Goal: Task Accomplishment & Management: Use online tool/utility

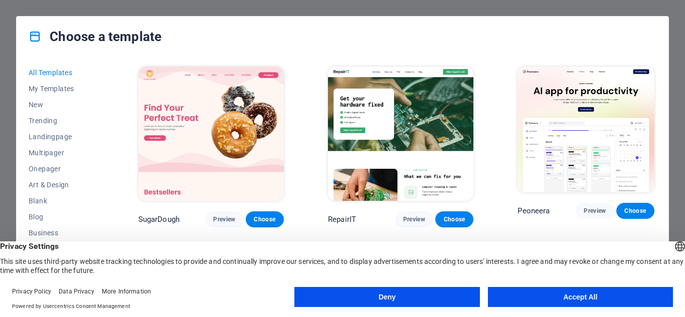
click at [502, 296] on button "Accept All" at bounding box center [580, 297] width 185 height 20
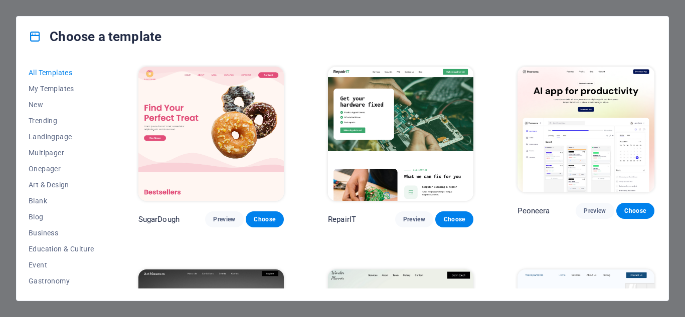
click at [403, 216] on span "Preview" at bounding box center [414, 220] width 22 height 8
click at [454, 216] on span "Choose" at bounding box center [454, 220] width 22 height 8
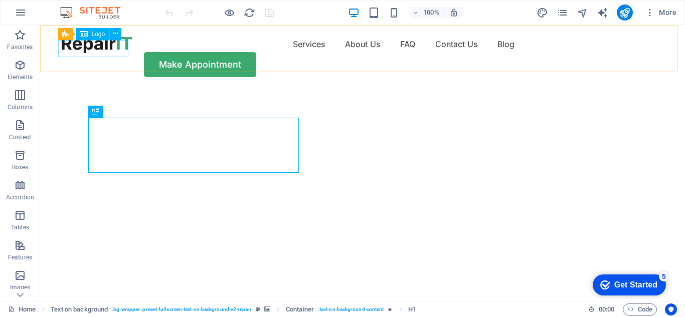
click at [98, 34] on span "Logo" at bounding box center [99, 34] width 14 height 6
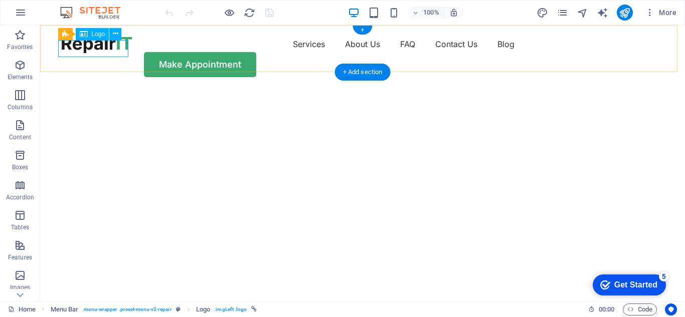
click at [125, 46] on div at bounding box center [97, 44] width 70 height 17
click at [114, 34] on icon at bounding box center [116, 34] width 6 height 11
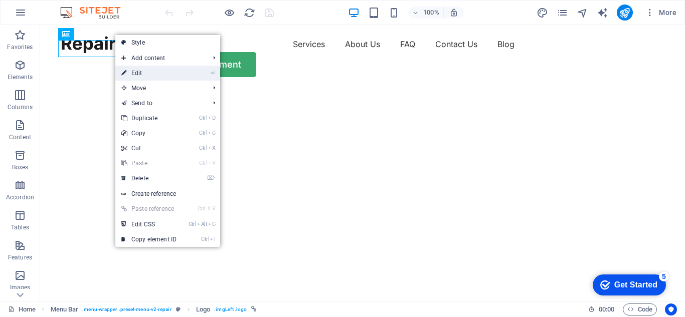
click at [137, 70] on link "⏎ Edit" at bounding box center [148, 73] width 67 height 15
select select "px"
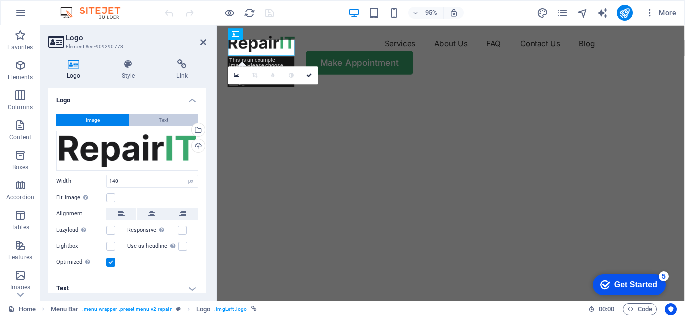
click at [165, 117] on span "Text" at bounding box center [164, 120] width 10 height 12
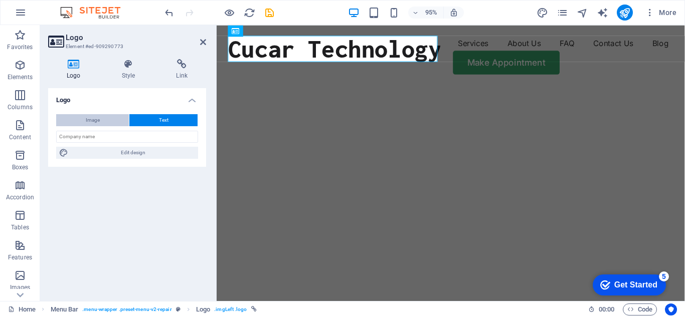
click at [102, 114] on button "Image" at bounding box center [92, 120] width 73 height 12
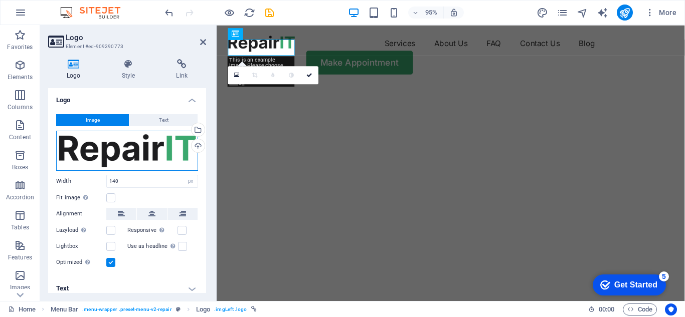
click at [186, 154] on div "Drag files here, click to choose files or select files from Files or our free s…" at bounding box center [127, 151] width 142 height 40
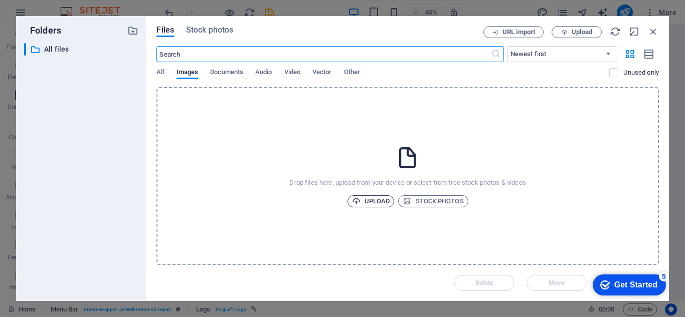
click at [359, 202] on icon "button" at bounding box center [356, 201] width 9 height 9
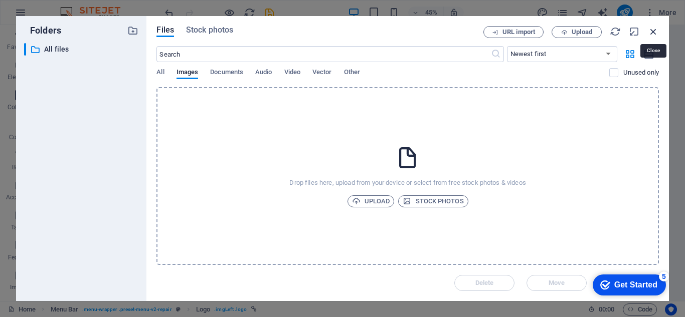
click at [654, 30] on icon "button" at bounding box center [653, 31] width 11 height 11
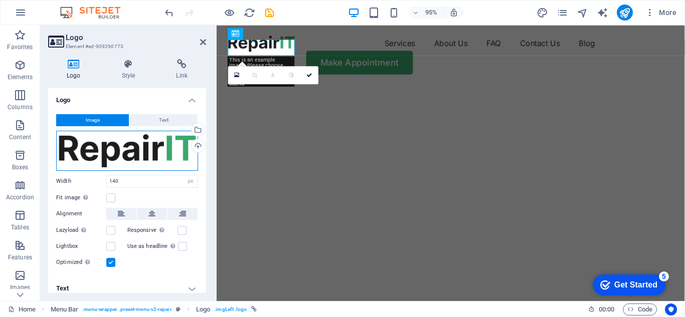
click at [134, 154] on div "Drag files here, click to choose files or select files from Files or our free s…" at bounding box center [127, 151] width 142 height 40
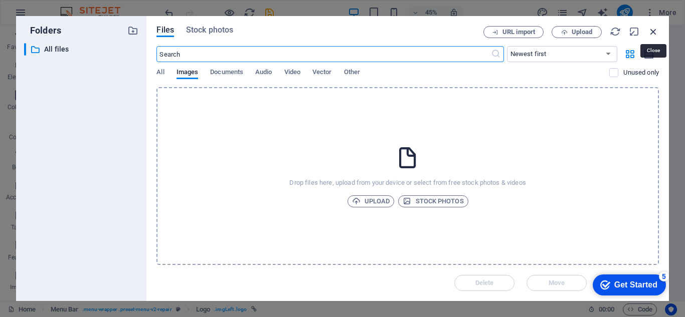
click at [652, 34] on icon "button" at bounding box center [653, 31] width 11 height 11
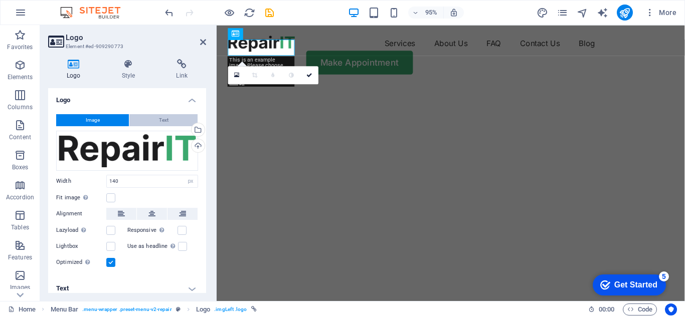
click at [160, 121] on span "Text" at bounding box center [164, 120] width 10 height 12
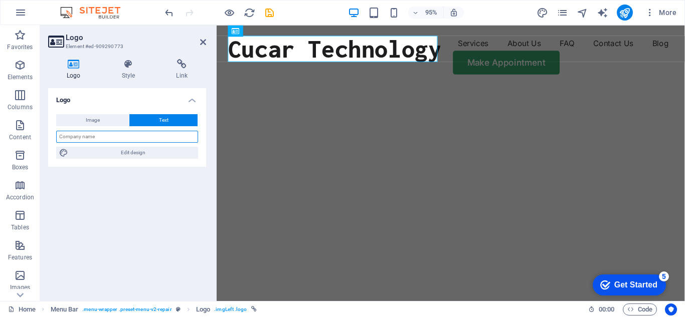
click at [117, 141] on input "text" at bounding box center [127, 137] width 142 height 12
type input "Cucar Technology"
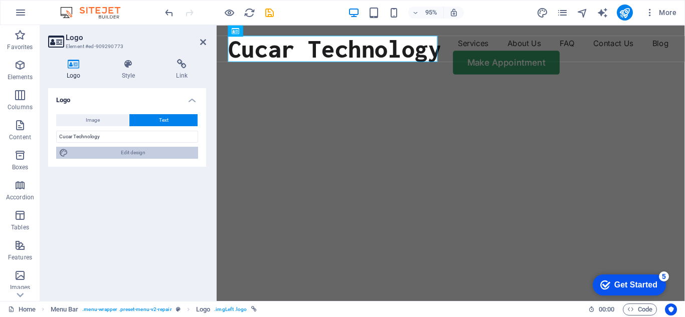
click at [131, 154] on span "Edit design" at bounding box center [133, 153] width 124 height 12
select select "px"
select select "800"
select select "px"
select select "rem"
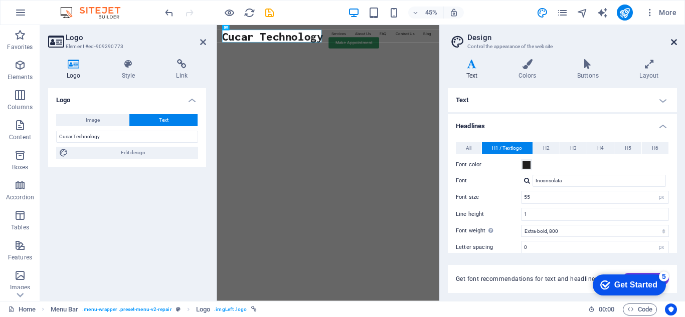
click at [673, 43] on icon at bounding box center [674, 42] width 6 height 8
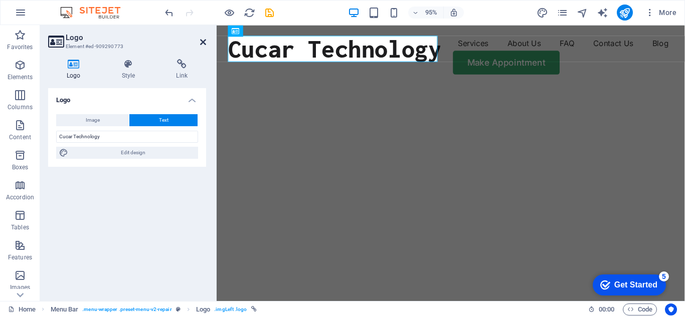
click at [202, 41] on icon at bounding box center [203, 42] width 6 height 8
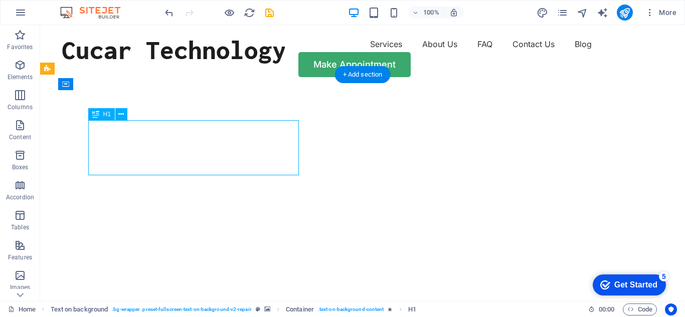
drag, startPoint x: 320, startPoint y: 191, endPoint x: 278, endPoint y: 168, distance: 48.4
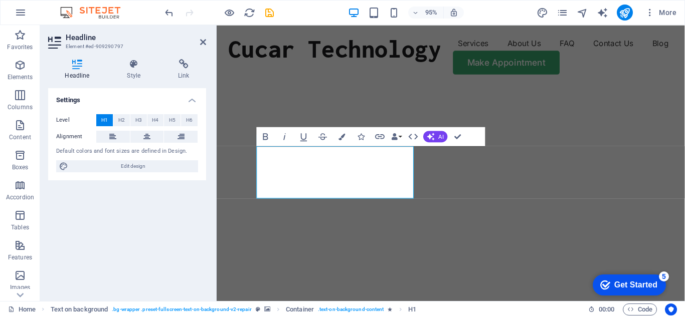
click at [194, 193] on div "Settings Level H1 H2 H3 H4 H5 H6 Alignment Default colors and font sizes are de…" at bounding box center [127, 190] width 158 height 205
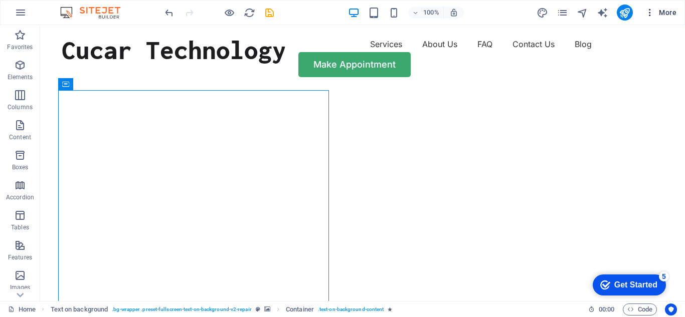
click at [650, 13] on icon "button" at bounding box center [650, 13] width 10 height 10
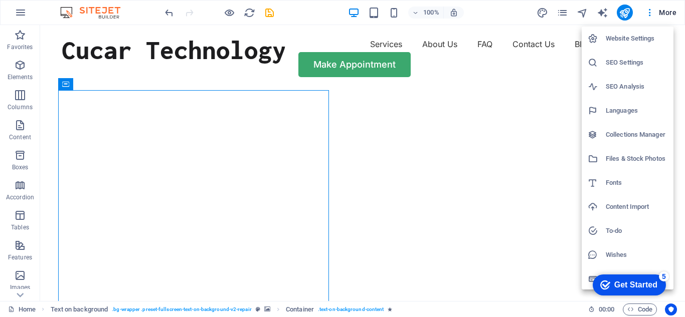
click at [620, 113] on h6 "Languages" at bounding box center [636, 111] width 62 height 12
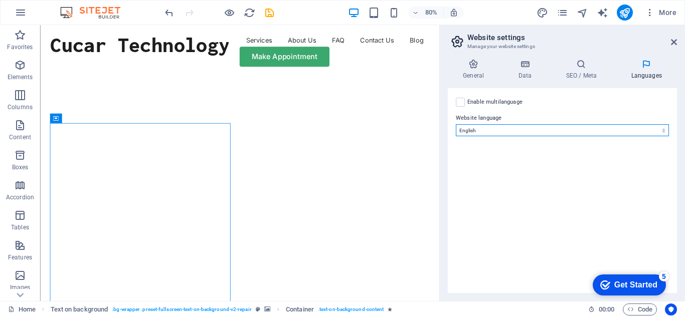
click at [627, 128] on select "Abkhazian Afar Afrikaans Akan Albanian Amharic Arabic Aragonese Armenian Assame…" at bounding box center [562, 130] width 213 height 12
select select "148"
click at [456, 124] on select "Abkhazian Afar Afrikaans Akan Albanian Amharic Arabic Aragonese Armenian Assame…" at bounding box center [562, 130] width 213 height 12
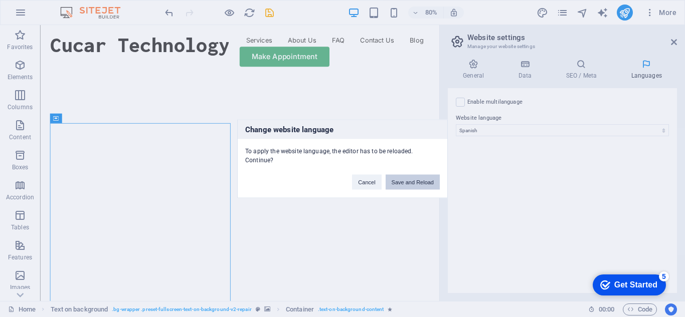
click at [423, 182] on button "Save and Reload" at bounding box center [412, 181] width 54 height 15
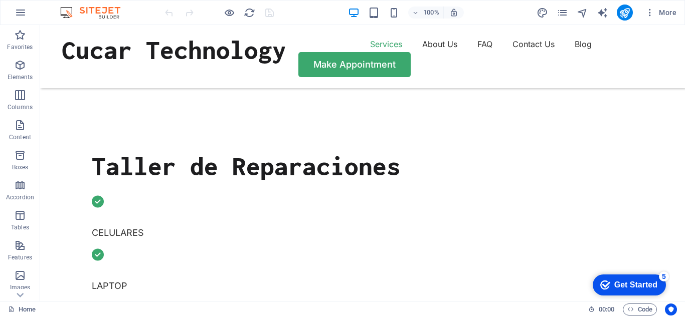
scroll to position [268, 0]
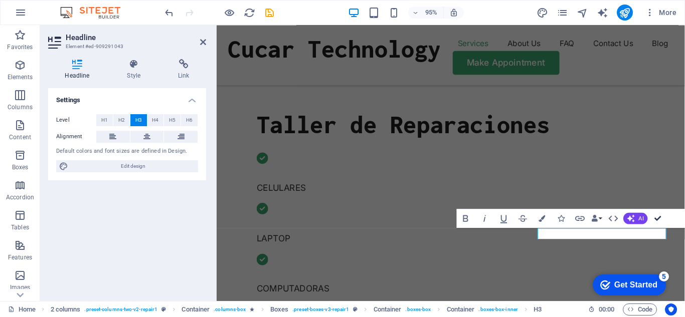
scroll to position [246, 0]
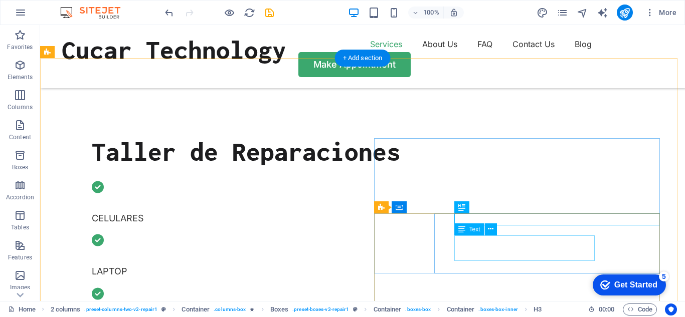
drag, startPoint x: 521, startPoint y: 255, endPoint x: 530, endPoint y: 259, distance: 9.6
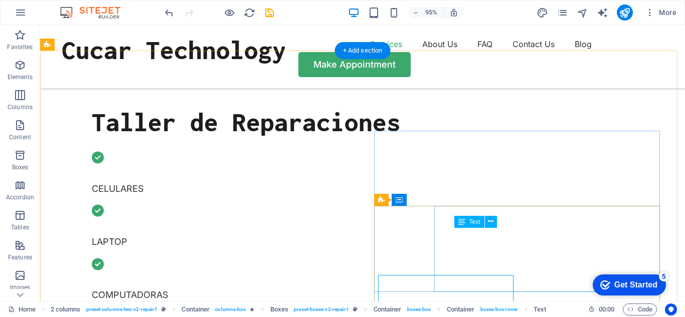
scroll to position [254, 0]
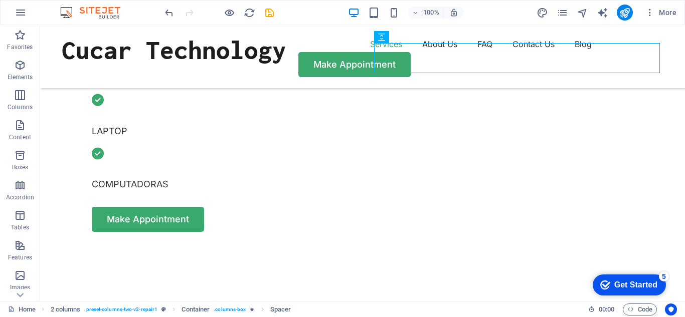
scroll to position [423, 0]
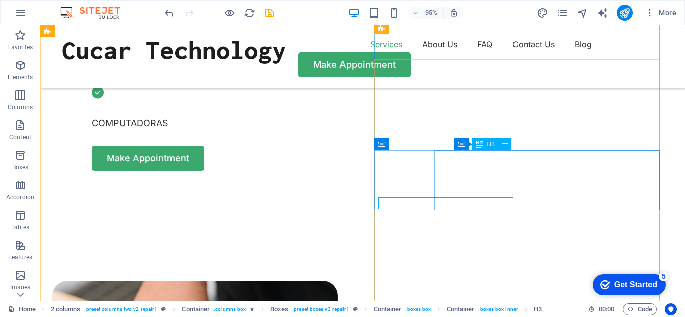
scroll to position [426, 0]
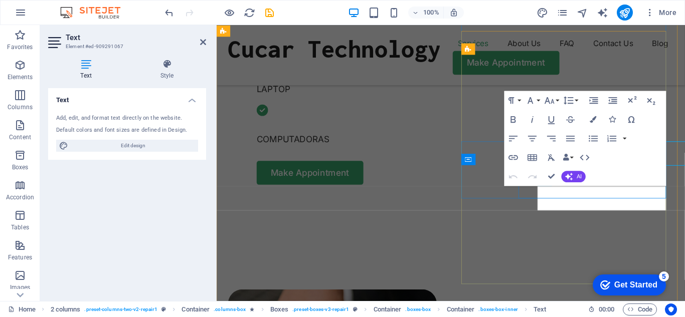
scroll to position [451, 0]
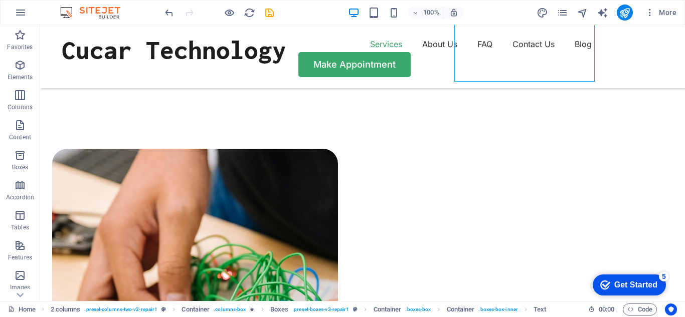
scroll to position [580, 0]
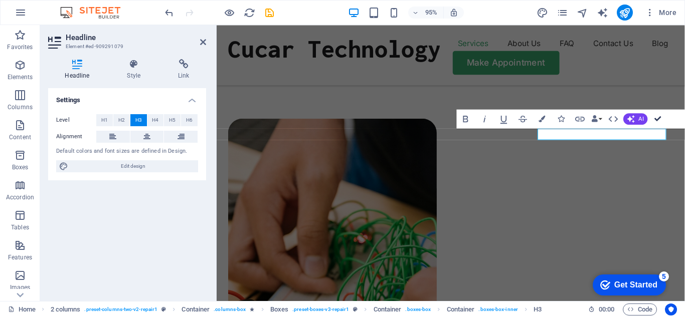
scroll to position [583, 0]
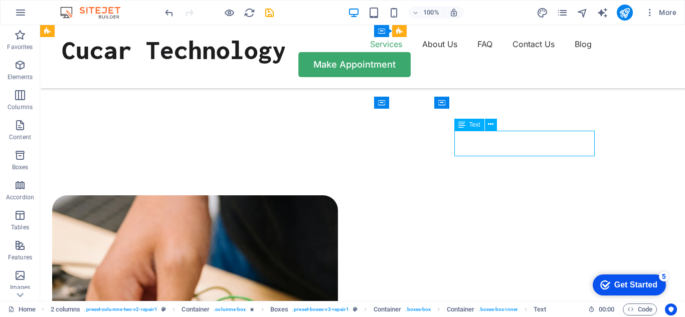
scroll to position [608, 0]
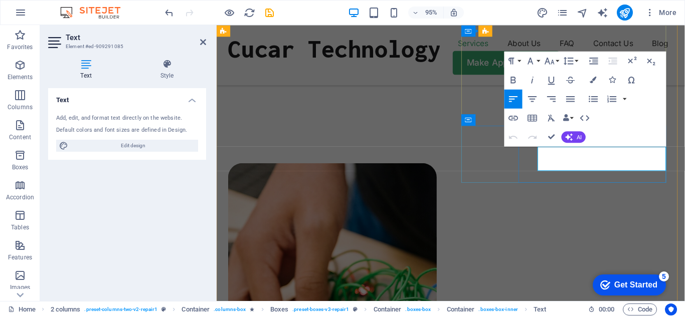
drag, startPoint x: 632, startPoint y: 169, endPoint x: 555, endPoint y: 156, distance: 77.2
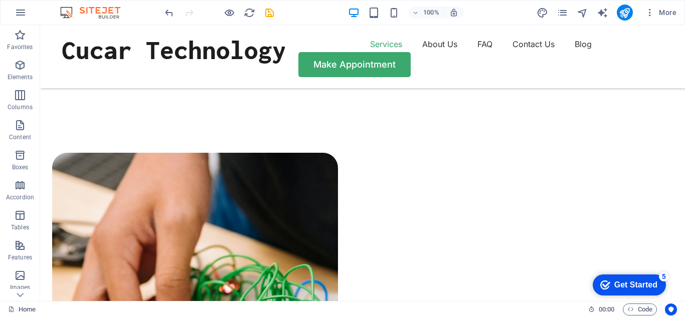
scroll to position [568, 0]
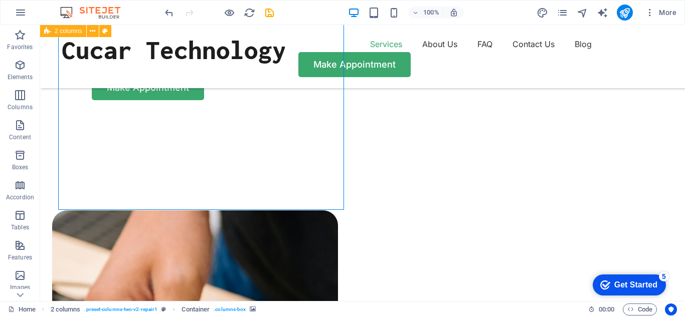
select select "px"
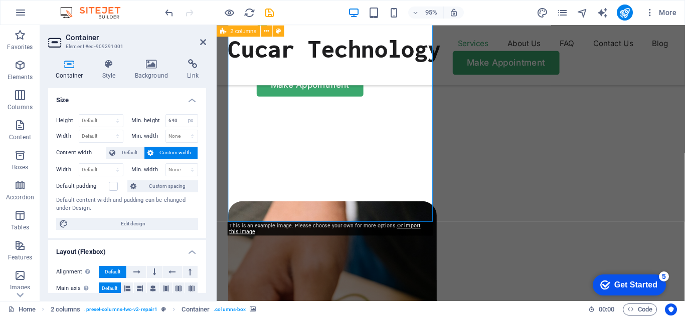
scroll to position [593, 0]
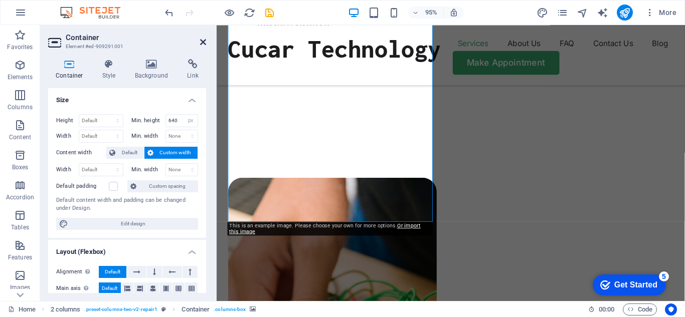
click at [202, 43] on icon at bounding box center [203, 42] width 6 height 8
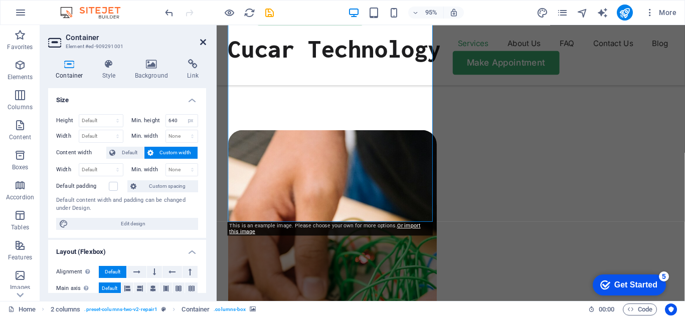
scroll to position [568, 0]
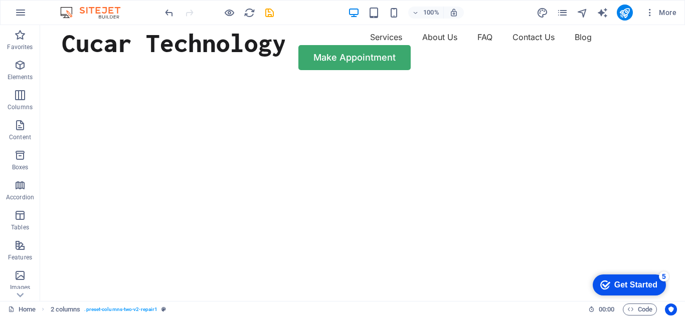
scroll to position [0, 0]
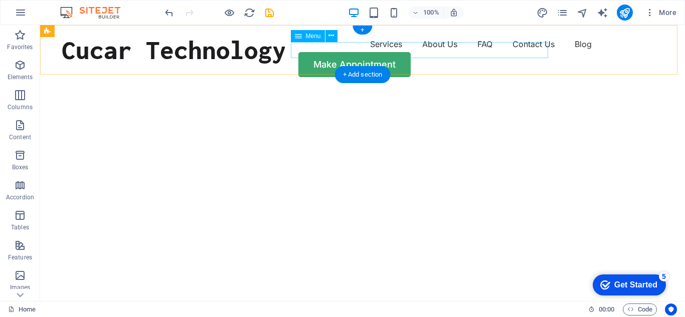
click at [327, 51] on nav "Services About Us FAQ Contact Us Blog" at bounding box center [362, 44] width 601 height 16
select select "1"
select select
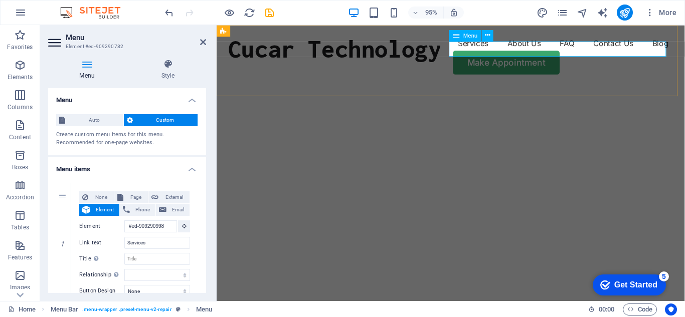
click at [497, 51] on nav "Services About Us FAQ Contact Us Blog" at bounding box center [463, 44] width 469 height 16
click at [152, 243] on input "Services" at bounding box center [157, 243] width 66 height 12
type input "Ser"
select select
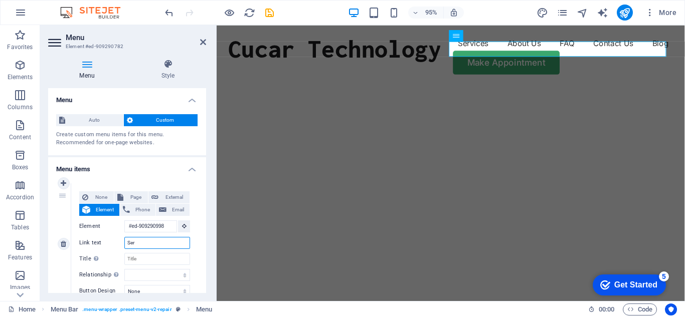
select select
type input "Servicio"
select select
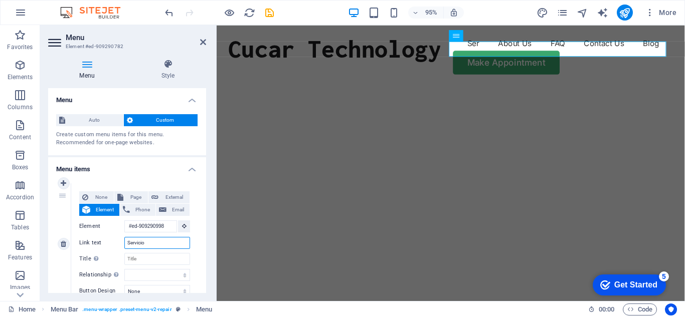
select select
type input "Servicios"
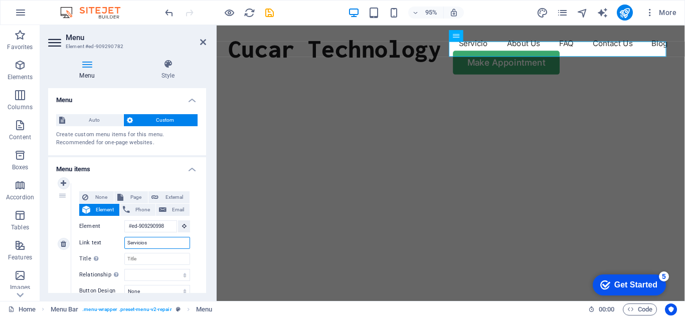
select select
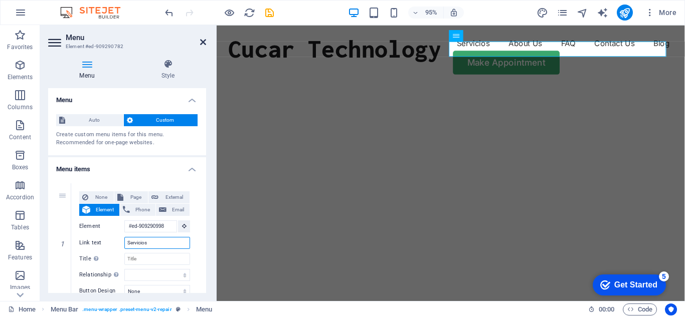
type input "Servicios"
click at [202, 40] on icon at bounding box center [203, 42] width 6 height 8
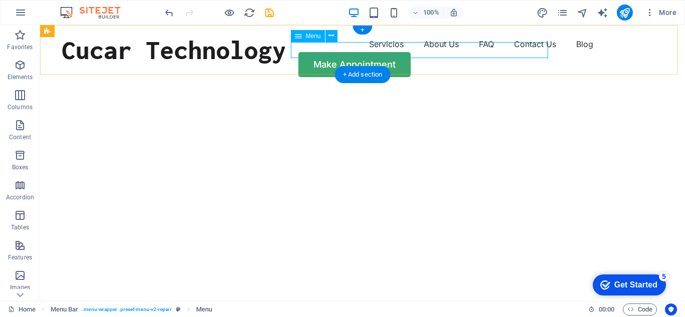
click at [467, 50] on nav "Servicios About Us FAQ Contact Us Blog" at bounding box center [362, 44] width 601 height 16
select select "1"
select select
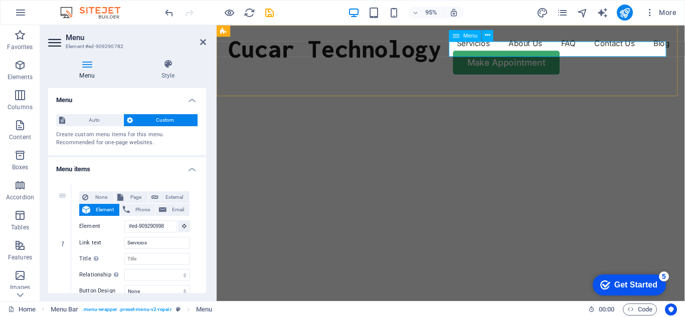
click at [624, 52] on nav "Servicios About Us FAQ Contact Us Blog" at bounding box center [463, 44] width 469 height 16
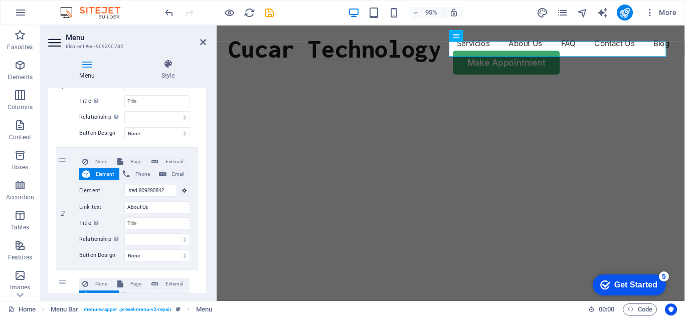
scroll to position [161, 0]
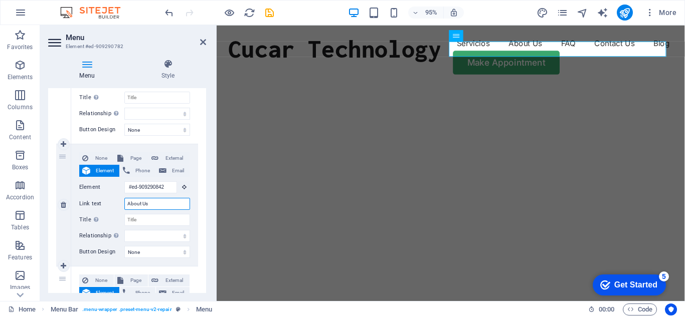
click at [152, 203] on input "About Us" at bounding box center [157, 204] width 66 height 12
drag, startPoint x: 152, startPoint y: 203, endPoint x: 119, endPoint y: 200, distance: 33.2
click at [119, 200] on div "Link text About Us" at bounding box center [134, 204] width 111 height 12
type input "Noso"
select select
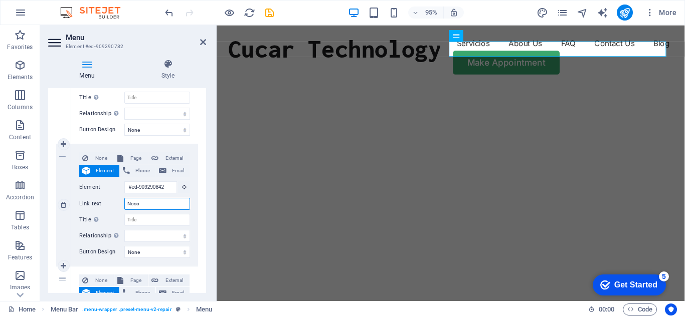
select select
type input "Nosotro"
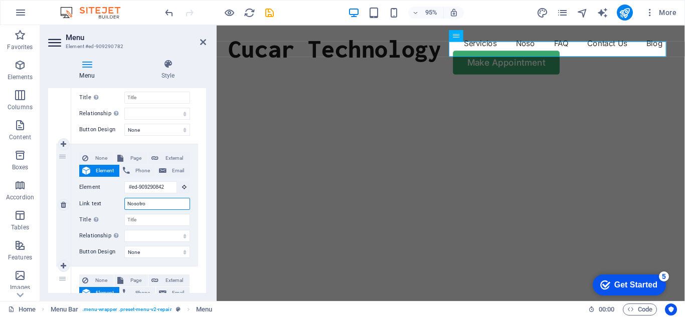
select select
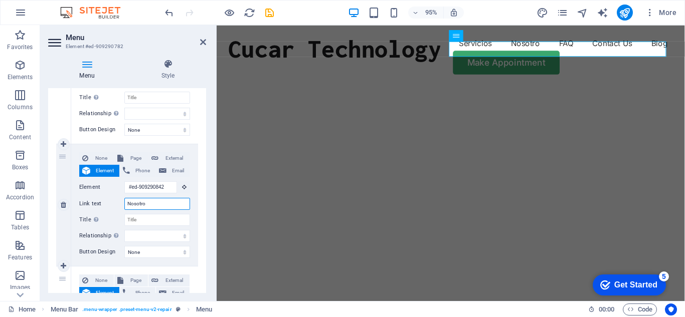
type input "Nosotros"
select select
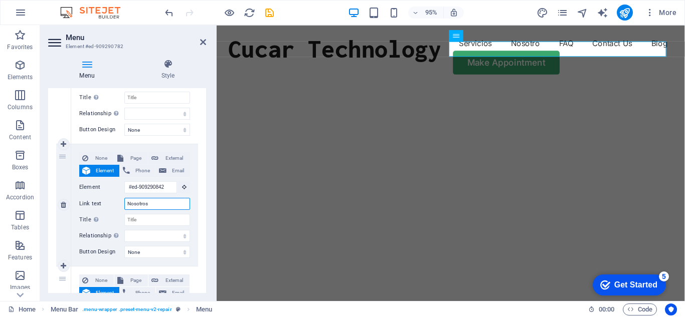
select select
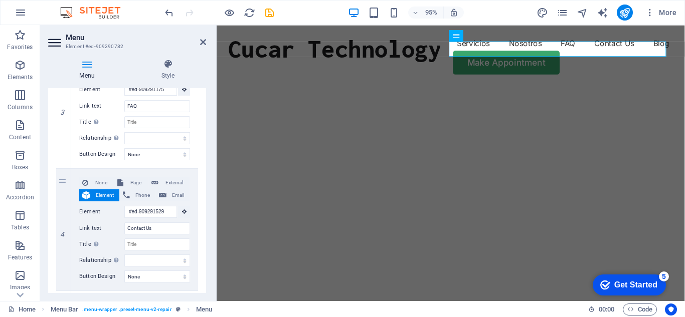
scroll to position [389, 0]
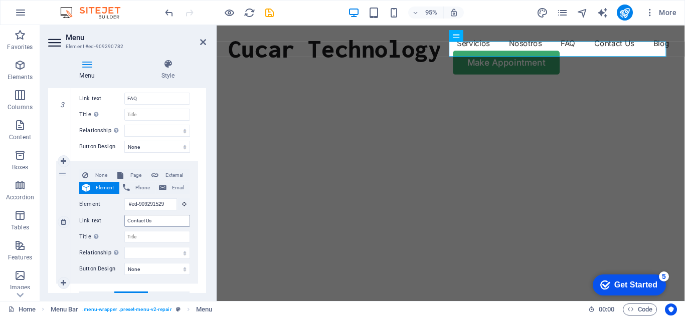
type input "Nosotros"
drag, startPoint x: 156, startPoint y: 222, endPoint x: 115, endPoint y: 216, distance: 41.0
click at [115, 216] on div "Link text Contact Us" at bounding box center [134, 221] width 111 height 12
type input "Contacto"
select select
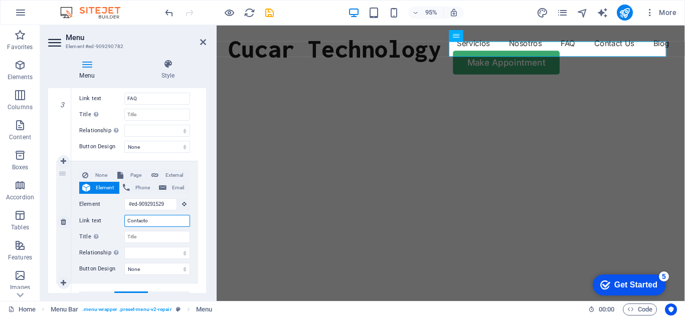
select select
type input "Contacto"
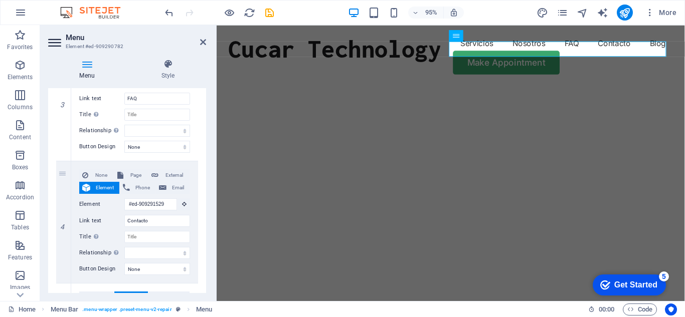
click at [196, 157] on div "1 None Page External Element Phone Email Page Home Blog Subpage Legal Notice Pr…" at bounding box center [127, 107] width 158 height 643
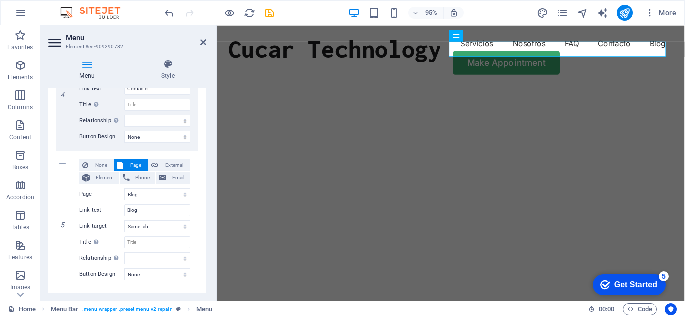
scroll to position [528, 0]
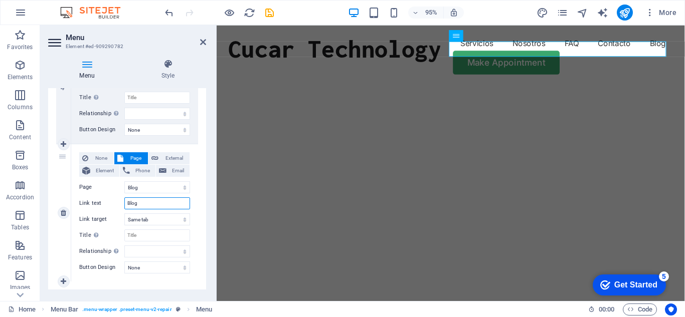
drag, startPoint x: 139, startPoint y: 201, endPoint x: 116, endPoint y: 203, distance: 22.6
click at [116, 203] on div "Link text Blog" at bounding box center [134, 203] width 111 height 12
click at [192, 156] on div "None Page External Element Phone Email Page Home Blog Subpage Legal Notice Priv…" at bounding box center [134, 212] width 127 height 137
click at [203, 41] on icon at bounding box center [203, 42] width 6 height 8
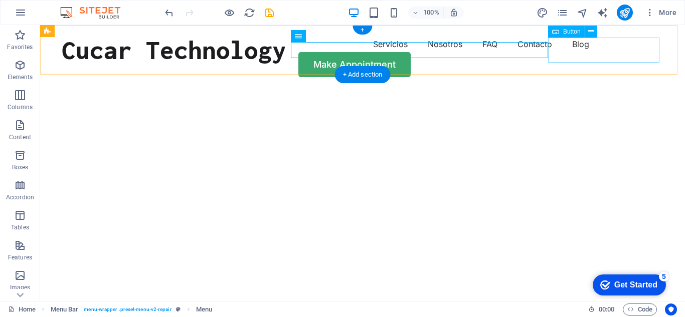
click at [565, 52] on div "Make Appointment" at bounding box center [362, 64] width 601 height 25
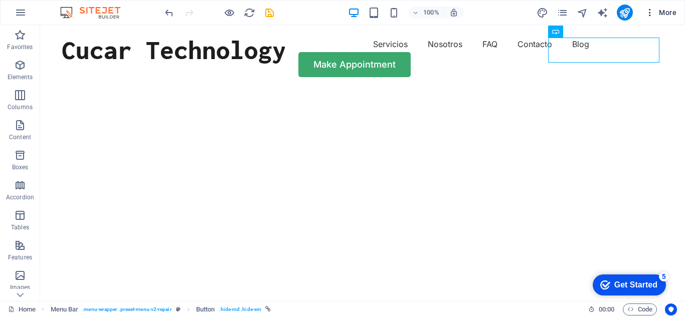
click at [663, 15] on span "More" at bounding box center [661, 13] width 32 height 10
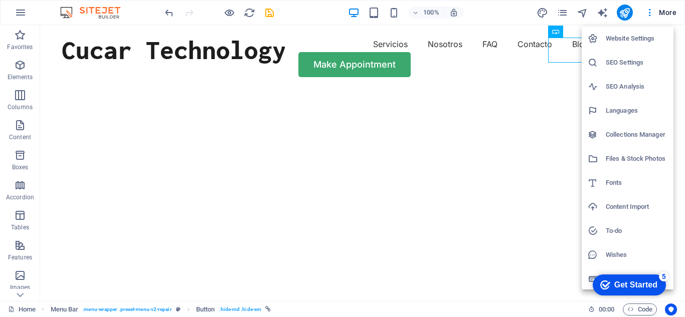
click at [641, 17] on div at bounding box center [342, 158] width 685 height 317
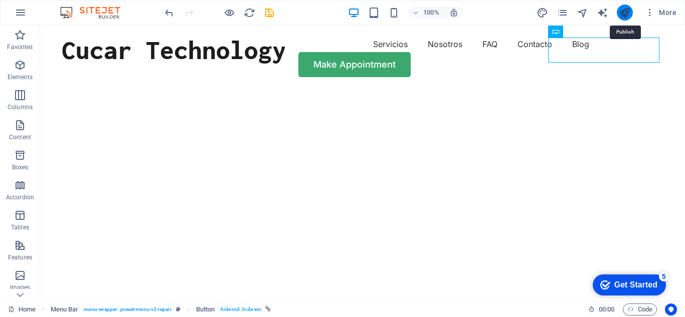
click at [624, 10] on icon "publish" at bounding box center [624, 13] width 12 height 12
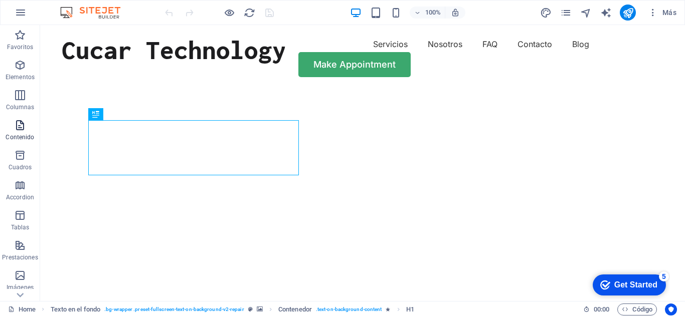
click at [17, 127] on icon "button" at bounding box center [20, 125] width 12 height 12
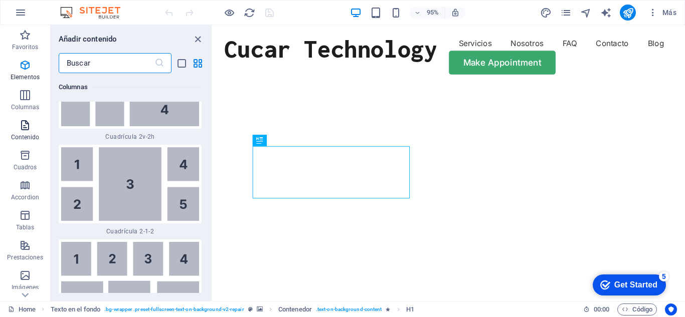
scroll to position [3134, 0]
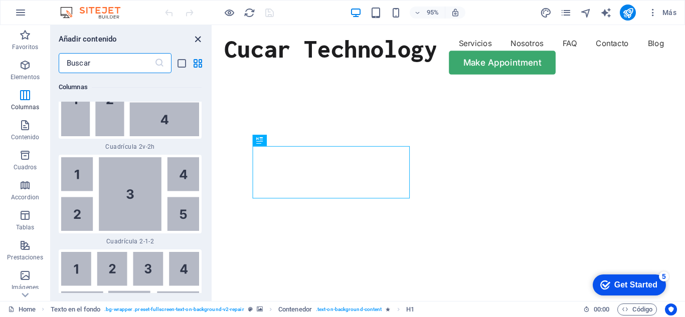
click at [195, 39] on icon "close panel" at bounding box center [198, 40] width 12 height 12
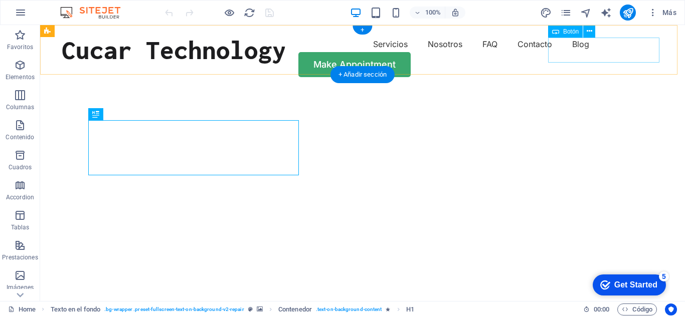
click at [642, 55] on div "Make Appointment" at bounding box center [362, 64] width 601 height 25
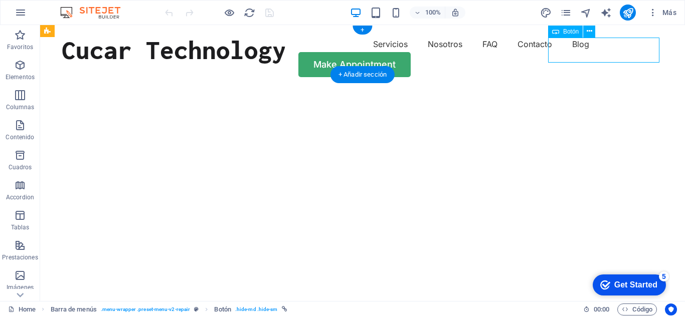
click at [642, 55] on div "Make Appointment" at bounding box center [362, 64] width 601 height 25
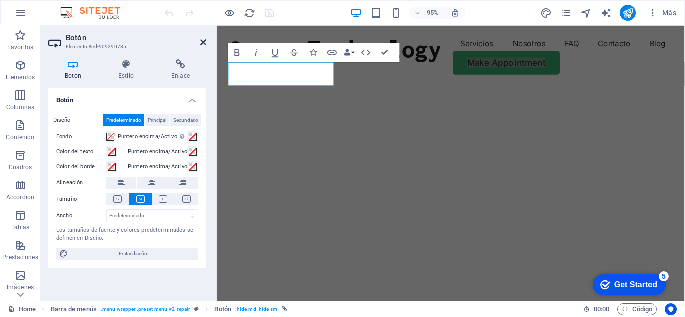
click at [203, 43] on icon at bounding box center [203, 42] width 6 height 8
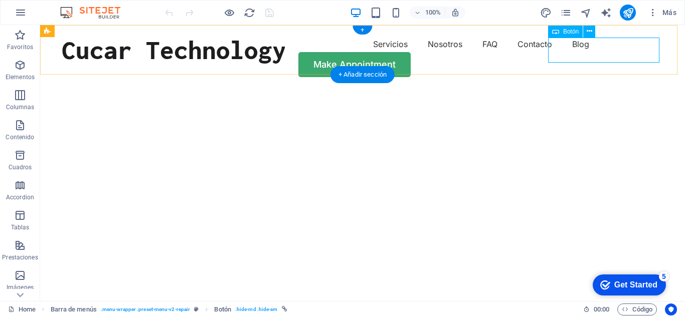
click at [581, 52] on div "Make Appointment" at bounding box center [362, 64] width 601 height 25
click at [588, 30] on icon at bounding box center [589, 31] width 6 height 11
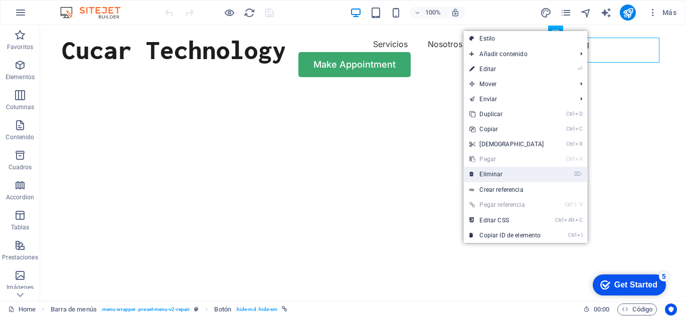
click at [494, 175] on link "⌦ Eliminar" at bounding box center [506, 174] width 86 height 15
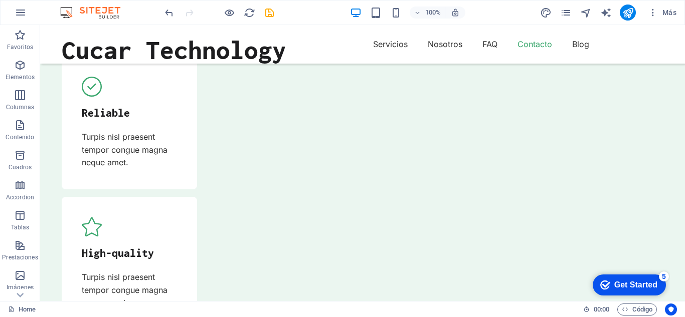
scroll to position [3389, 0]
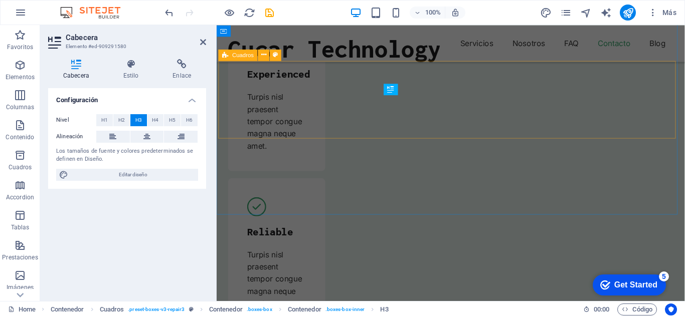
scroll to position [3592, 0]
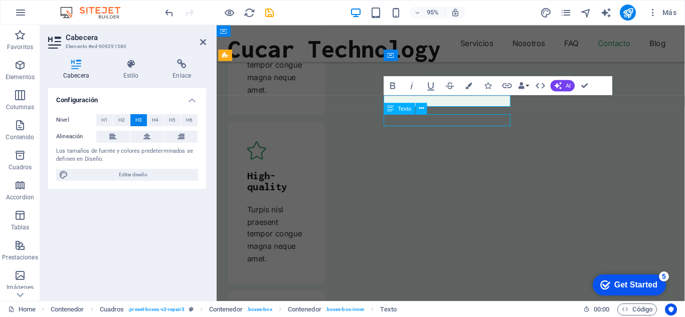
scroll to position [3389, 0]
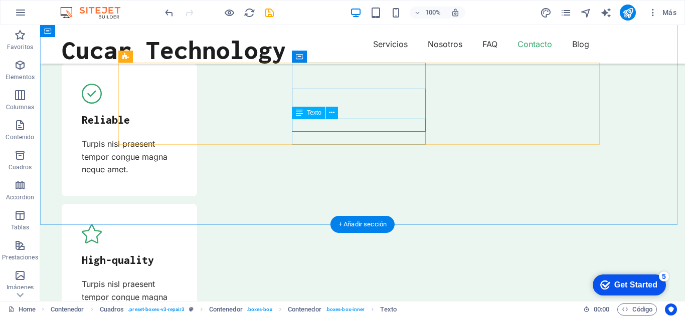
scroll to position [3592, 0]
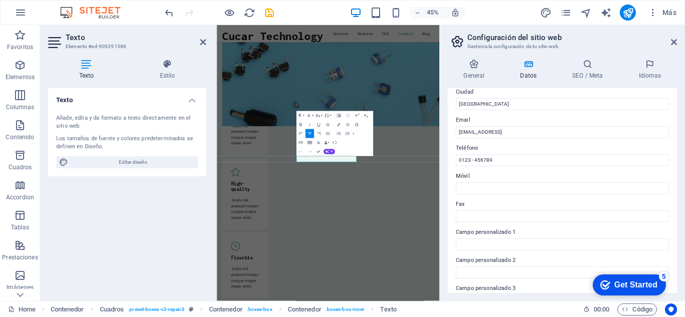
scroll to position [156, 0]
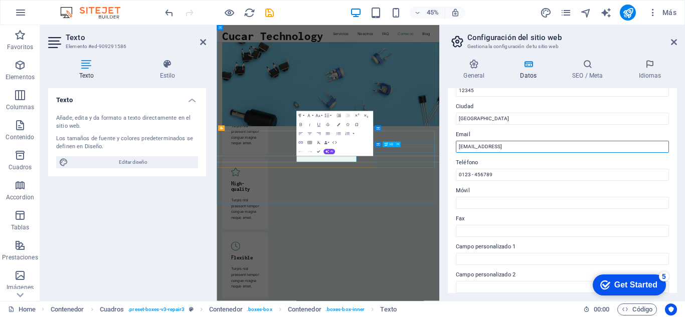
drag, startPoint x: 791, startPoint y: 173, endPoint x: 689, endPoint y: 304, distance: 166.4
drag, startPoint x: 572, startPoint y: 147, endPoint x: 451, endPoint y: 142, distance: 121.9
click at [451, 142] on div "Datos de contacto para este sitio web. Pueden usarse en cualquier parte del sit…" at bounding box center [562, 190] width 229 height 205
type input "[EMAIL_ADDRESS][DOMAIN_NAME]..mx"
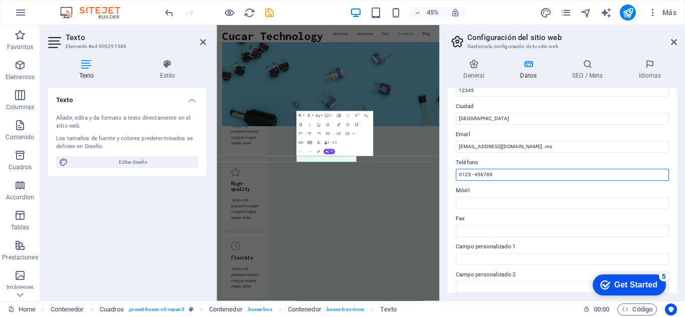
drag, startPoint x: 492, startPoint y: 172, endPoint x: 446, endPoint y: 173, distance: 46.6
click at [446, 173] on div "General Datos SEO / Meta Idiomas Nombre del sitio web Cucar Technology Logo Arr…" at bounding box center [562, 176] width 245 height 250
type input "2212611564"
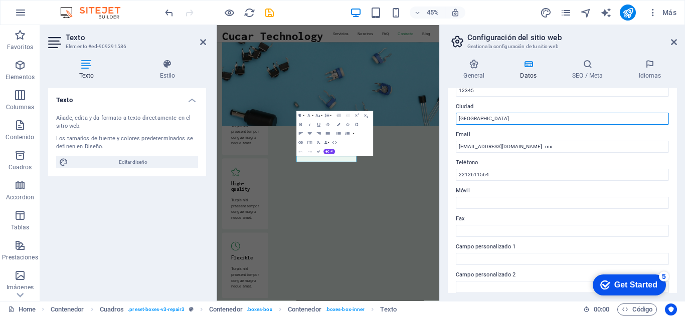
drag, startPoint x: 474, startPoint y: 116, endPoint x: 443, endPoint y: 118, distance: 31.1
click at [443, 118] on div "General Datos SEO / Meta Idiomas Nombre del sitio web Cucar Technology Logo Arr…" at bounding box center [562, 176] width 245 height 250
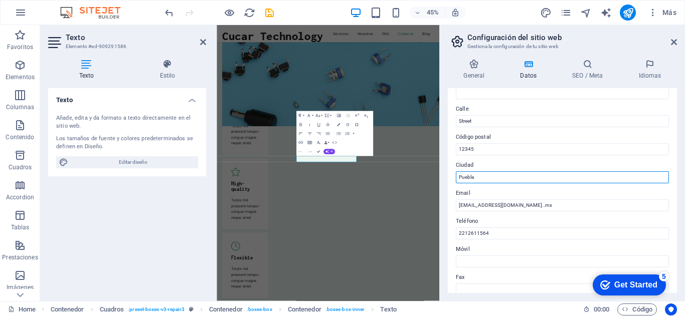
scroll to position [92, 0]
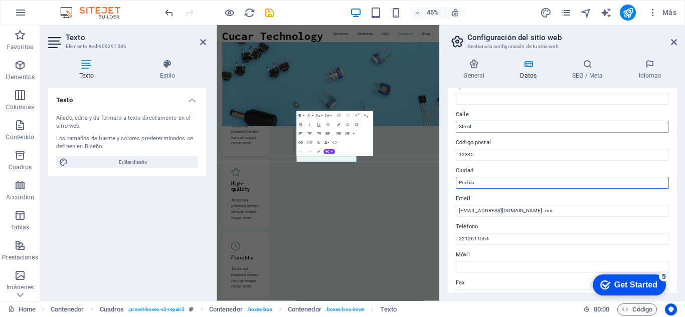
type input "Puebla"
drag, startPoint x: 690, startPoint y: 151, endPoint x: 654, endPoint y: 233, distance: 89.6
drag, startPoint x: 473, startPoint y: 125, endPoint x: 448, endPoint y: 127, distance: 24.6
click at [448, 127] on div "Datos de contacto para este sitio web. Pueden usarse en cualquier parte del sit…" at bounding box center [562, 190] width 229 height 205
type input "[STREET_ADDRESS]"
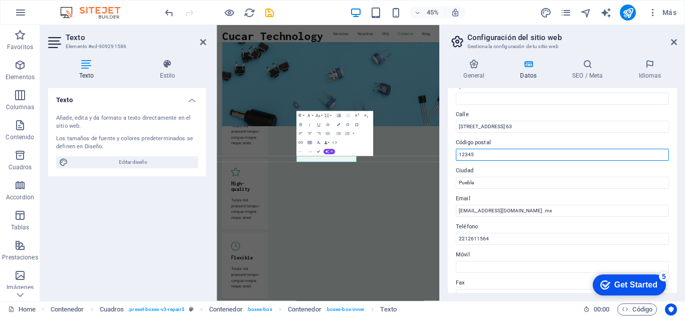
click at [475, 156] on input "12345" at bounding box center [562, 155] width 213 height 12
drag, startPoint x: 474, startPoint y: 152, endPoint x: 450, endPoint y: 152, distance: 24.1
click at [450, 152] on div "Datos de contacto para este sitio web. Pueden usarse en cualquier parte del sit…" at bounding box center [562, 190] width 229 height 205
type input "72480"
click at [449, 150] on div "Datos de contacto para este sitio web. Pueden usarse en cualquier parte del sit…" at bounding box center [562, 190] width 229 height 205
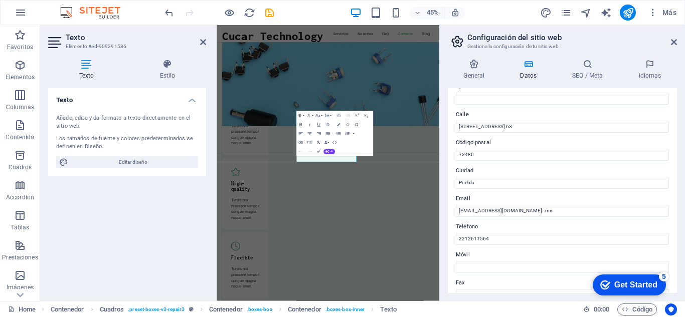
click at [605, 284] on icon "Get Started 5 items remaining, 0% complete" at bounding box center [605, 285] width 10 height 9
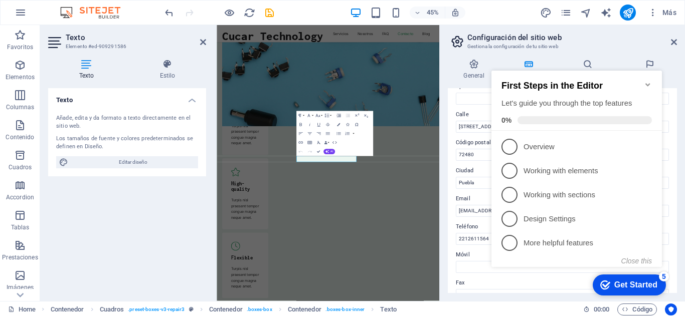
click at [642, 49] on h3 "Gestiona la configuración de tu sitio web" at bounding box center [561, 46] width 189 height 9
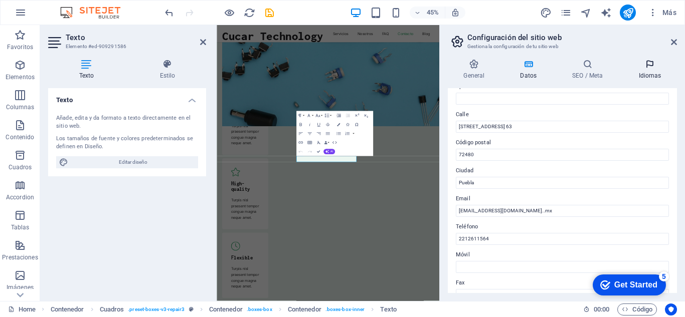
click at [651, 77] on h4 "Idiomas" at bounding box center [649, 69] width 54 height 21
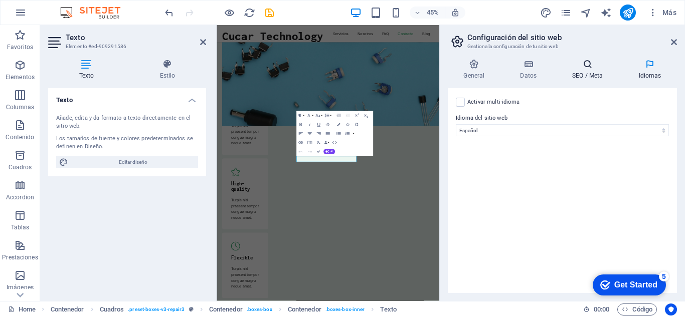
click at [589, 67] on icon at bounding box center [587, 64] width 62 height 10
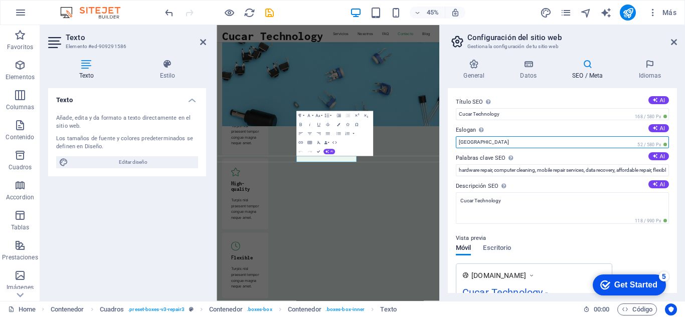
click at [511, 143] on input "Berlin" at bounding box center [562, 142] width 213 height 12
drag, startPoint x: 490, startPoint y: 142, endPoint x: 440, endPoint y: 140, distance: 50.2
click at [440, 140] on aside "Configuración del sitio web Gestiona la configuración de tu sitio web General D…" at bounding box center [562, 163] width 246 height 276
type input "Mexico"
click at [452, 144] on div "Título SEO El título de tu sitio web. Elige algo que destaque en los resultados…" at bounding box center [562, 190] width 229 height 205
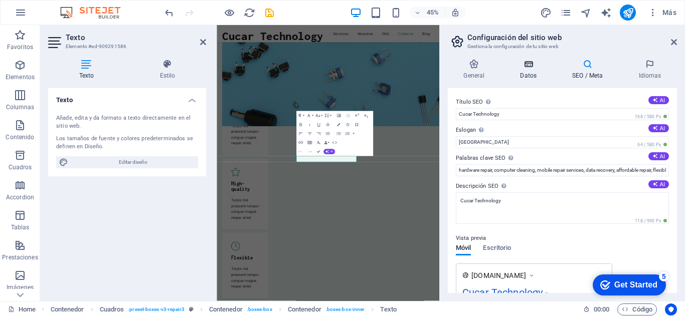
click at [526, 72] on h4 "Datos" at bounding box center [530, 69] width 52 height 21
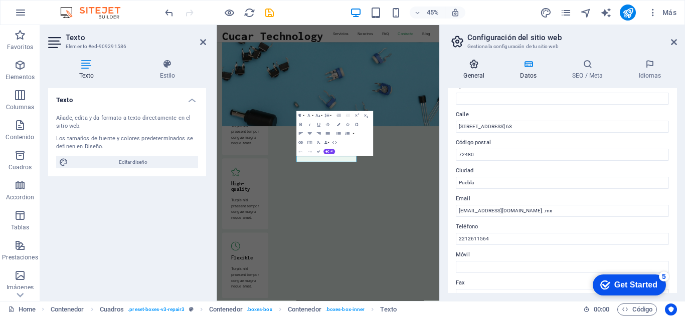
click at [477, 76] on h4 "General" at bounding box center [476, 69] width 57 height 21
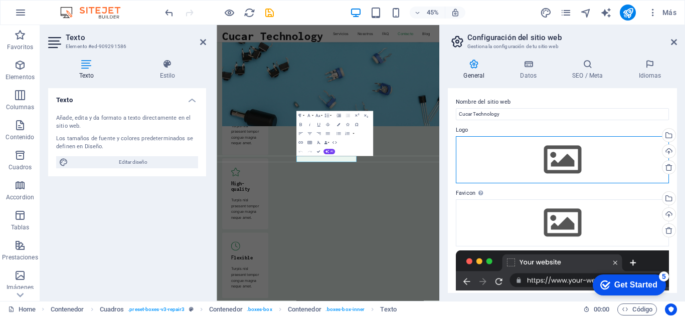
click at [550, 156] on div "Arrastra archivos aquí, haz clic para escoger archivos o selecciona archivos de…" at bounding box center [562, 159] width 213 height 47
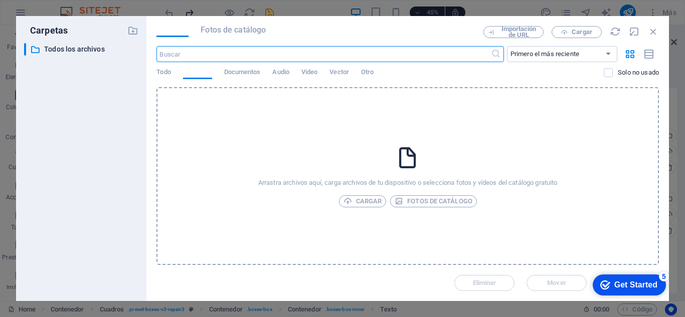
scroll to position [7016, 0]
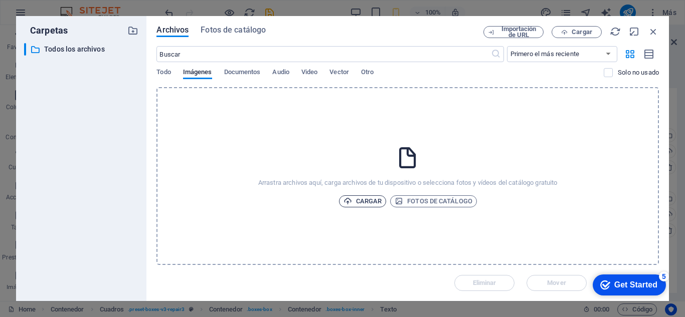
click at [371, 200] on span "Cargar" at bounding box center [362, 201] width 39 height 12
click at [653, 31] on icon "button" at bounding box center [653, 31] width 11 height 11
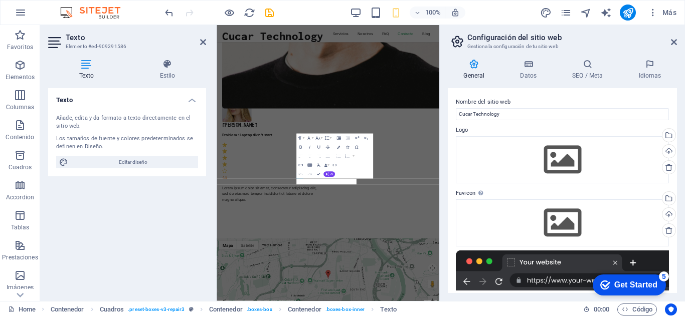
scroll to position [3644, 0]
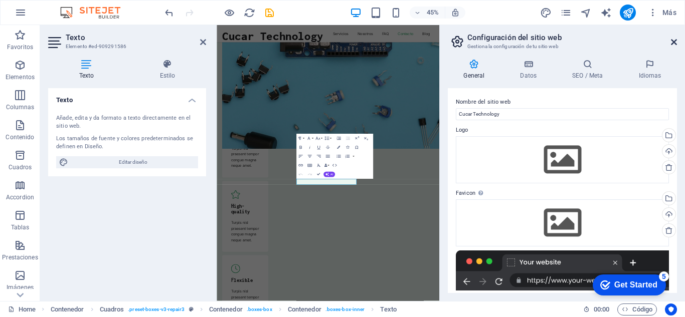
click at [673, 43] on icon at bounding box center [674, 42] width 6 height 8
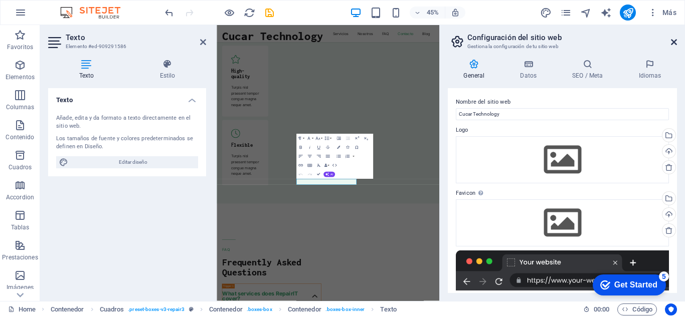
scroll to position [3547, 0]
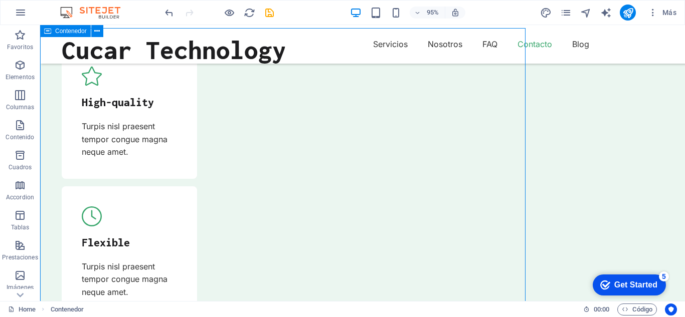
scroll to position [3344, 0]
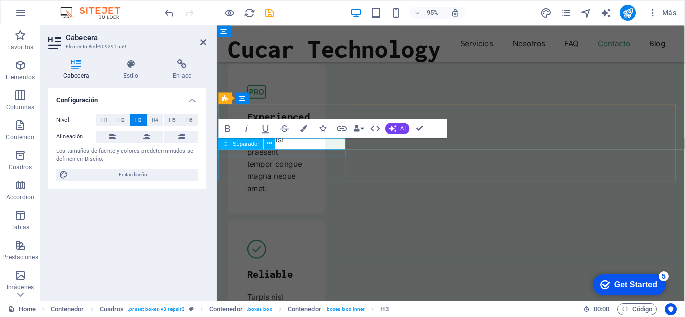
scroll to position [3547, 0]
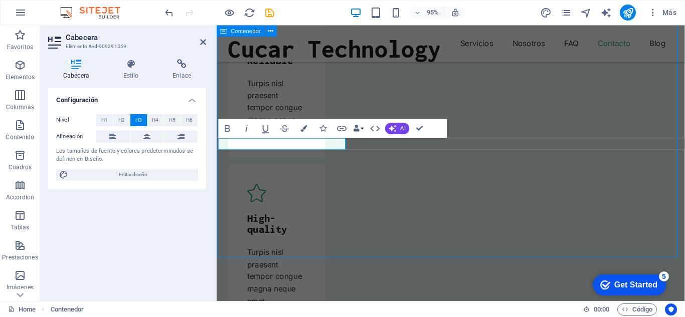
scroll to position [3344, 0]
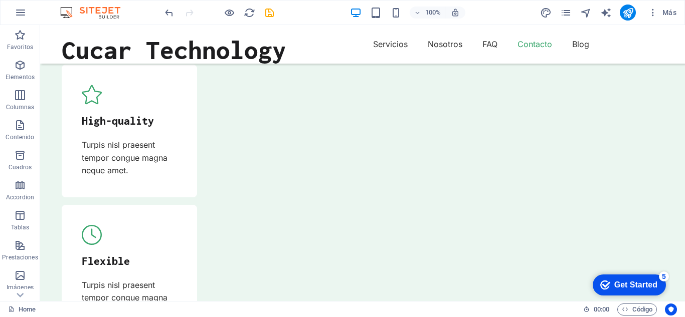
scroll to position [3528, 0]
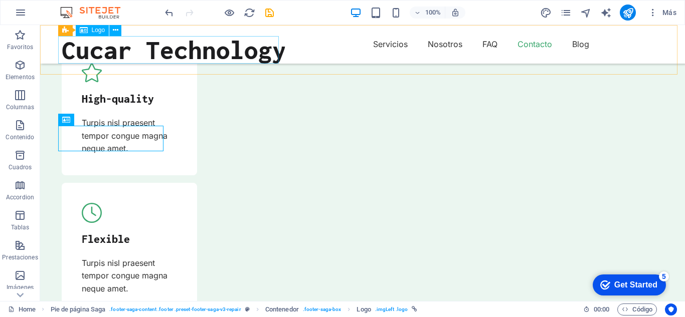
click at [99, 31] on span "Logo" at bounding box center [99, 30] width 14 height 6
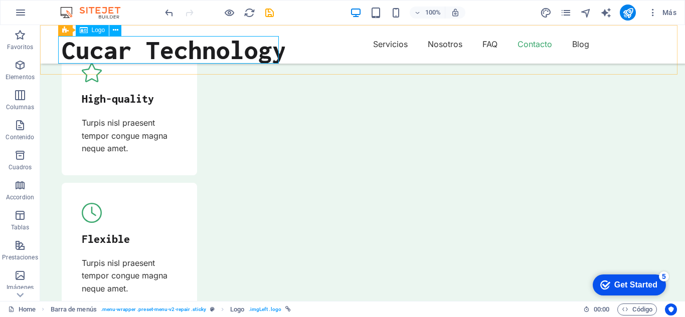
click at [108, 48] on div "Cucar Technology" at bounding box center [174, 50] width 225 height 28
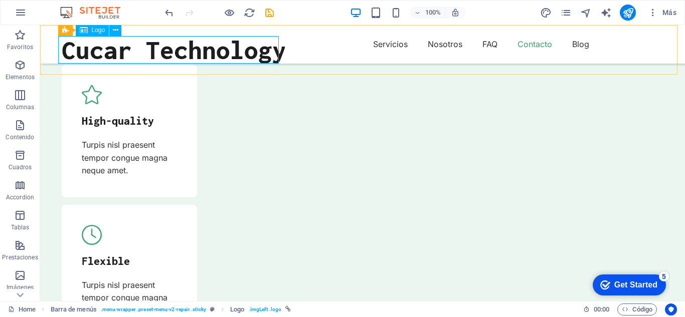
select select "px"
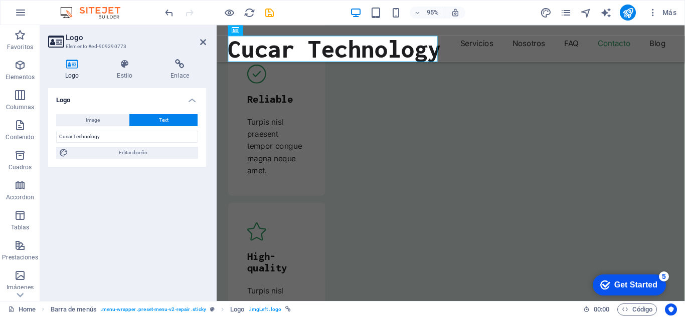
scroll to position [3716, 0]
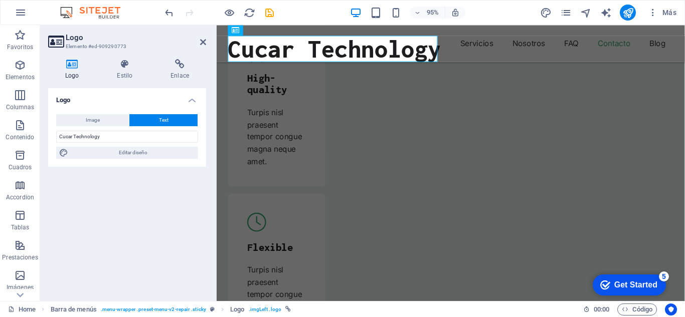
click at [75, 66] on icon at bounding box center [72, 64] width 48 height 10
click at [86, 116] on span "Image" at bounding box center [93, 120] width 14 height 12
select select "DISABLED_OPTION_VALUE"
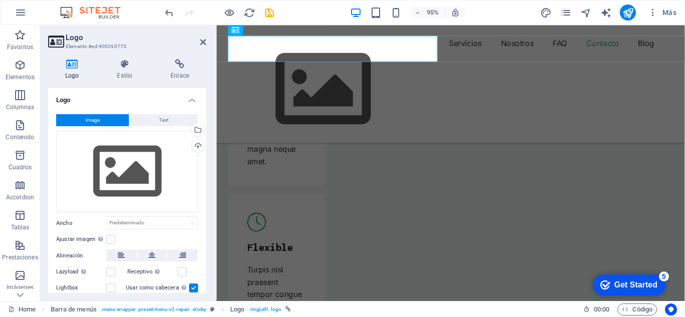
scroll to position [3802, 0]
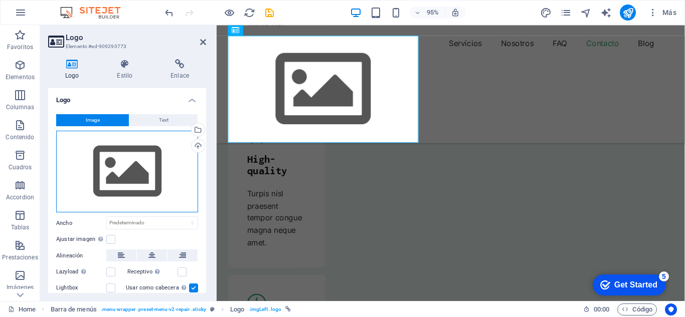
click at [111, 159] on div "Arrastra archivos aquí, haz clic para escoger archivos o selecciona archivos de…" at bounding box center [127, 172] width 142 height 82
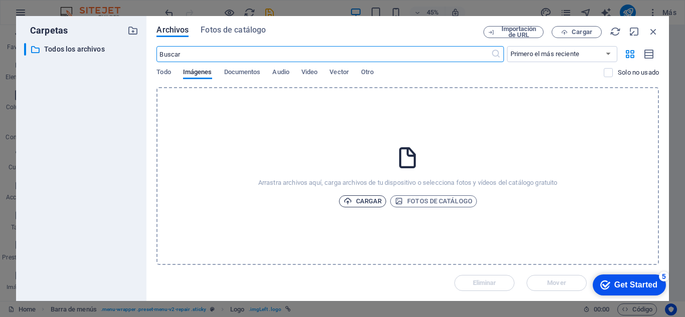
click at [345, 200] on icon "button" at bounding box center [347, 201] width 9 height 9
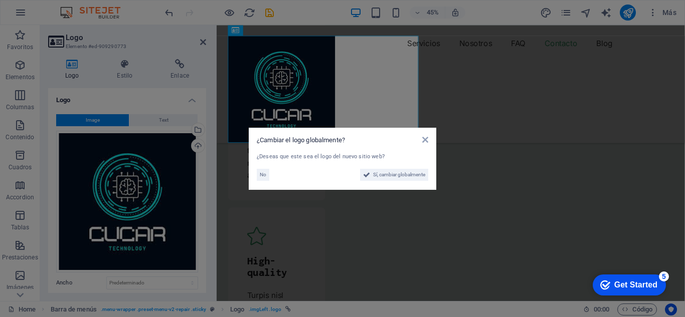
scroll to position [3802, 0]
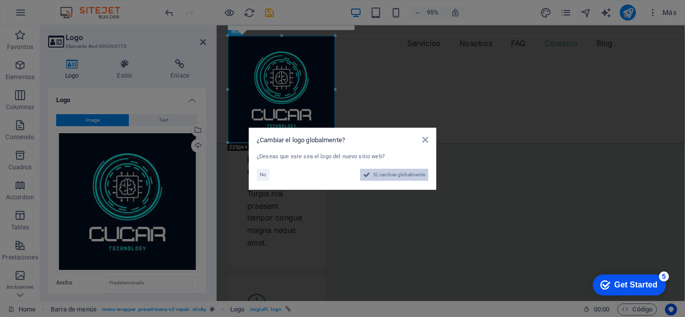
click at [375, 176] on span "Sí, cambiar globalmente" at bounding box center [399, 175] width 52 height 12
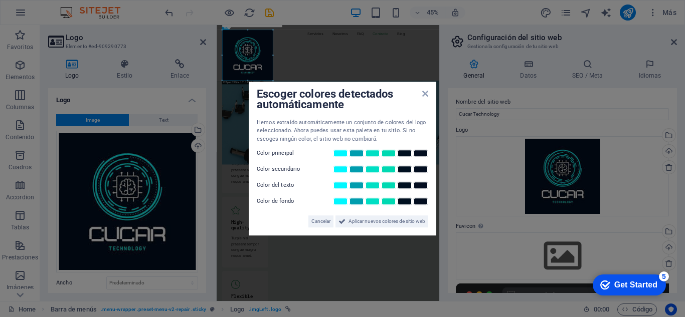
scroll to position [3749, 0]
click at [381, 221] on span "Aplicar nuevos colores de sitio web" at bounding box center [386, 222] width 77 height 12
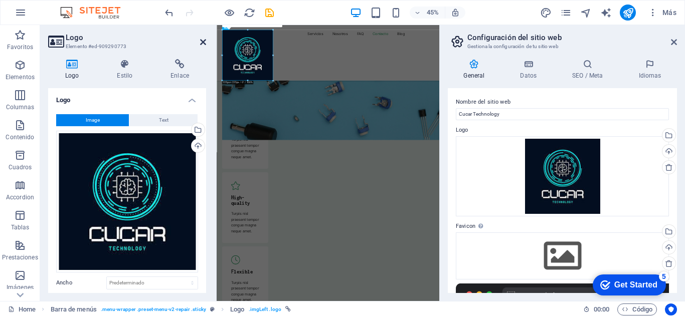
click at [202, 45] on icon at bounding box center [203, 42] width 6 height 8
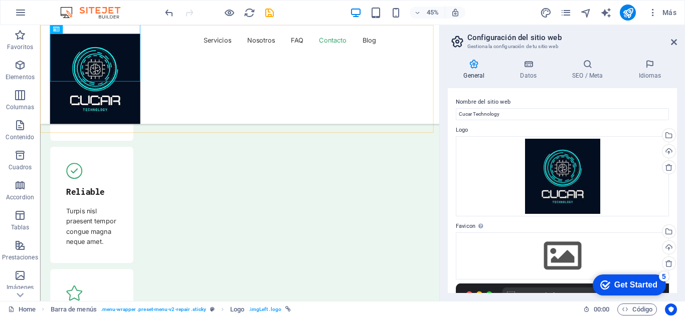
scroll to position [3802, 0]
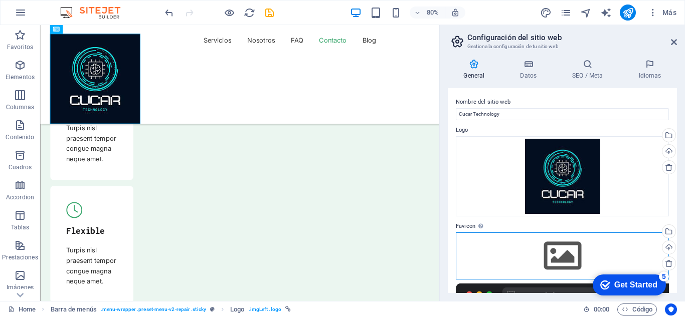
click at [552, 255] on div "Arrastra archivos aquí, haz clic para escoger archivos o selecciona archivos de…" at bounding box center [562, 256] width 213 height 47
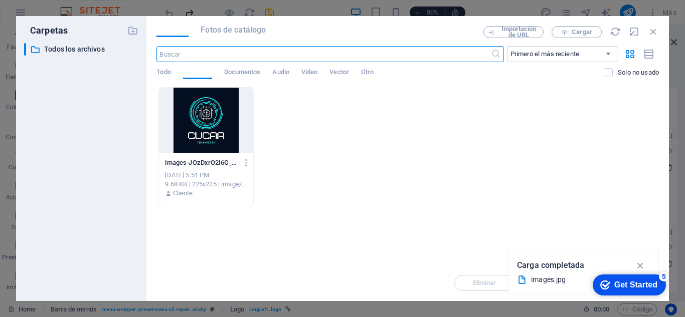
scroll to position [3627, 0]
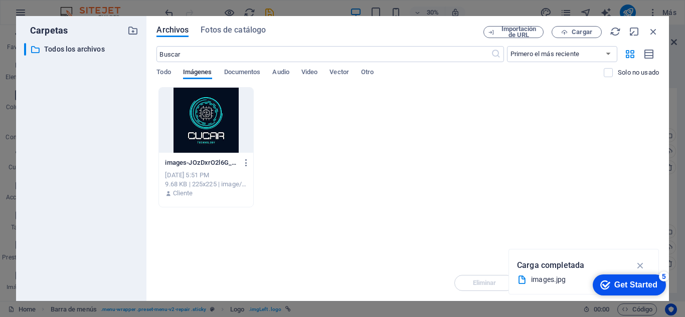
click at [222, 138] on div at bounding box center [206, 120] width 94 height 65
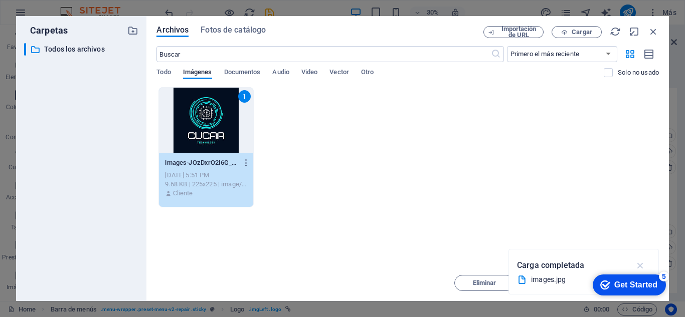
click at [642, 265] on icon "button" at bounding box center [641, 265] width 12 height 11
click at [556, 281] on span "Mover" at bounding box center [556, 283] width 19 height 6
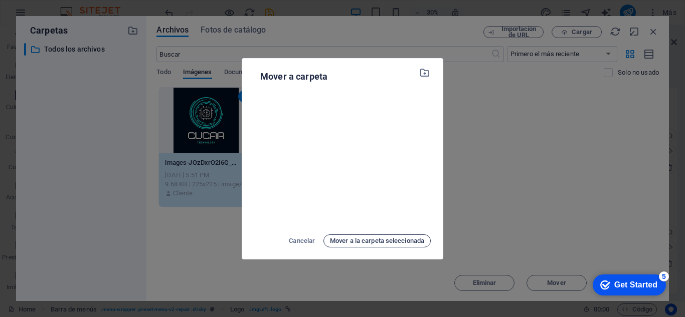
click at [383, 239] on span "Mover a la carpeta seleccionada" at bounding box center [377, 241] width 94 height 12
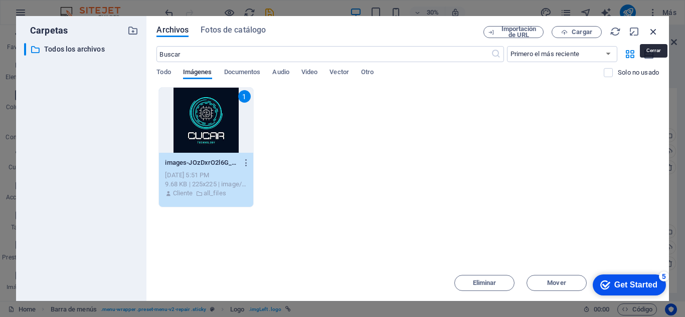
click at [651, 30] on icon "button" at bounding box center [653, 31] width 11 height 11
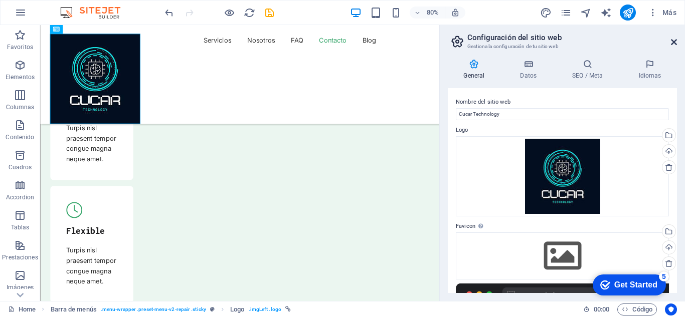
click at [672, 40] on icon at bounding box center [674, 42] width 6 height 8
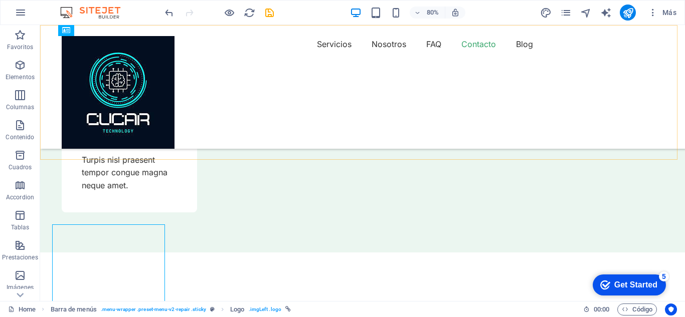
scroll to position [3614, 0]
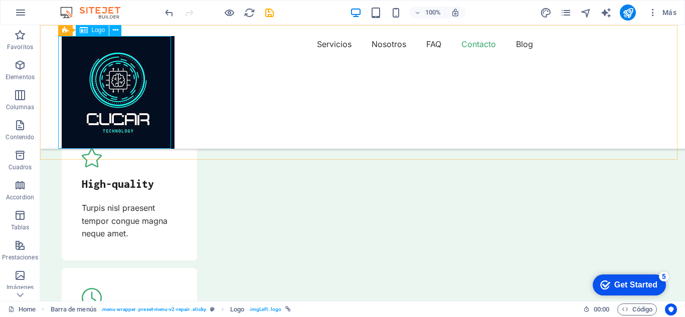
click at [162, 83] on div at bounding box center [118, 92] width 113 height 113
click at [149, 68] on div at bounding box center [118, 92] width 113 height 113
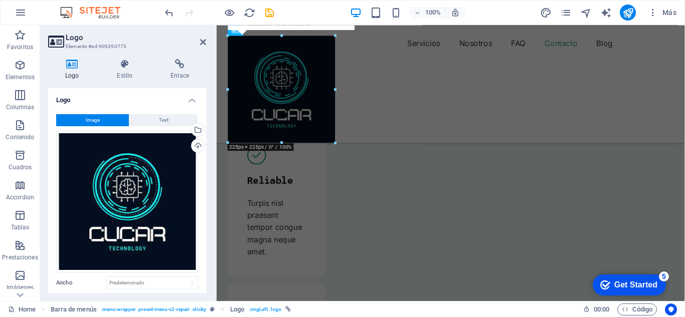
scroll to position [3817, 0]
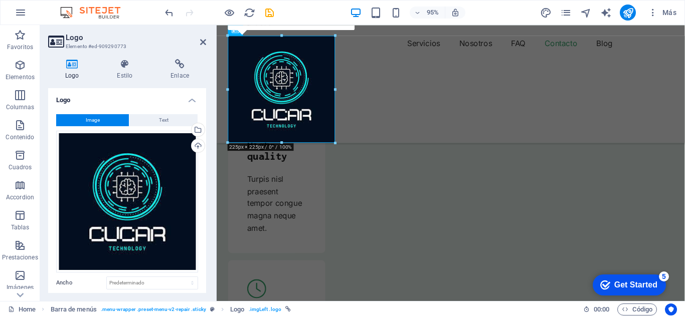
click at [335, 30] on div "16:10 16:9 4:3 1:1 1:2 0" at bounding box center [291, 21] width 127 height 18
drag, startPoint x: 550, startPoint y: 61, endPoint x: 327, endPoint y: 80, distance: 223.3
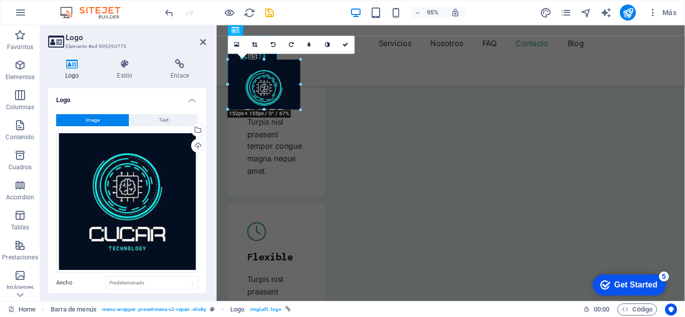
drag, startPoint x: 335, startPoint y: 143, endPoint x: 272, endPoint y: 69, distance: 97.1
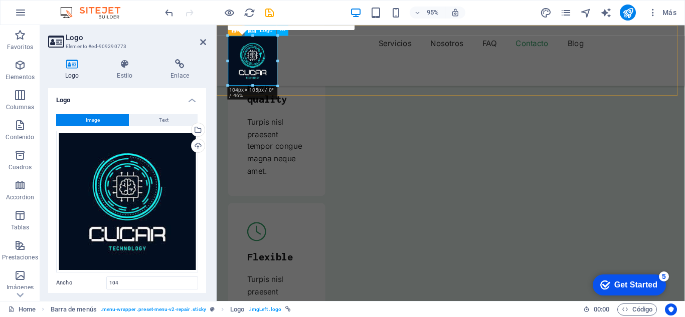
type input "104"
select select "px"
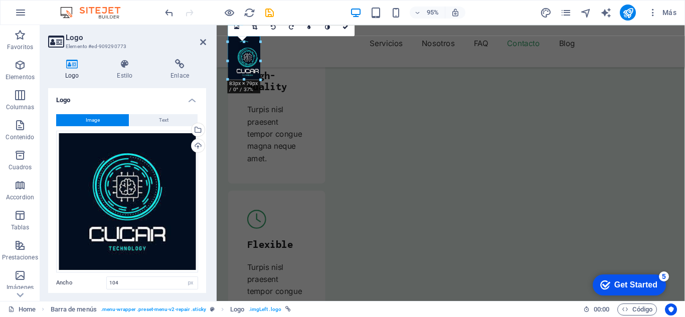
drag, startPoint x: 276, startPoint y: 86, endPoint x: 257, endPoint y: 66, distance: 27.6
type input "68"
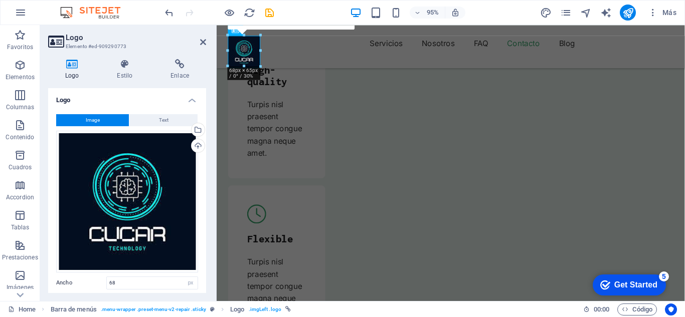
scroll to position [3738, 0]
click at [281, 70] on div "Servicios Nosotros FAQ Contacto Blog" at bounding box center [463, 47] width 493 height 45
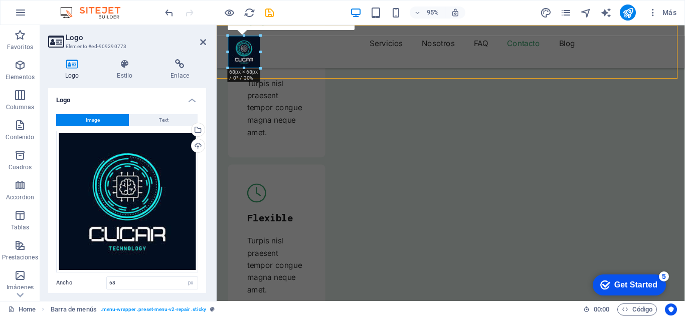
scroll to position [3535, 0]
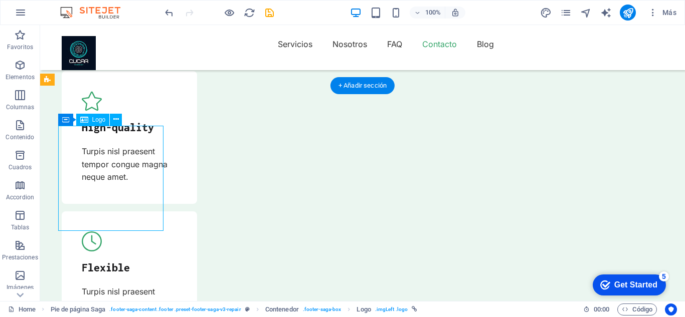
select select "px"
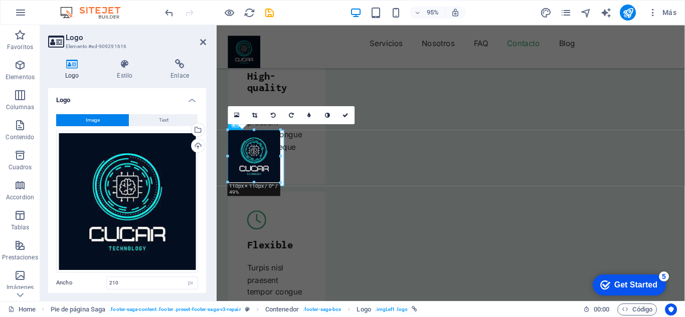
scroll to position [3723, 0]
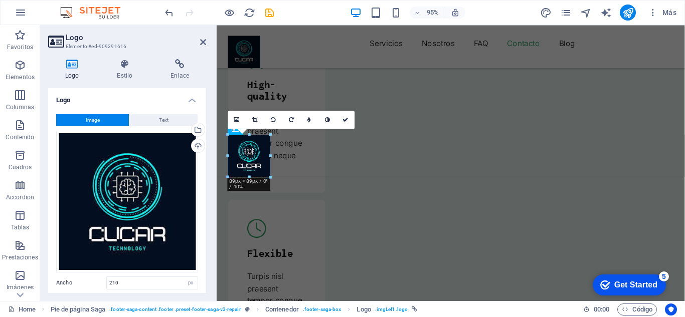
drag, startPoint x: 327, startPoint y: 220, endPoint x: 264, endPoint y: 154, distance: 91.1
type input "89"
click at [343, 120] on icon at bounding box center [346, 120] width 6 height 6
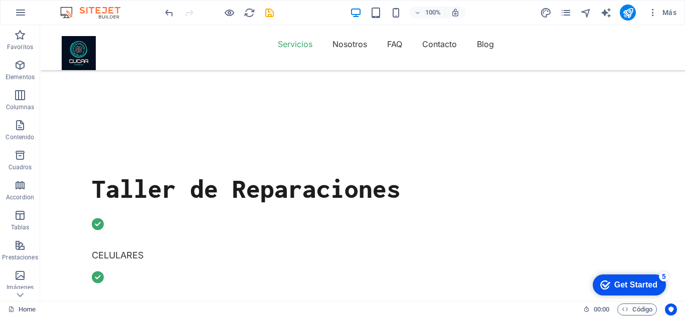
scroll to position [0, 0]
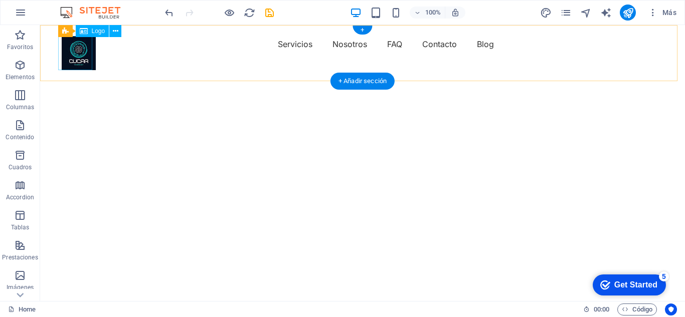
click at [79, 54] on div at bounding box center [79, 53] width 34 height 34
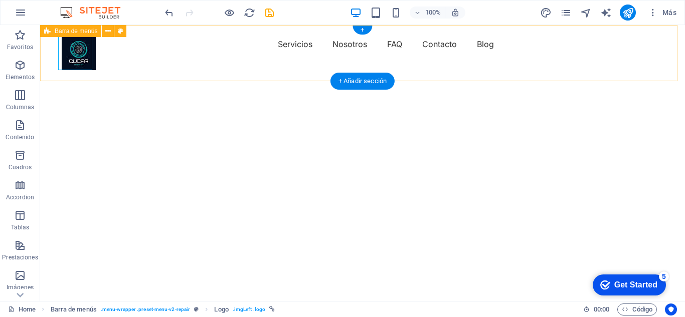
click at [137, 63] on div "Servicios Nosotros FAQ Contacto Blog" at bounding box center [362, 44] width 645 height 38
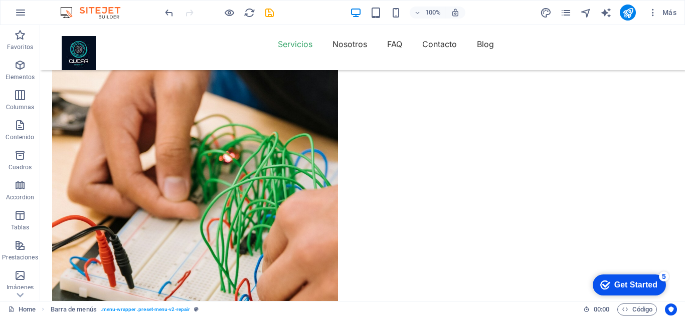
scroll to position [688, 0]
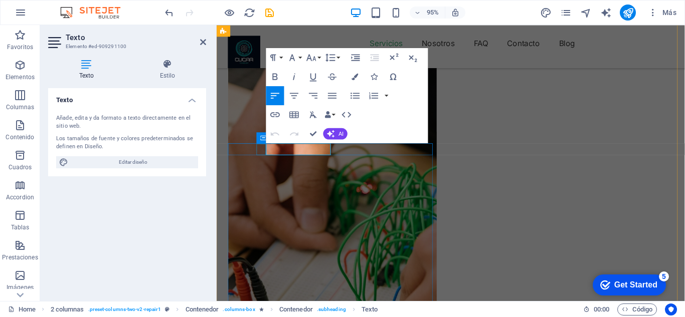
drag, startPoint x: 334, startPoint y: 155, endPoint x: 268, endPoint y: 156, distance: 66.2
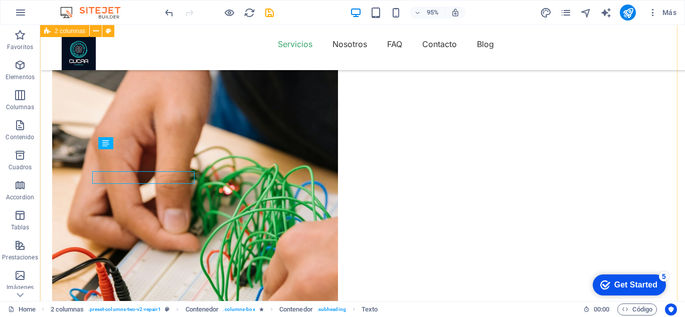
scroll to position [666, 0]
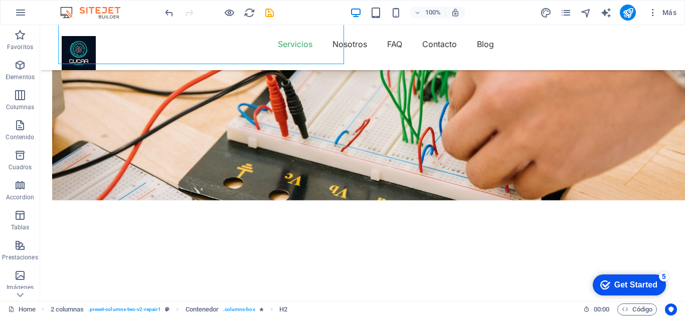
scroll to position [795, 0]
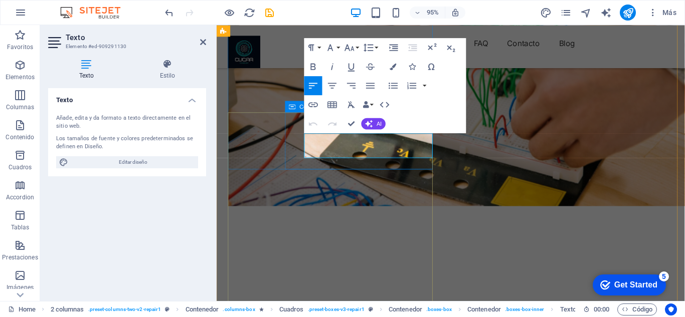
drag, startPoint x: 384, startPoint y: 157, endPoint x: 302, endPoint y: 145, distance: 83.1
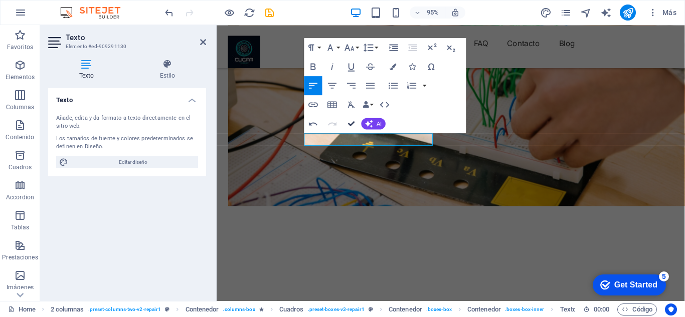
scroll to position [795, 0]
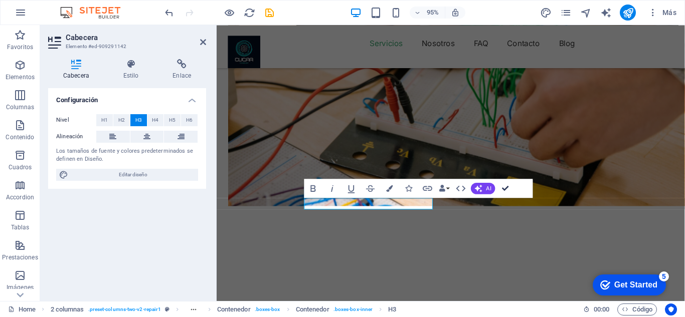
drag, startPoint x: 508, startPoint y: 188, endPoint x: 445, endPoint y: 172, distance: 65.5
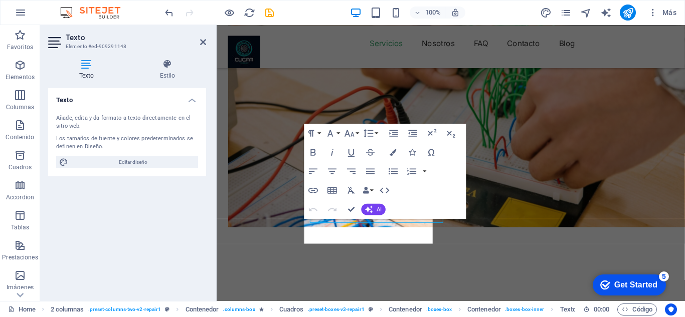
scroll to position [817, 0]
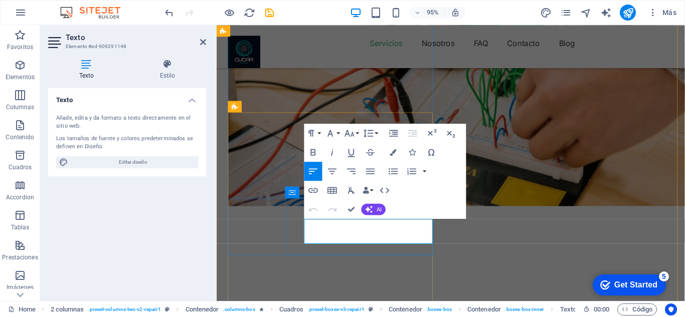
drag, startPoint x: 383, startPoint y: 249, endPoint x: 308, endPoint y: 235, distance: 76.6
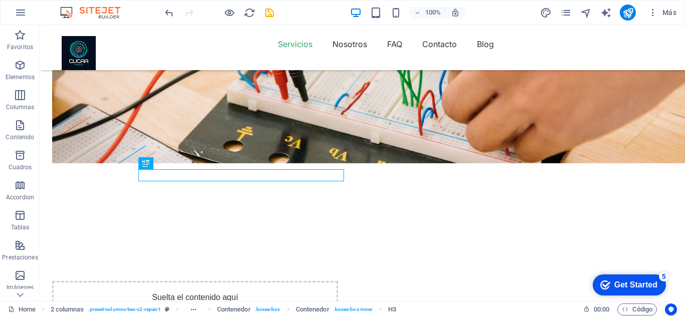
scroll to position [922, 0]
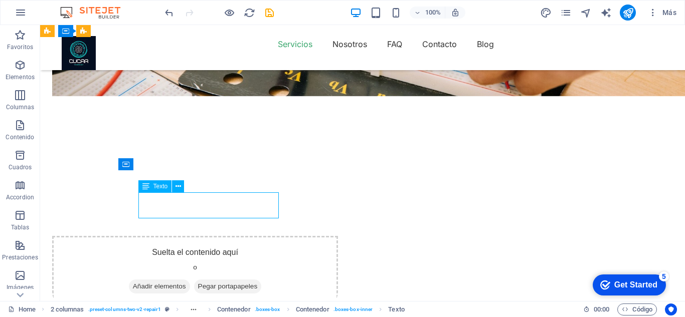
scroll to position [944, 0]
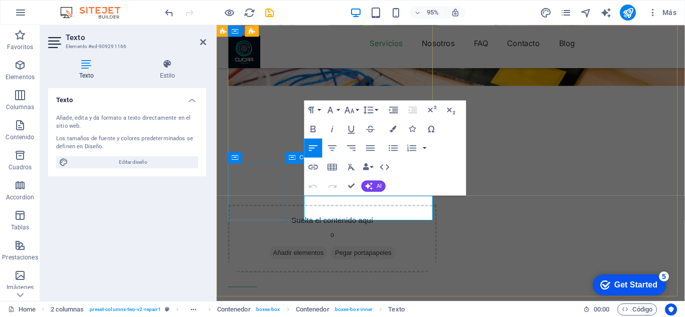
drag, startPoint x: 390, startPoint y: 226, endPoint x: 303, endPoint y: 207, distance: 89.5
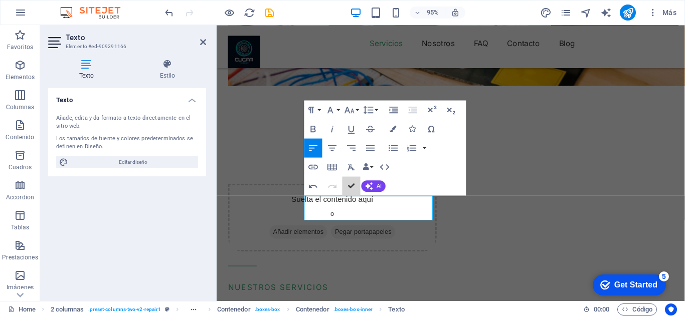
scroll to position [910, 0]
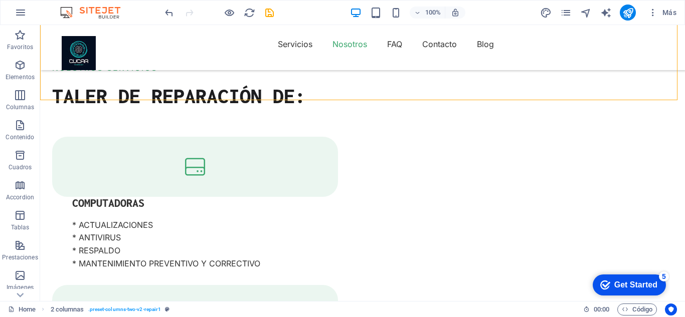
scroll to position [1184, 0]
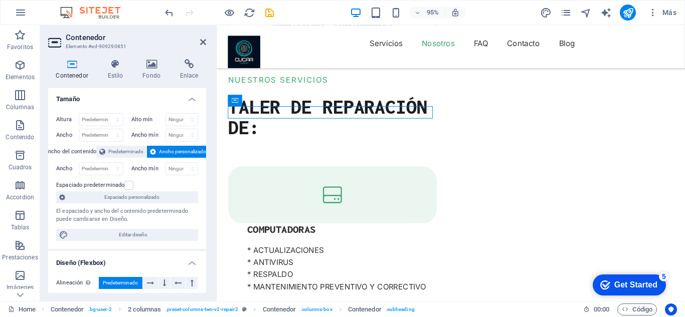
drag, startPoint x: 202, startPoint y: 166, endPoint x: 202, endPoint y: 201, distance: 35.1
click at [202, 201] on div "Altura Predeterminado px rem % vh vw Alto mín Ninguno px rem % vh vw Ancho Pred…" at bounding box center [127, 177] width 158 height 144
drag, startPoint x: 203, startPoint y: 187, endPoint x: 201, endPoint y: 217, distance: 30.1
click at [201, 217] on div "Altura Predeterminado px rem % vh vw Alto mín Ninguno px rem % vh vw Ancho Pred…" at bounding box center [127, 177] width 158 height 144
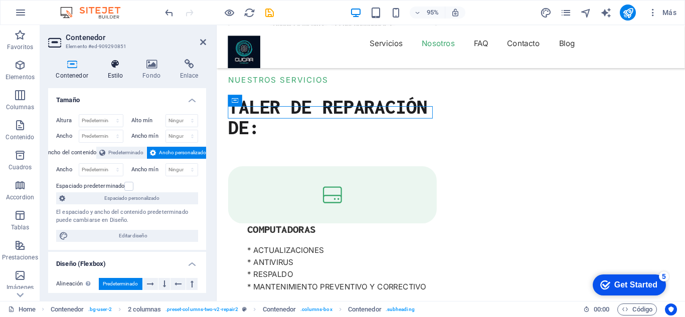
click at [116, 70] on h4 "Estilo" at bounding box center [117, 69] width 35 height 21
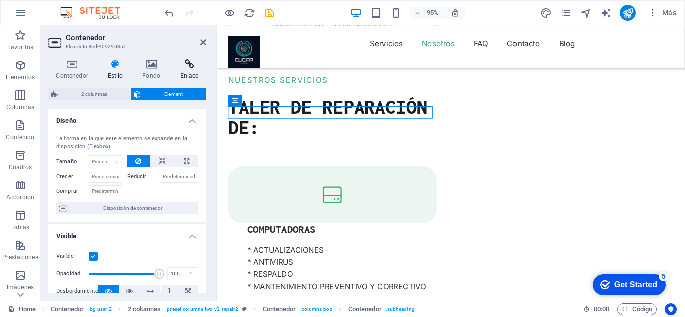
click at [188, 73] on h4 "Enlace" at bounding box center [189, 69] width 34 height 21
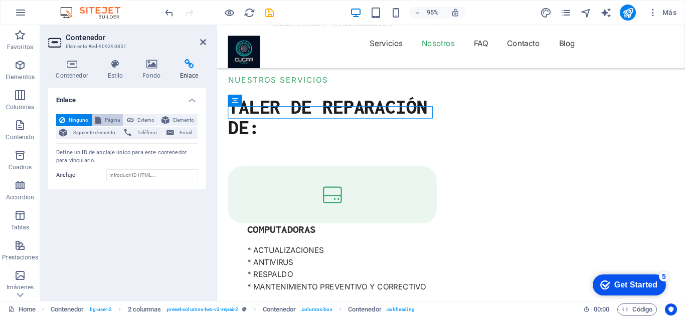
click at [107, 118] on span "Página" at bounding box center [112, 120] width 16 height 12
select select
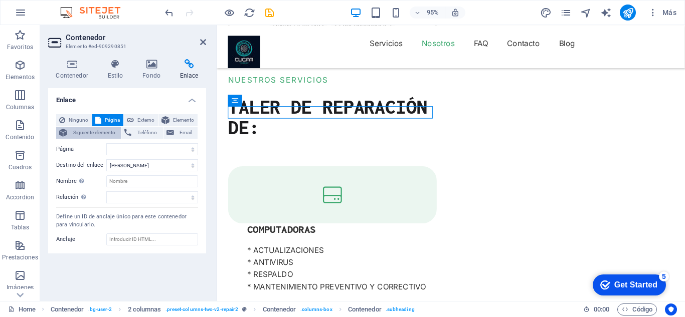
click at [99, 133] on span "Siguiente elemento" at bounding box center [94, 133] width 48 height 12
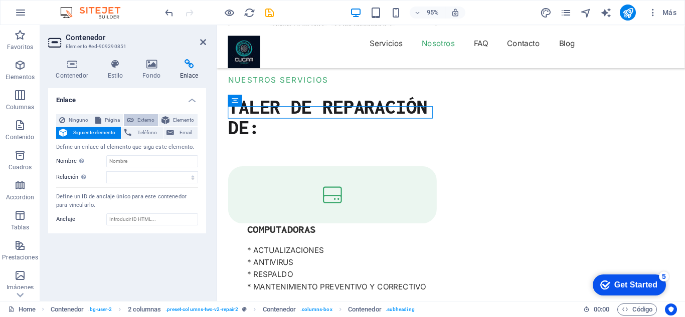
click at [138, 116] on span "Externo" at bounding box center [146, 120] width 18 height 12
select select "blank"
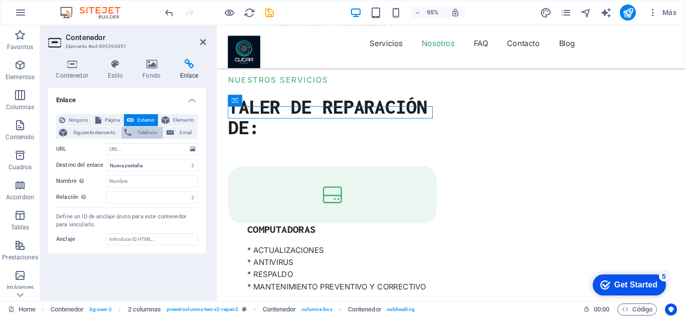
click at [138, 133] on span "Teléfono" at bounding box center [146, 133] width 25 height 12
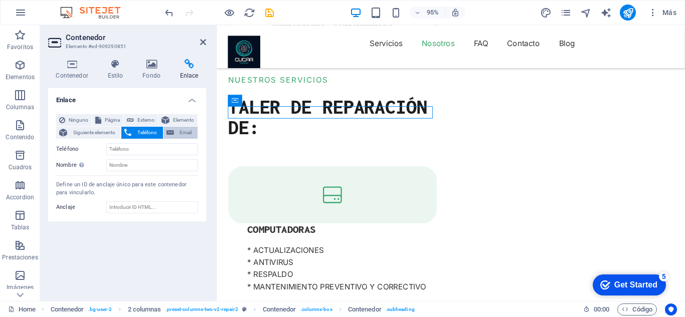
click at [175, 127] on button "Email" at bounding box center [180, 133] width 34 height 12
click at [178, 118] on span "Elemento" at bounding box center [183, 120] width 22 height 12
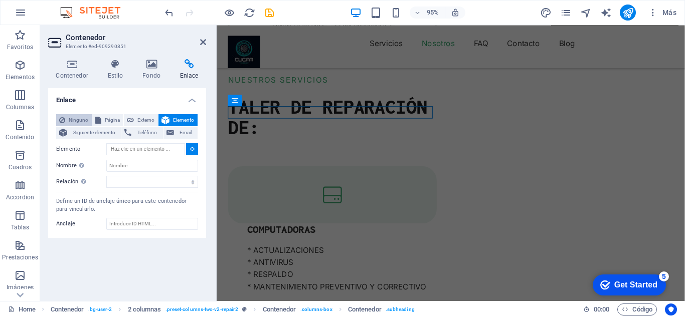
click at [77, 115] on span "Ninguno" at bounding box center [78, 120] width 21 height 12
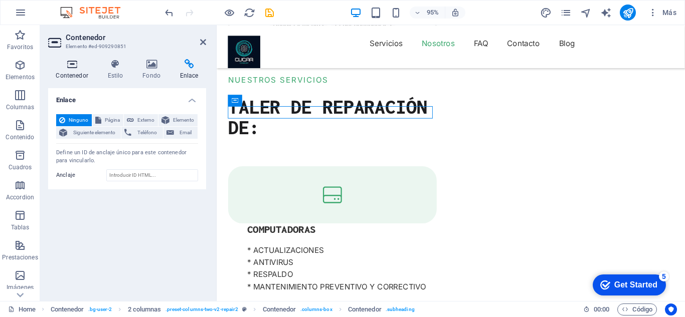
click at [76, 73] on h4 "Contenedor" at bounding box center [74, 69] width 52 height 21
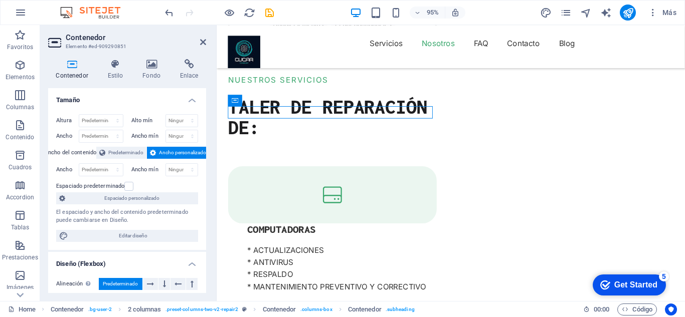
drag, startPoint x: 206, startPoint y: 170, endPoint x: 207, endPoint y: 189, distance: 19.1
click at [207, 189] on div "Contenedor Estilo Fondo Enlace Tamaño Altura Predeterminado px rem % vh vw Alto…" at bounding box center [127, 176] width 174 height 250
drag, startPoint x: 202, startPoint y: 179, endPoint x: 206, endPoint y: 203, distance: 24.3
click at [206, 203] on div "Contenedor Estilo Fondo Enlace Tamaño Altura Predeterminado px rem % vh vw Alto…" at bounding box center [127, 176] width 174 height 250
drag, startPoint x: 206, startPoint y: 181, endPoint x: 204, endPoint y: 216, distance: 34.1
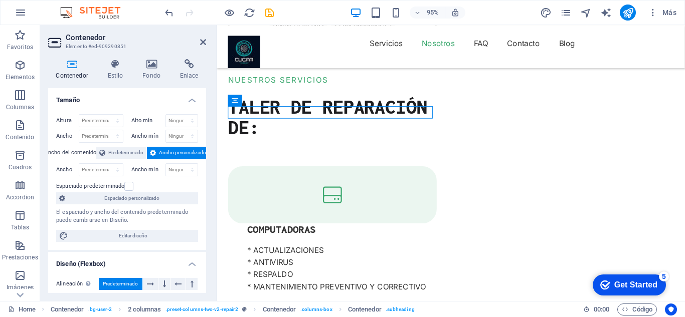
click at [204, 216] on div "Contenedor Estilo Fondo Enlace Tamaño Altura Predeterminado px rem % vh vw Alto…" at bounding box center [127, 176] width 174 height 250
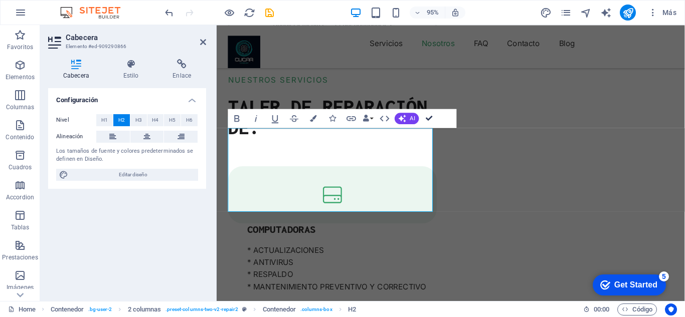
scroll to position [1162, 0]
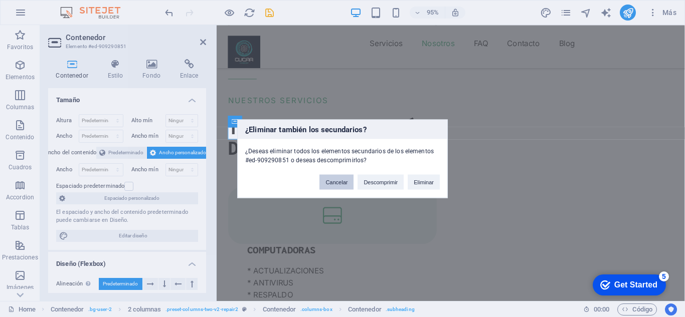
click at [345, 184] on button "Cancelar" at bounding box center [336, 181] width 34 height 15
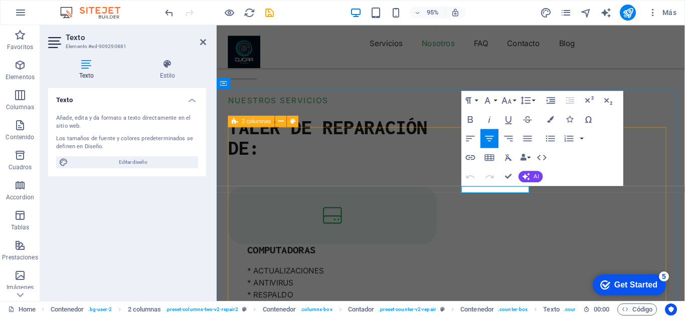
drag, startPoint x: 542, startPoint y: 197, endPoint x: 471, endPoint y: 197, distance: 71.2
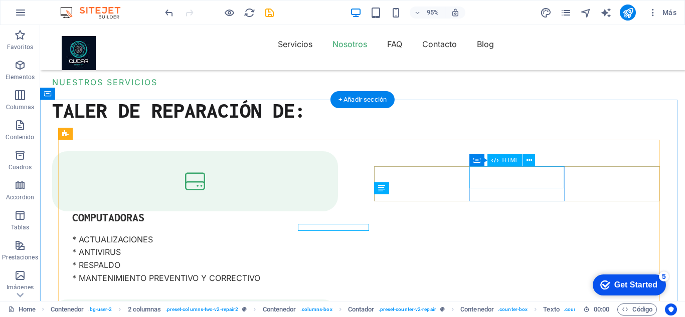
scroll to position [1133, 0]
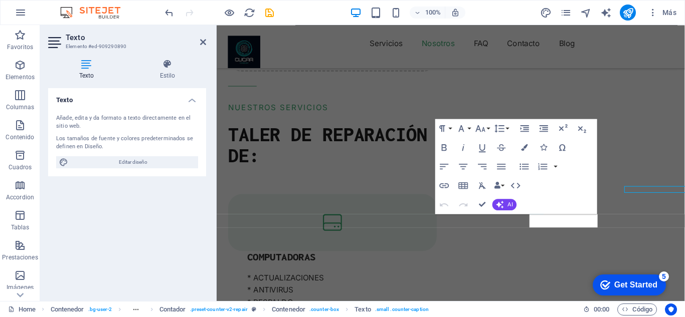
click at [553, 198] on div "Paragraph Format Normal Heading 1 Heading 2 Heading 3 Heading 4 Heading 5 Headi…" at bounding box center [516, 166] width 162 height 95
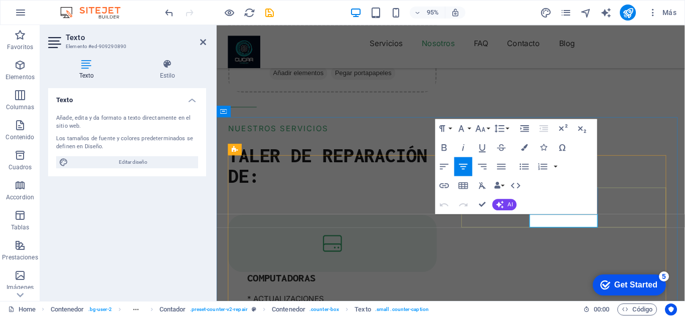
drag, startPoint x: 593, startPoint y: 237, endPoint x: 554, endPoint y: 227, distance: 40.2
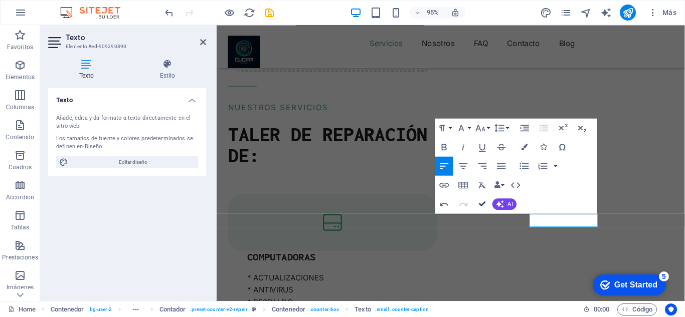
scroll to position [1103, 0]
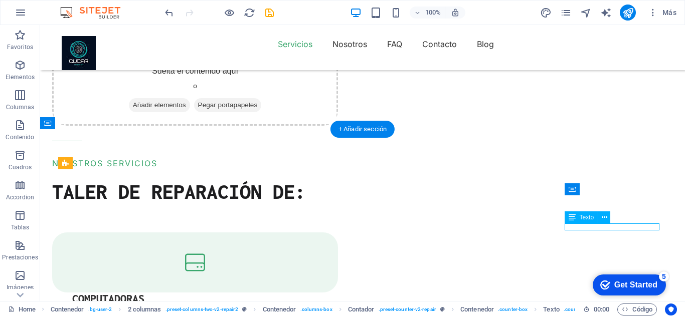
scroll to position [1125, 0]
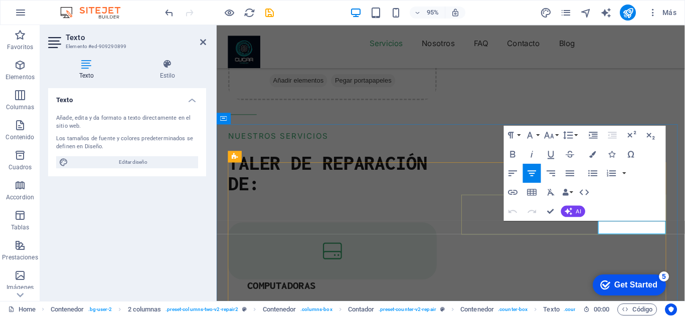
drag, startPoint x: 682, startPoint y: 241, endPoint x: 633, endPoint y: 234, distance: 49.1
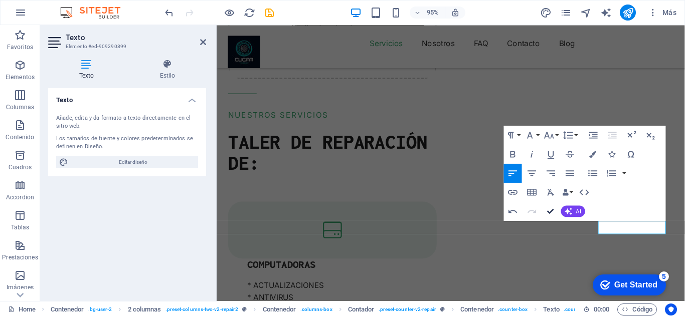
scroll to position [1096, 0]
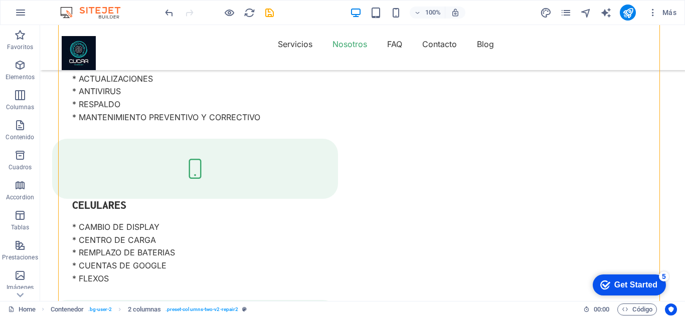
scroll to position [1316, 0]
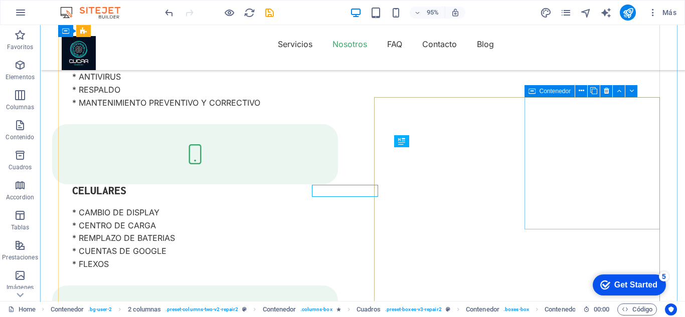
scroll to position [0, 0]
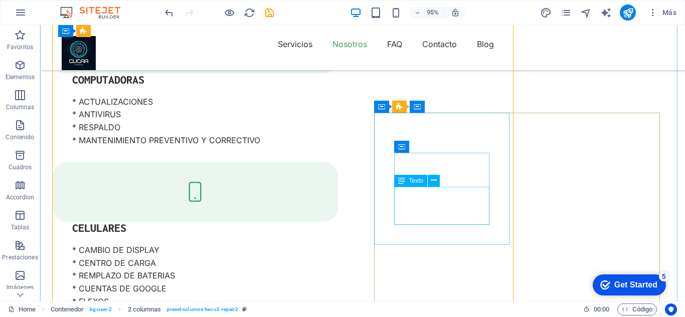
scroll to position [1285, 0]
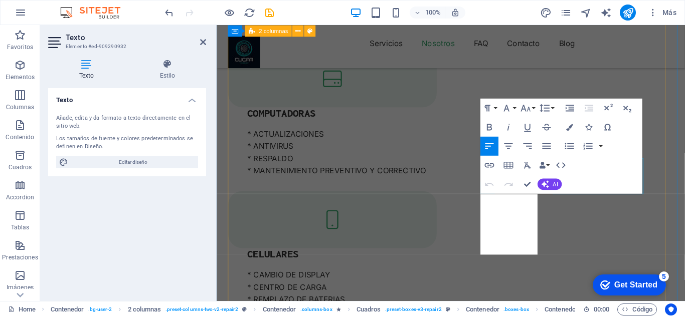
scroll to position [1307, 0]
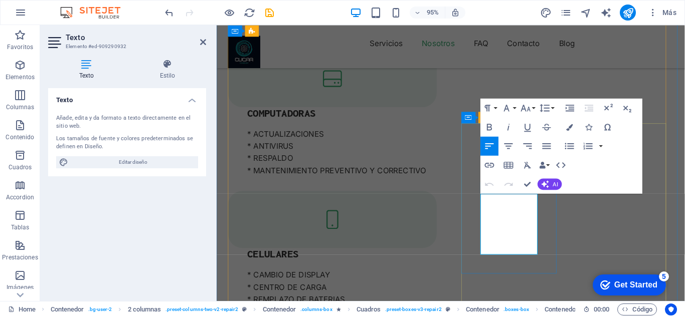
drag, startPoint x: 517, startPoint y: 259, endPoint x: 490, endPoint y: 211, distance: 55.0
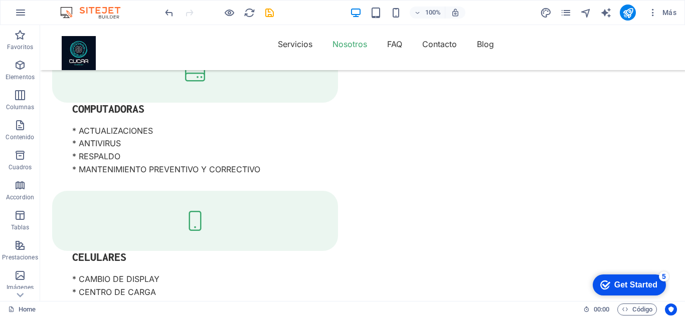
scroll to position [1286, 0]
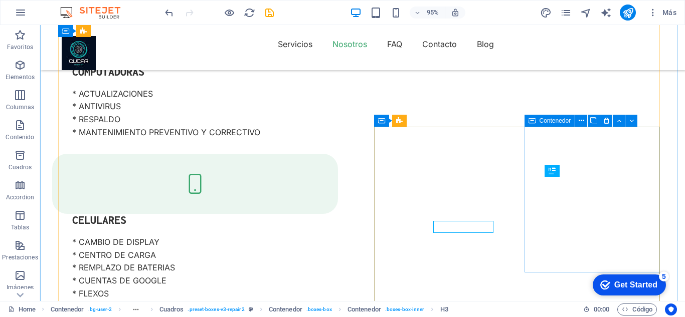
scroll to position [1264, 0]
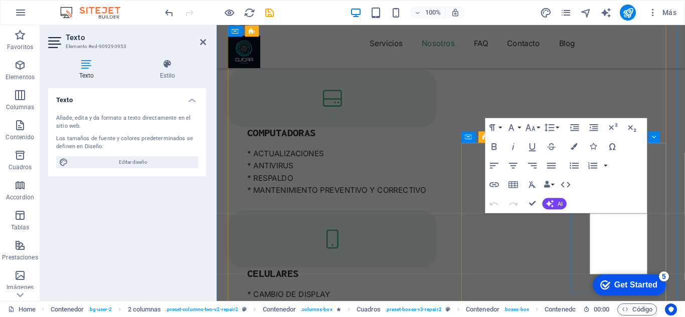
scroll to position [1286, 0]
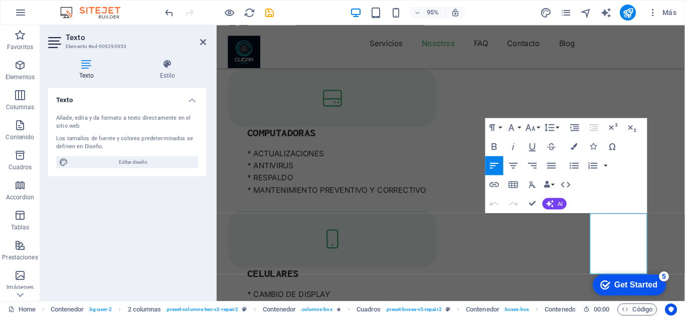
drag, startPoint x: 609, startPoint y: 269, endPoint x: 999, endPoint y: 526, distance: 466.8
click at [609, 270] on html "checkmark Get Started 5 First Steps in the Editor Let's guide you through the t…" at bounding box center [626, 285] width 85 height 30
drag, startPoint x: 632, startPoint y: 281, endPoint x: 808, endPoint y: 239, distance: 181.5
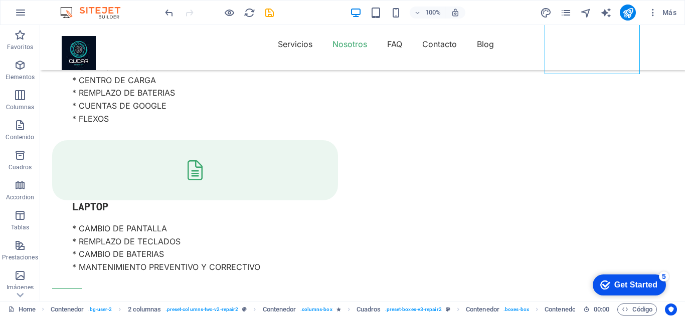
scroll to position [1484, 0]
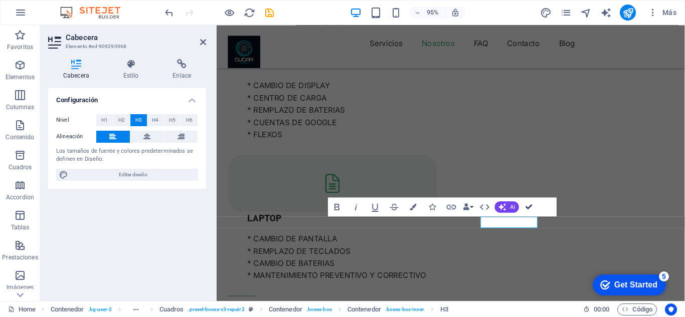
scroll to position [1401, 0]
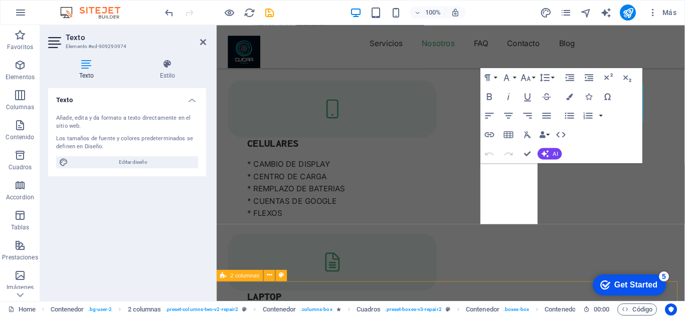
scroll to position [1564, 0]
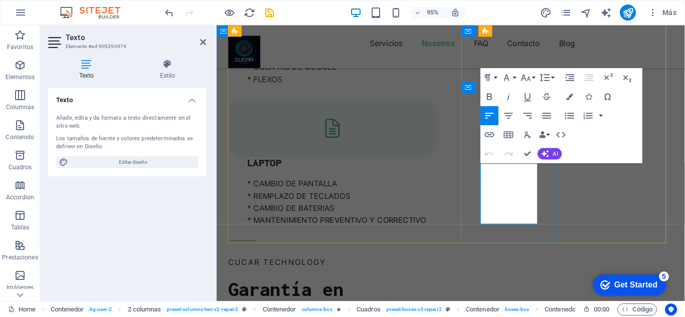
drag, startPoint x: 520, startPoint y: 231, endPoint x: 493, endPoint y: 175, distance: 61.9
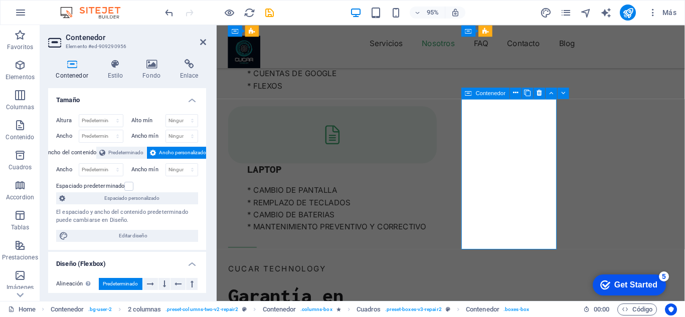
scroll to position [1811, 0]
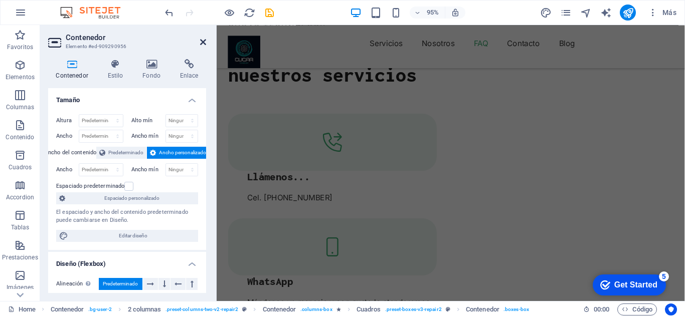
click at [201, 42] on icon at bounding box center [203, 42] width 6 height 8
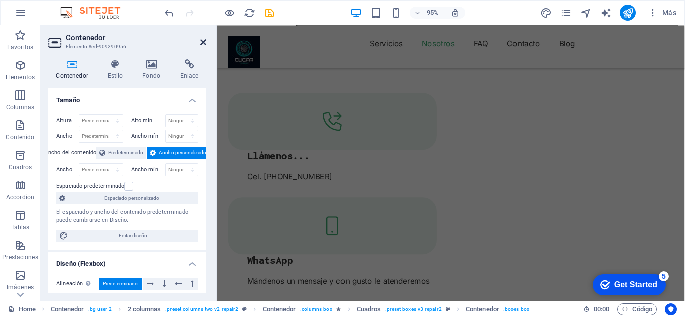
scroll to position [1481, 0]
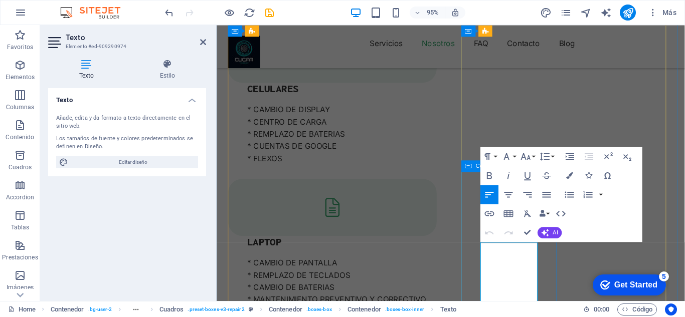
drag, startPoint x: 516, startPoint y: 310, endPoint x: 488, endPoint y: 264, distance: 53.8
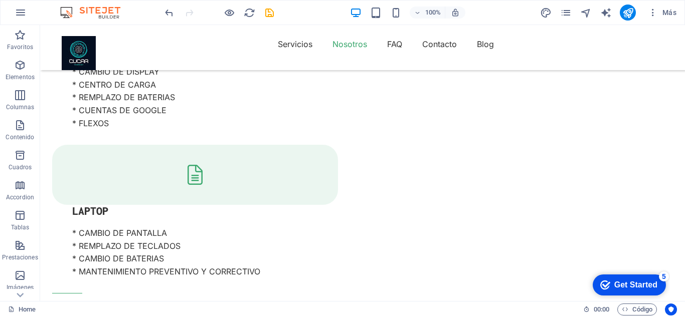
scroll to position [1486, 0]
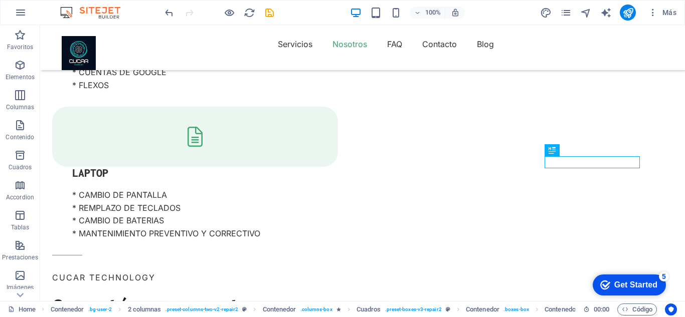
scroll to position [1532, 0]
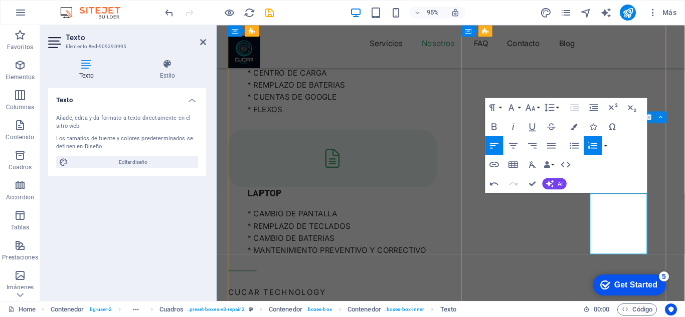
drag, startPoint x: 632, startPoint y: 262, endPoint x: 608, endPoint y: 208, distance: 58.4
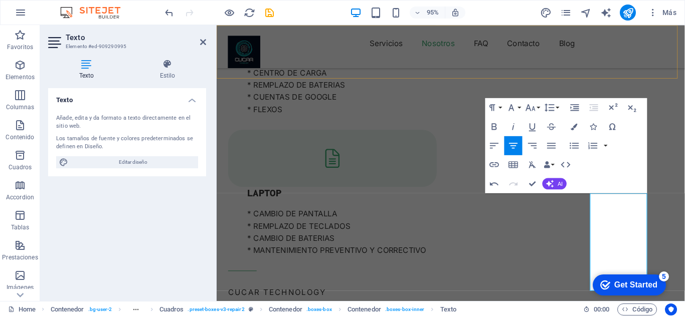
drag, startPoint x: 636, startPoint y: 211, endPoint x: 657, endPoint y: 77, distance: 135.5
click at [657, 70] on div "Servicios Nosotros FAQ Contacto Blog" at bounding box center [463, 47] width 493 height 45
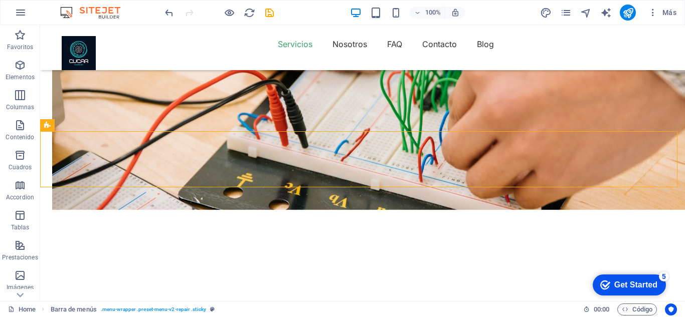
scroll to position [793, 0]
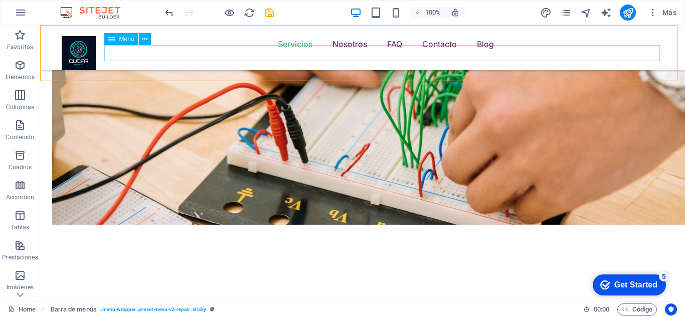
click at [396, 52] on nav "Servicios Nosotros FAQ Contacto Blog" at bounding box center [362, 44] width 601 height 16
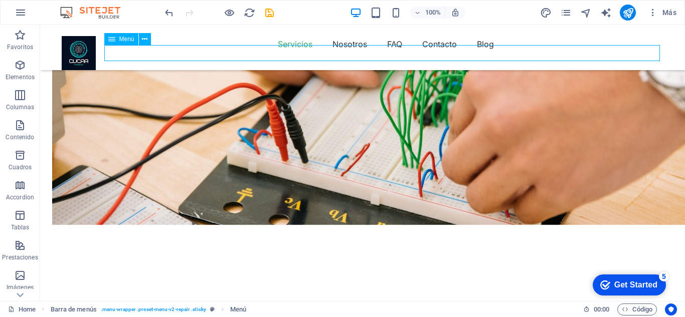
click at [396, 52] on nav "Servicios Nosotros FAQ Contacto Blog" at bounding box center [362, 44] width 601 height 16
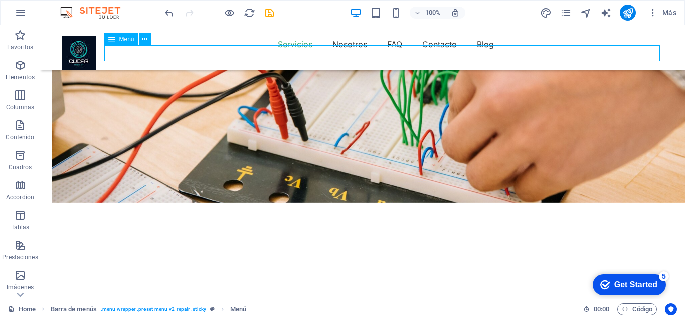
select select "1"
select select
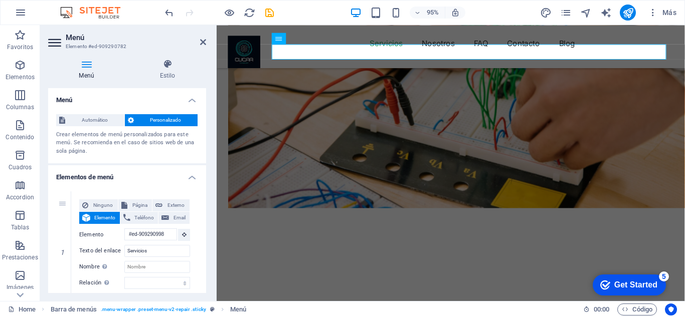
drag, startPoint x: 203, startPoint y: 126, endPoint x: 206, endPoint y: 151, distance: 24.7
click at [206, 151] on div "Menú Estilo Menú Automático Personalizado Crear elementos de menú personalizado…" at bounding box center [127, 176] width 174 height 250
drag, startPoint x: 203, startPoint y: 135, endPoint x: 204, endPoint y: 153, distance: 17.5
click at [204, 153] on div "Menú Automático Personalizado Crear elementos de menú personalizados para este …" at bounding box center [127, 190] width 158 height 205
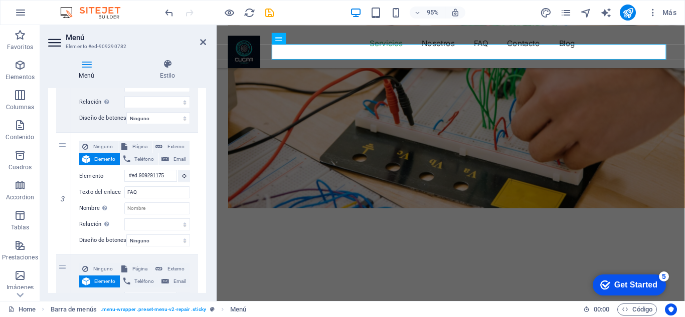
scroll to position [309, 0]
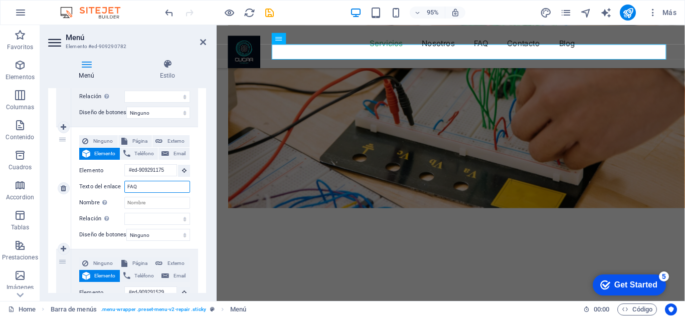
drag, startPoint x: 143, startPoint y: 190, endPoint x: 117, endPoint y: 185, distance: 26.0
click at [117, 185] on div "Texto del enlace FAQ" at bounding box center [134, 187] width 111 height 12
type input "Du"
select select
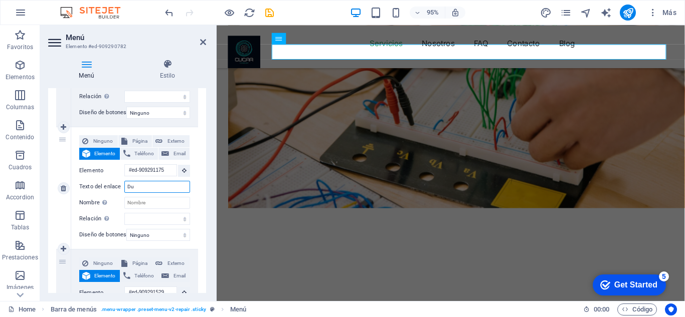
select select
type input "Dudas"
select select
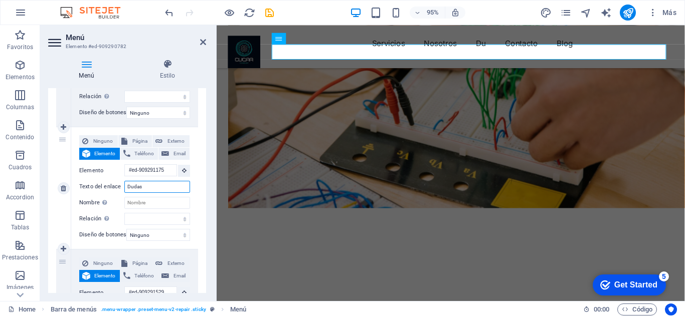
select select
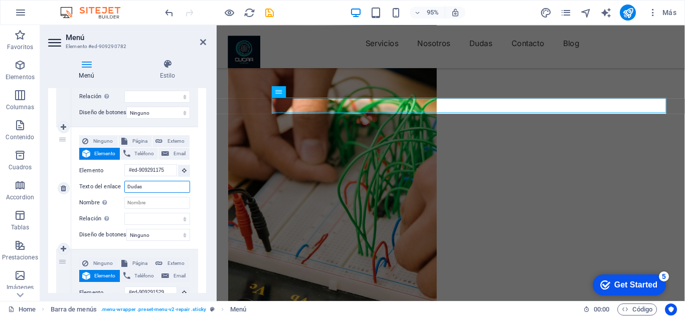
scroll to position [759, 0]
type input "Dudas"
click at [207, 109] on div "Menú Estilo Menú Automático Personalizado Crear elementos de menú personalizado…" at bounding box center [127, 176] width 174 height 250
click at [202, 43] on icon at bounding box center [203, 42] width 6 height 8
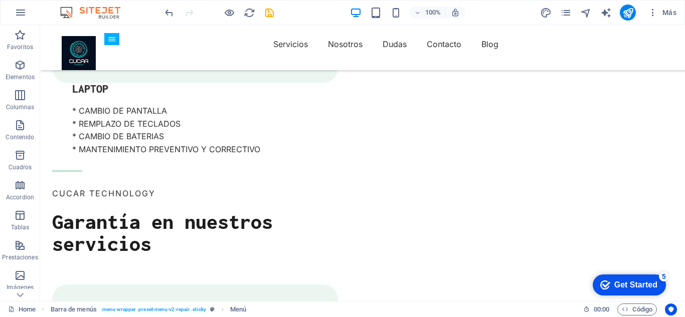
scroll to position [1738, 0]
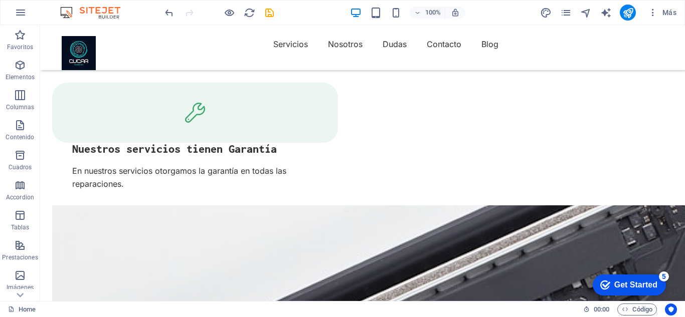
scroll to position [2015, 0]
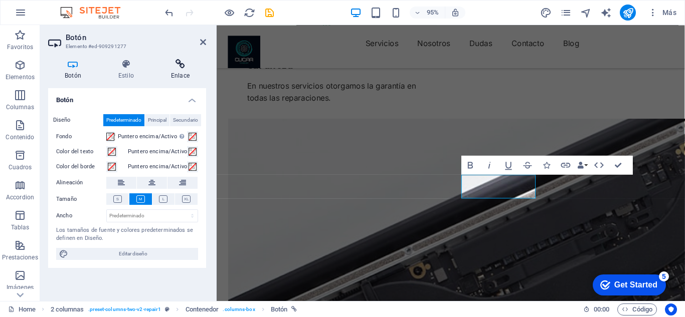
click at [178, 71] on h4 "Enlace" at bounding box center [180, 69] width 52 height 21
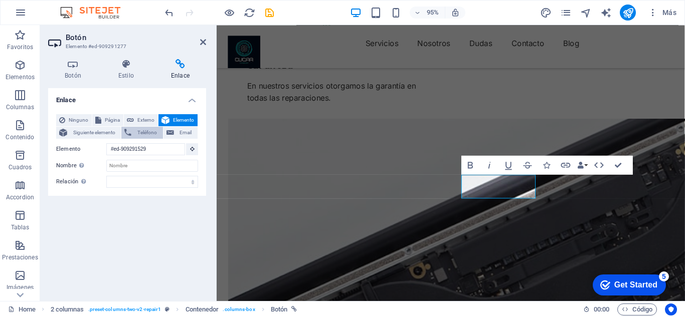
click at [141, 130] on span "Teléfono" at bounding box center [146, 133] width 25 height 12
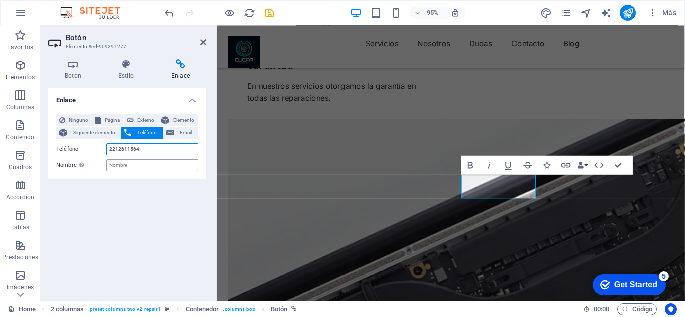
type input "2212611564"
click at [135, 165] on input "Nombre Una descripción adicional del enlace no debería ser igual al texto del e…" at bounding box center [152, 165] width 92 height 12
type input "Cucar Technology"
click at [129, 186] on div "Enlace Ninguno Página Externo Elemento Siguiente elemento Teléfono Email Página…" at bounding box center [127, 190] width 158 height 205
click at [87, 133] on span "Siguiente elemento" at bounding box center [94, 133] width 48 height 12
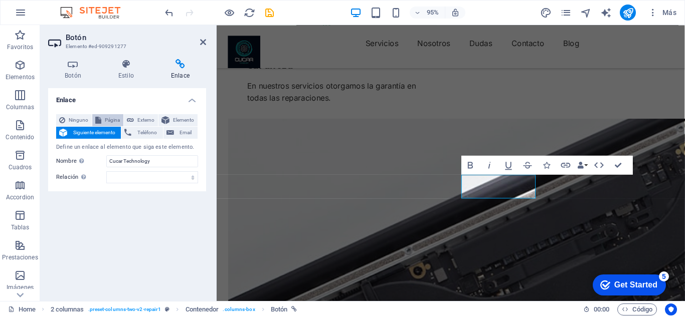
click at [106, 121] on span "Página" at bounding box center [112, 120] width 16 height 12
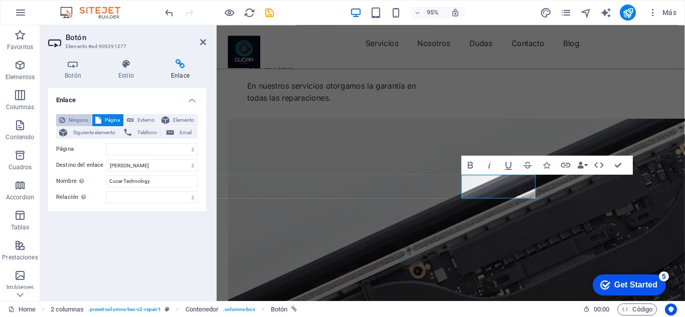
click at [82, 118] on span "Ninguno" at bounding box center [78, 120] width 21 height 12
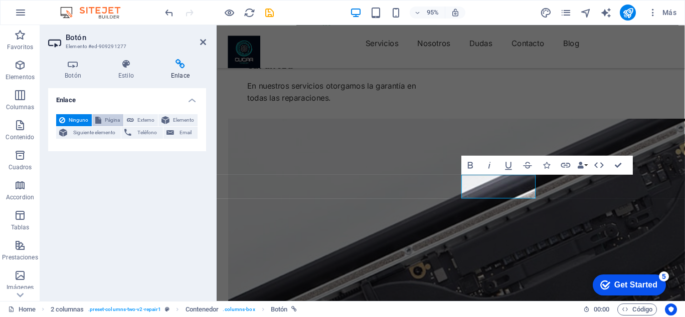
click at [106, 119] on span "Página" at bounding box center [112, 120] width 16 height 12
select select
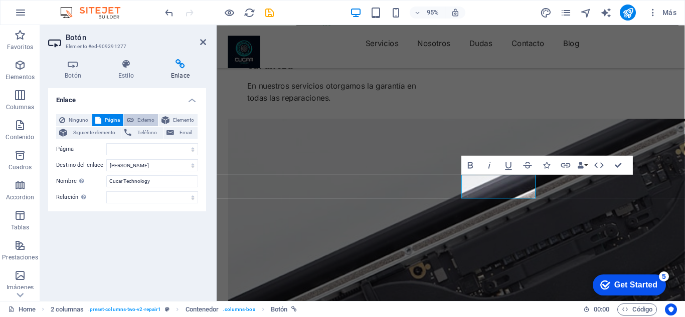
click at [136, 118] on button "Externo" at bounding box center [141, 120] width 34 height 12
select select "blank"
click at [168, 118] on icon at bounding box center [165, 120] width 8 height 12
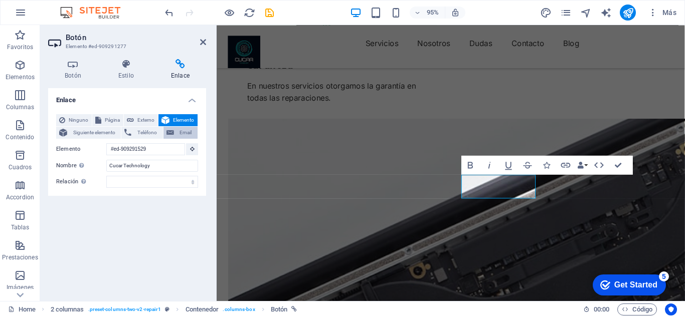
click at [169, 132] on icon at bounding box center [170, 133] width 8 height 12
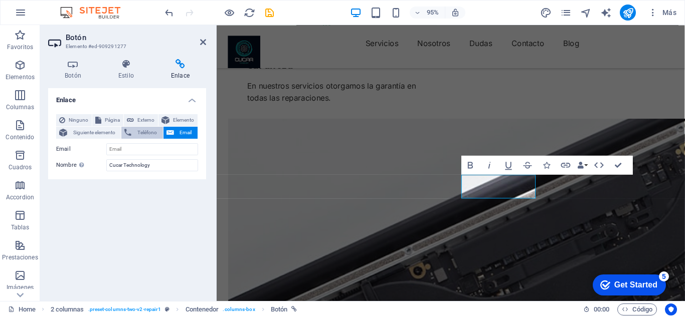
click at [150, 133] on span "Teléfono" at bounding box center [146, 133] width 25 height 12
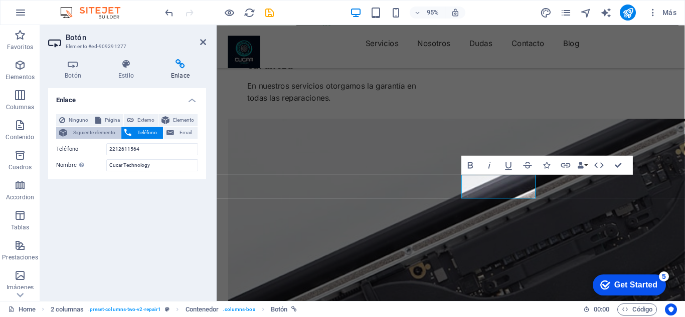
click at [110, 133] on span "Siguiente elemento" at bounding box center [94, 133] width 48 height 12
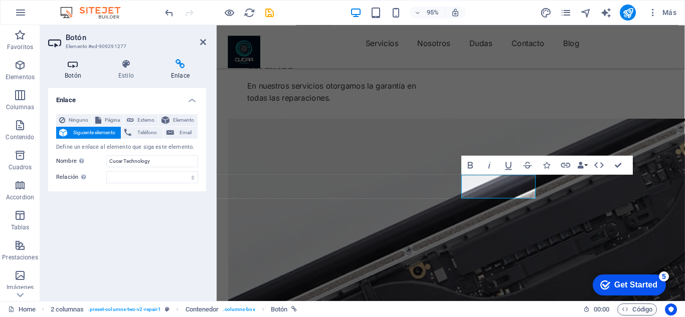
click at [76, 69] on icon at bounding box center [73, 64] width 50 height 10
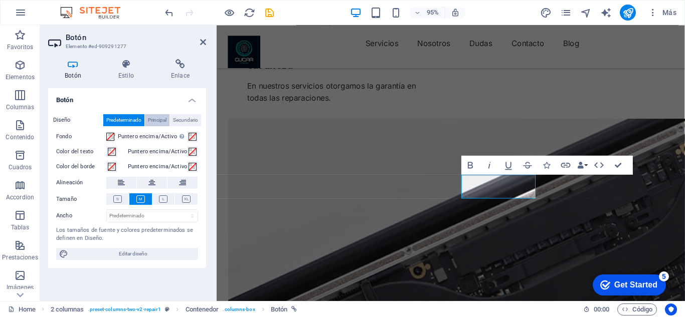
click at [153, 121] on span "Principal" at bounding box center [157, 120] width 19 height 12
click at [179, 119] on span "Secundario" at bounding box center [185, 120] width 25 height 12
click at [154, 122] on span "Principal" at bounding box center [157, 120] width 19 height 12
click at [128, 74] on h4 "Estilo" at bounding box center [128, 69] width 53 height 21
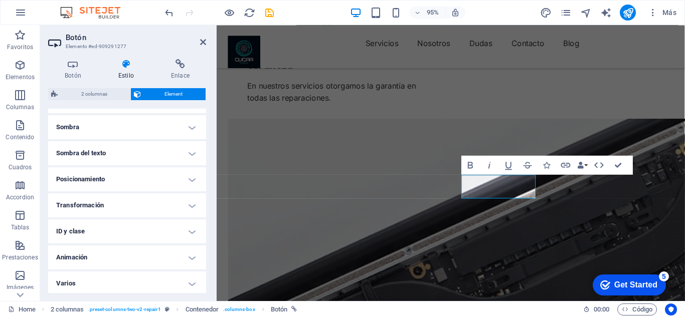
scroll to position [248, 0]
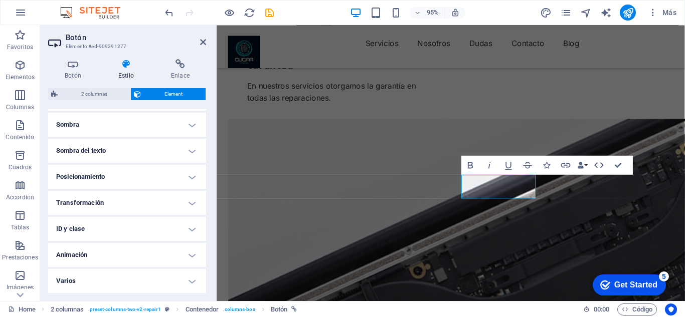
drag, startPoint x: 209, startPoint y: 274, endPoint x: 205, endPoint y: 198, distance: 76.3
click at [205, 198] on div "Botón Estilo Enlace Botón Diseño Predeterminado Principal Secundario Fondo Punt…" at bounding box center [127, 176] width 174 height 250
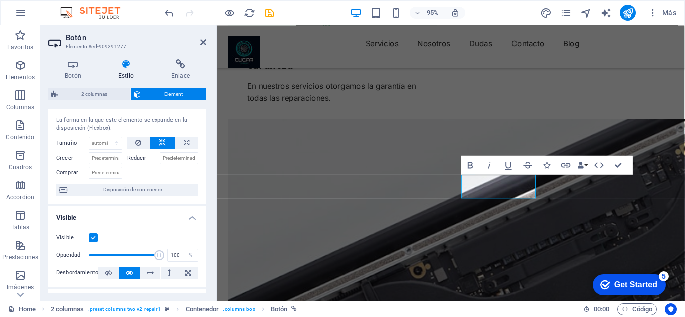
scroll to position [0, 0]
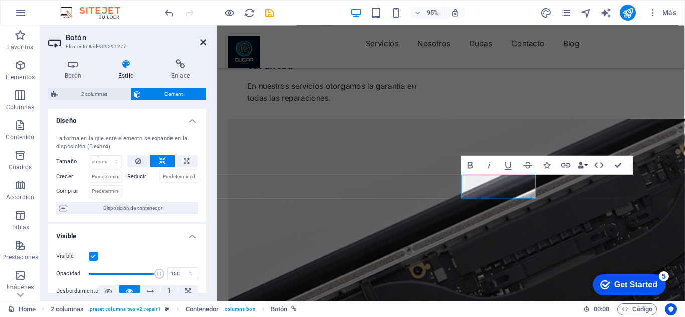
click at [202, 42] on icon at bounding box center [203, 42] width 6 height 8
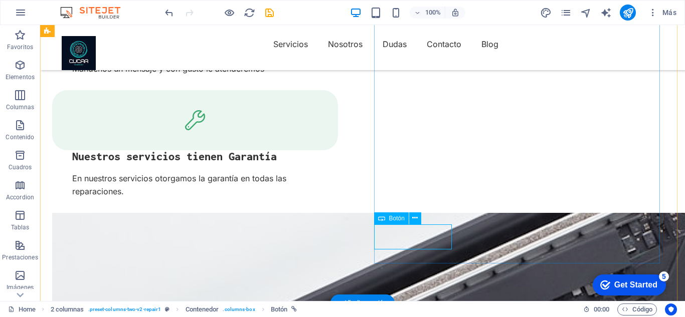
click at [417, 219] on icon at bounding box center [415, 218] width 6 height 11
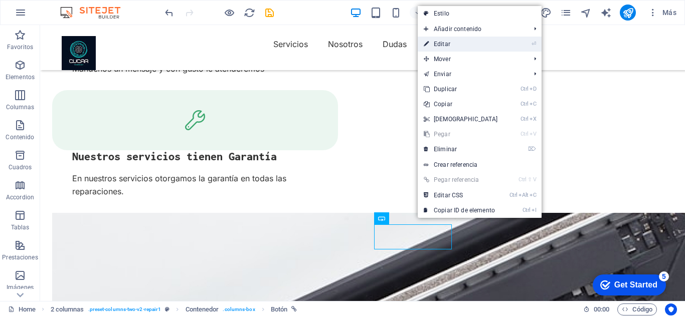
click at [444, 41] on link "⏎ Editar" at bounding box center [461, 44] width 86 height 15
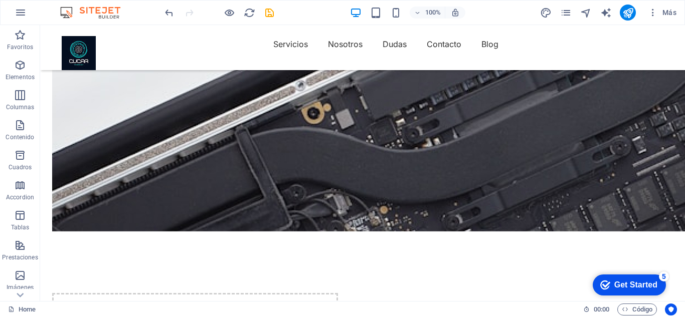
scroll to position [2265, 0]
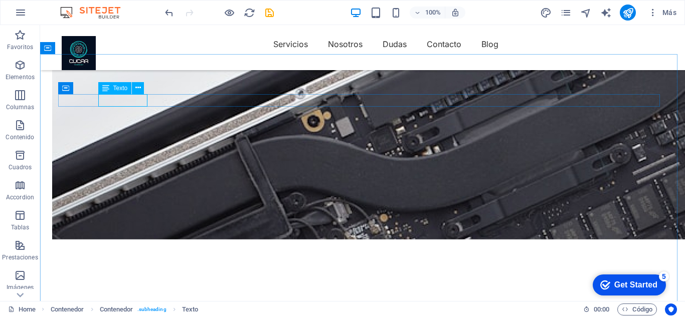
click at [121, 90] on span "Texto" at bounding box center [120, 88] width 15 height 6
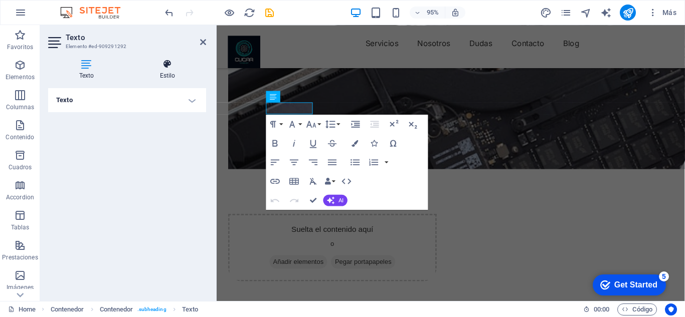
click at [171, 74] on h4 "Estilo" at bounding box center [167, 69] width 77 height 21
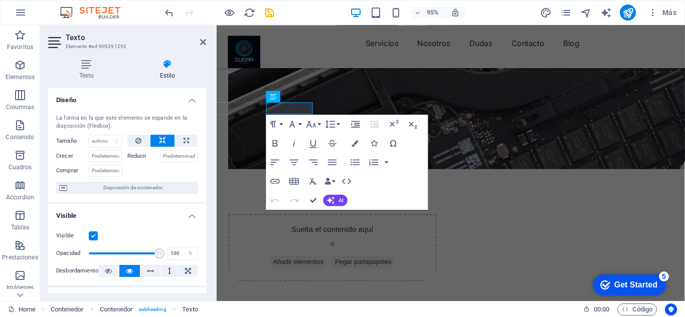
drag, startPoint x: 203, startPoint y: 121, endPoint x: 209, endPoint y: 179, distance: 58.4
click at [209, 179] on div "Texto Estilo Texto Añade, edita y da formato a texto directamente en el sitio w…" at bounding box center [127, 176] width 174 height 250
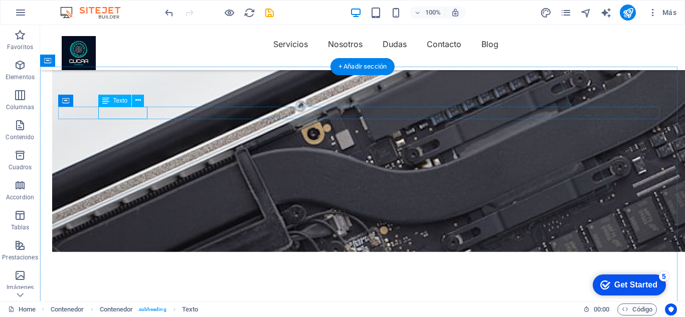
click at [140, 99] on icon at bounding box center [138, 100] width 6 height 11
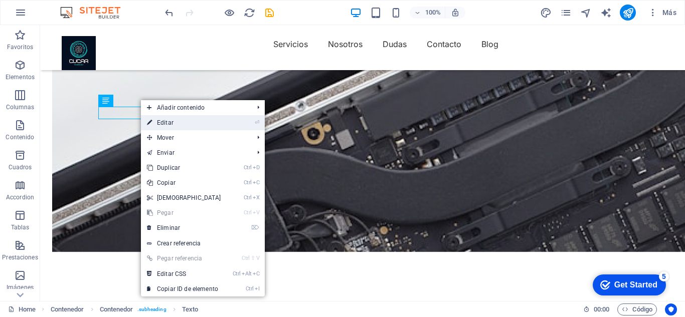
click at [162, 120] on link "⏎ Editar" at bounding box center [184, 122] width 86 height 15
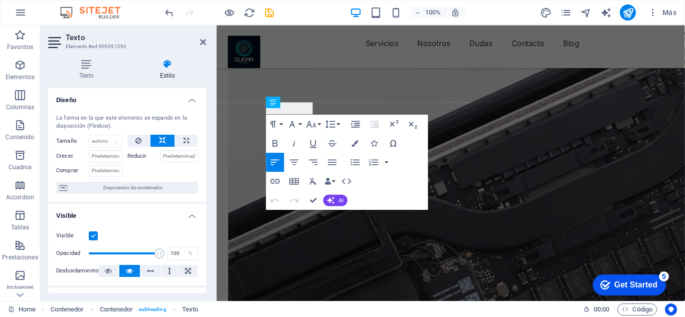
scroll to position [2399, 0]
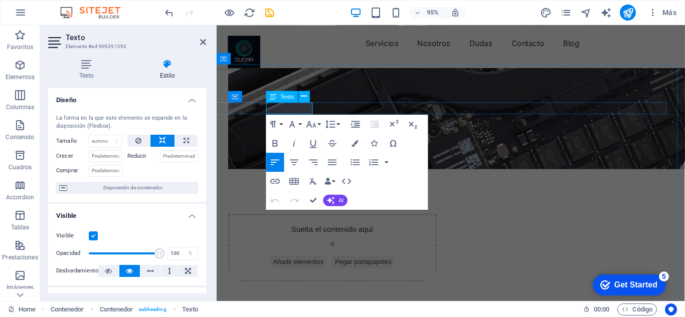
drag, startPoint x: 273, startPoint y: 176, endPoint x: 313, endPoint y: 201, distance: 47.3
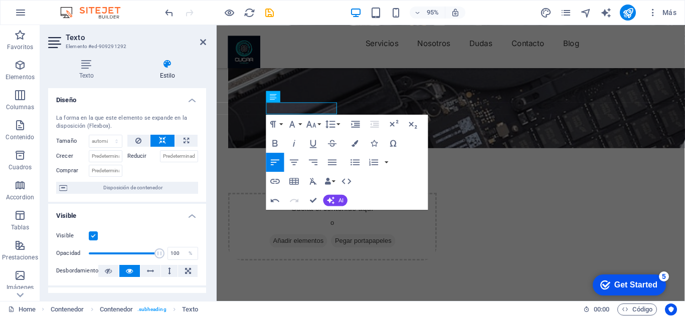
scroll to position [2253, 0]
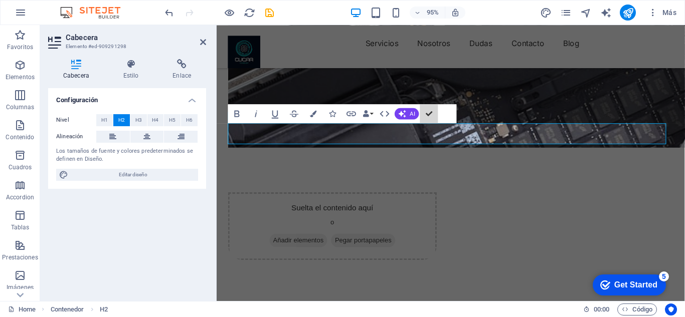
scroll to position [2253, 0]
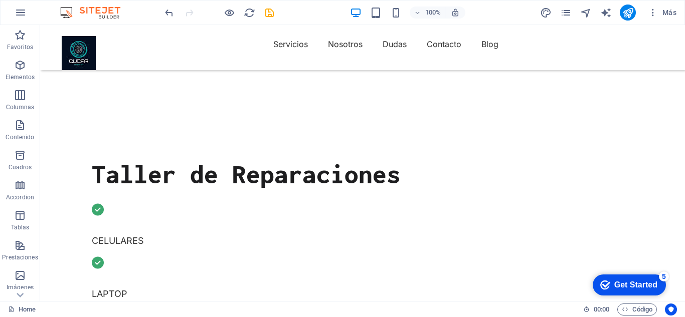
scroll to position [0, 0]
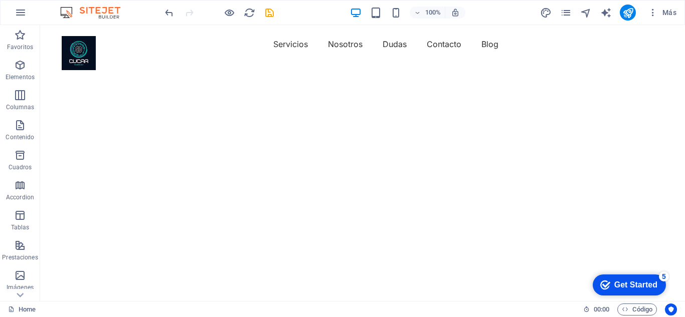
drag, startPoint x: 681, startPoint y: 188, endPoint x: 690, endPoint y: 45, distance: 143.6
click at [630, 16] on icon "publish" at bounding box center [628, 13] width 12 height 12
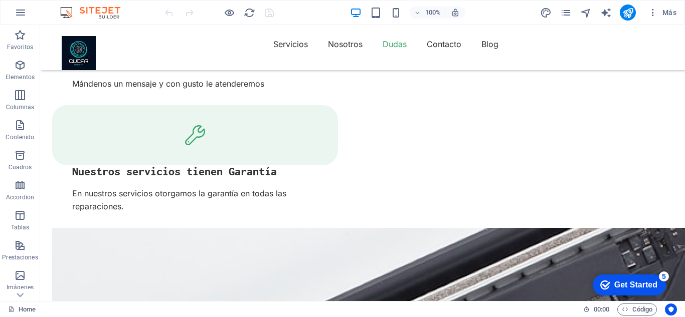
scroll to position [1970, 0]
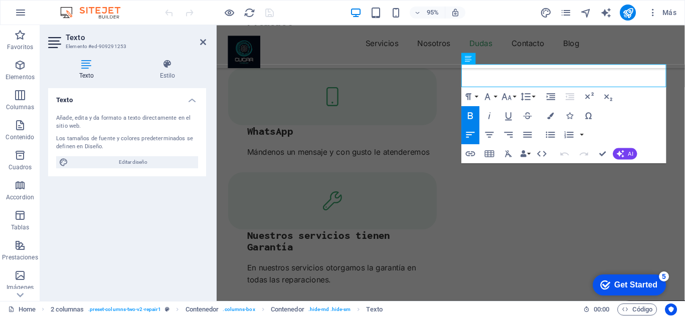
scroll to position [2116, 0]
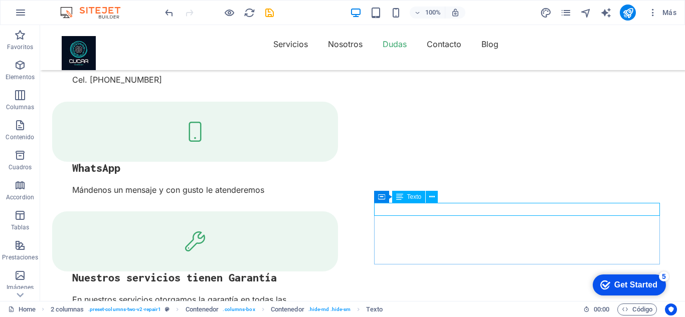
scroll to position [1909, 0]
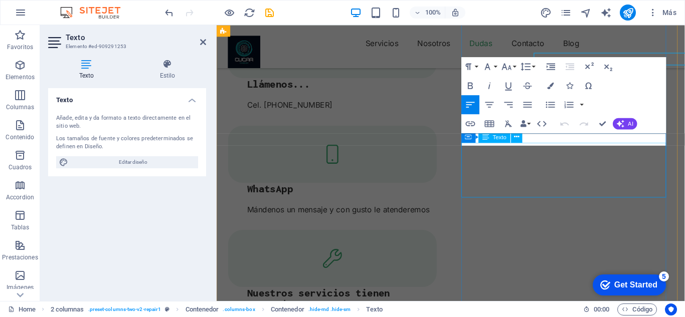
scroll to position [2043, 0]
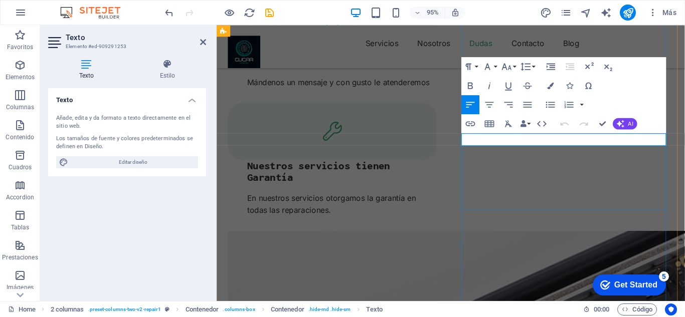
drag, startPoint x: 634, startPoint y: 143, endPoint x: 471, endPoint y: 148, distance: 163.0
click at [470, 84] on icon "button" at bounding box center [471, 86] width 12 height 12
click at [487, 68] on icon "button" at bounding box center [488, 66] width 6 height 7
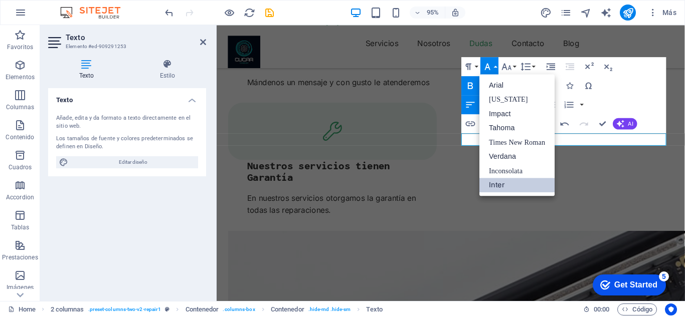
scroll to position [0, 0]
click at [495, 116] on link "Impact" at bounding box center [516, 114] width 75 height 15
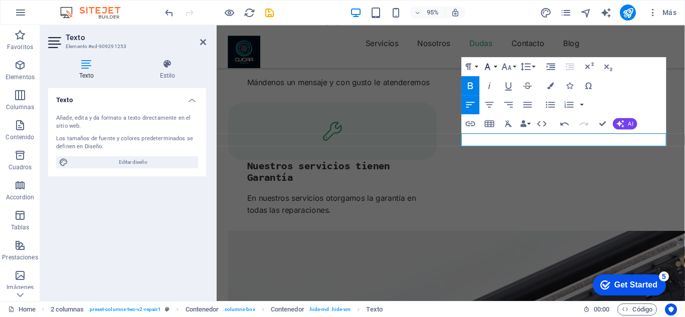
click at [488, 66] on icon "button" at bounding box center [488, 66] width 6 height 7
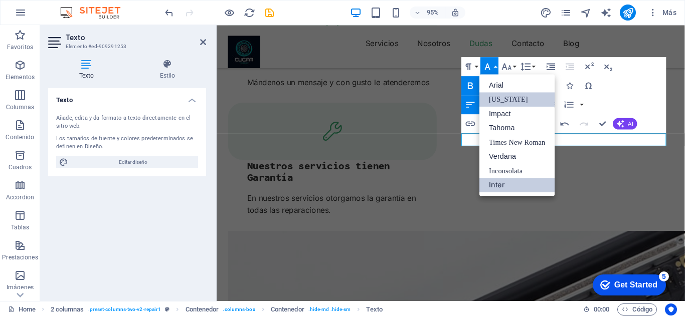
click at [497, 101] on link "[US_STATE]" at bounding box center [516, 99] width 75 height 15
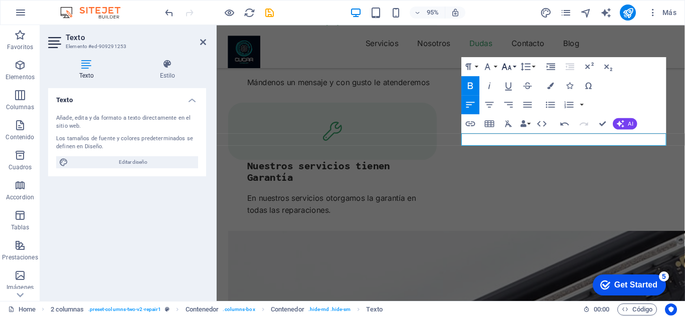
click at [505, 68] on icon "button" at bounding box center [507, 66] width 10 height 7
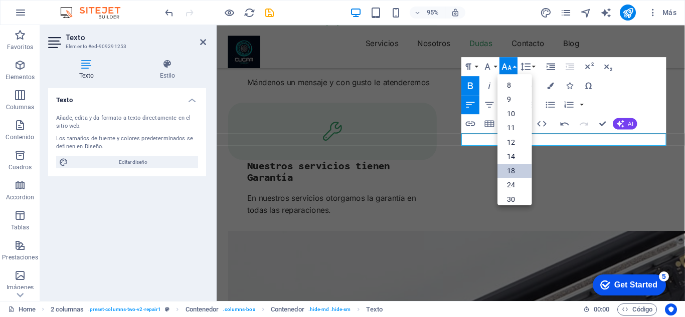
click at [509, 172] on link "18" at bounding box center [515, 171] width 34 height 15
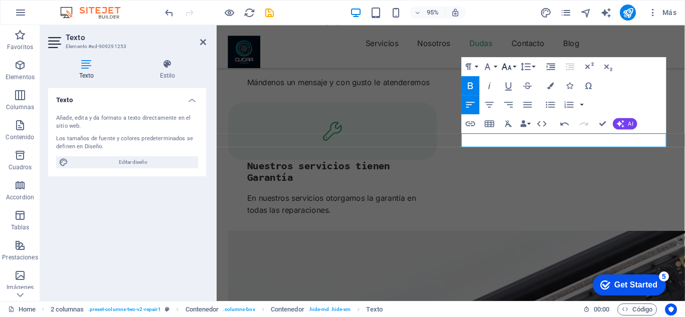
click at [508, 63] on icon "button" at bounding box center [507, 67] width 12 height 12
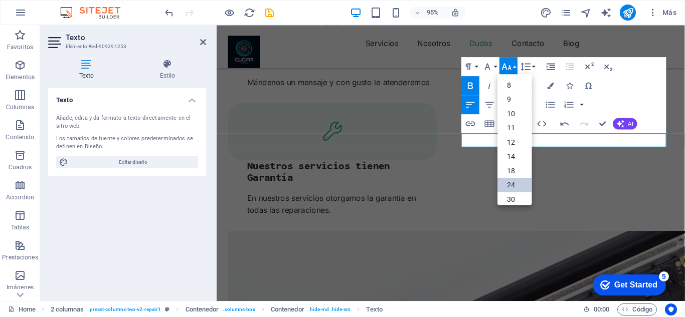
click at [510, 182] on link "24" at bounding box center [515, 185] width 34 height 15
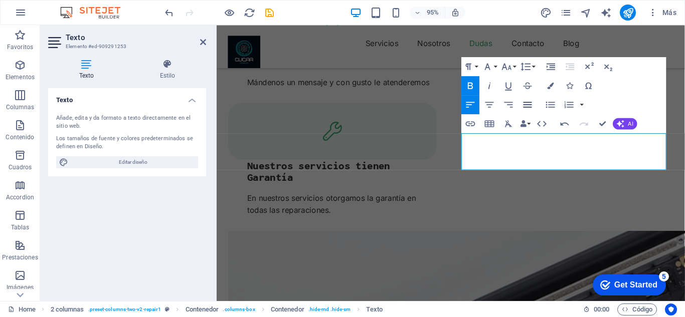
click at [527, 101] on icon "button" at bounding box center [528, 105] width 12 height 12
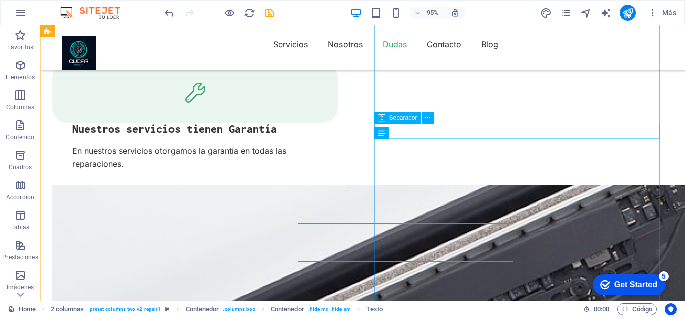
scroll to position [1958, 0]
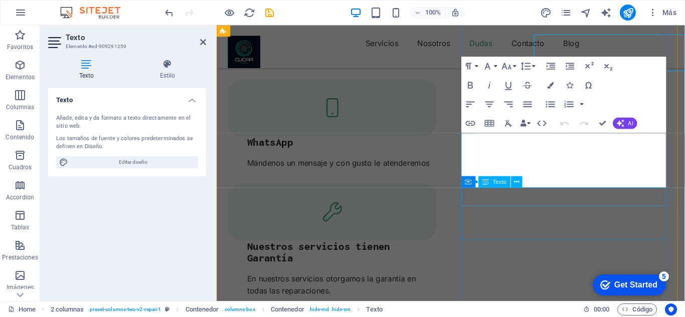
scroll to position [2092, 0]
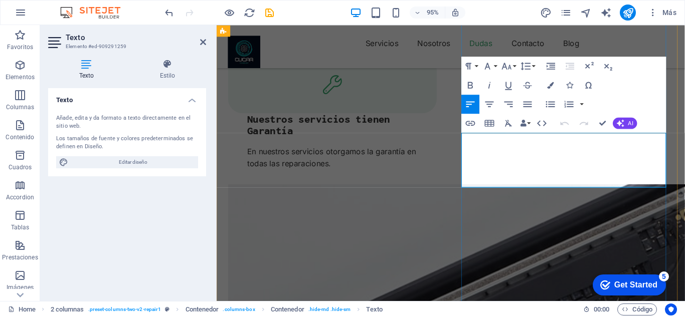
drag, startPoint x: 537, startPoint y: 188, endPoint x: 475, endPoint y: 149, distance: 73.0
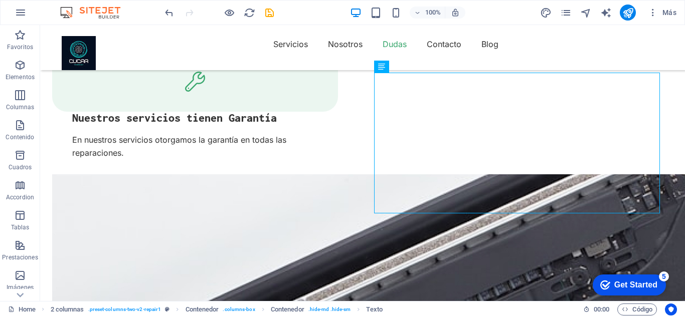
scroll to position [2101, 0]
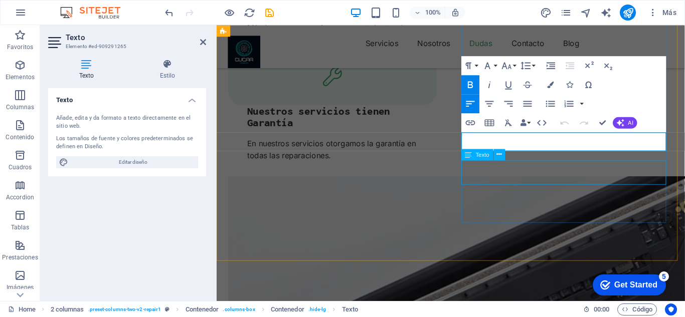
scroll to position [2246, 0]
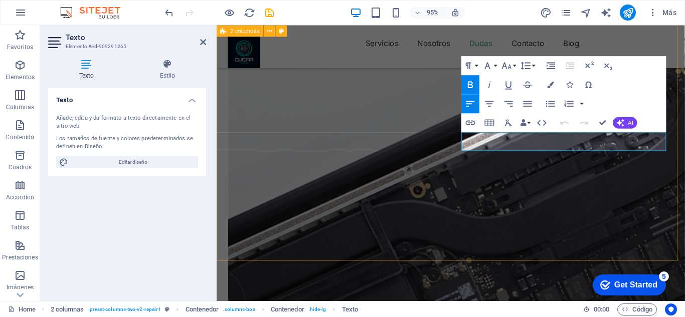
drag, startPoint x: 579, startPoint y: 146, endPoint x: 470, endPoint y: 149, distance: 108.8
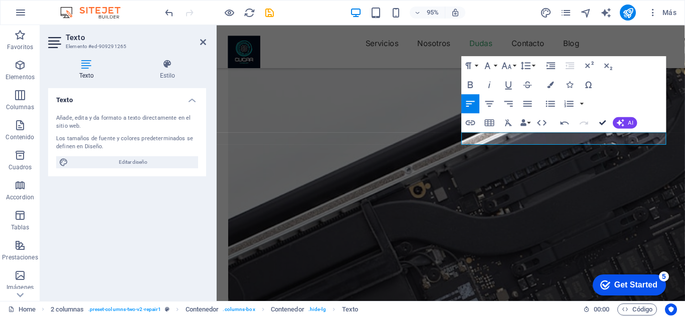
scroll to position [2130, 0]
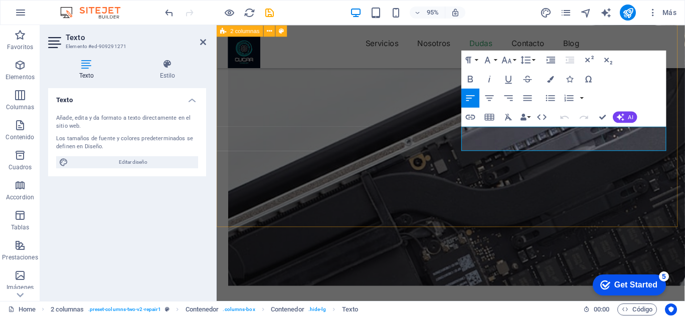
drag, startPoint x: 579, startPoint y: 151, endPoint x: 462, endPoint y: 135, distance: 118.9
drag, startPoint x: 538, startPoint y: 147, endPoint x: 473, endPoint y: 137, distance: 65.5
click at [469, 75] on icon "button" at bounding box center [471, 79] width 12 height 12
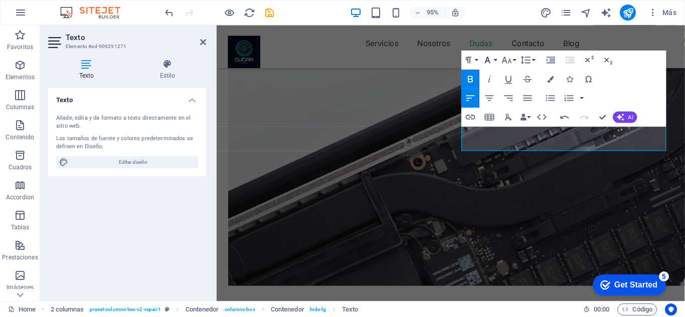
click at [496, 60] on button "Font Family" at bounding box center [489, 59] width 18 height 19
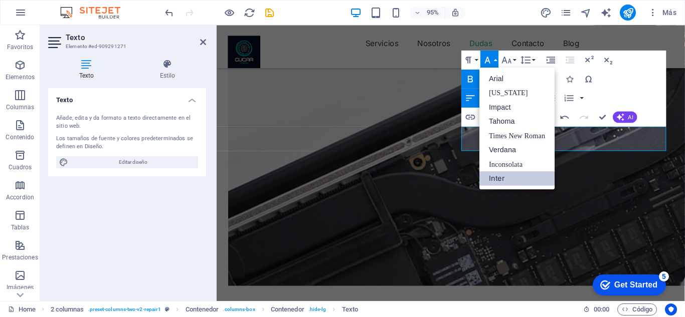
scroll to position [0, 0]
click at [497, 126] on link "Tahoma" at bounding box center [516, 121] width 75 height 15
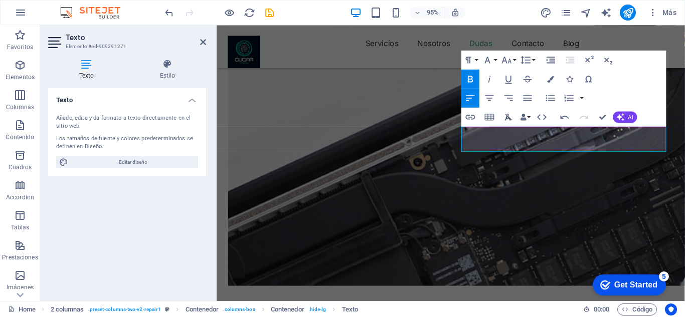
click at [506, 116] on icon "button" at bounding box center [508, 116] width 7 height 7
drag, startPoint x: 538, startPoint y: 150, endPoint x: 474, endPoint y: 137, distance: 65.5
click at [508, 117] on icon "button" at bounding box center [508, 116] width 7 height 7
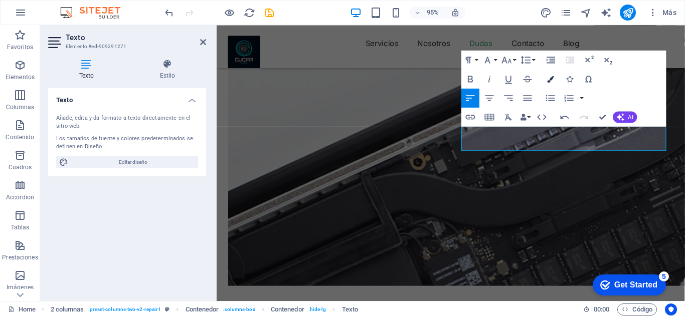
click at [552, 80] on icon "button" at bounding box center [550, 78] width 7 height 7
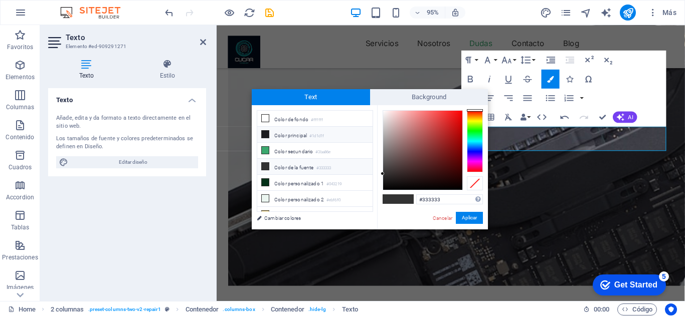
click at [299, 136] on li "Color principal #1d1d1f" at bounding box center [314, 135] width 115 height 16
type input "#1d1d1f"
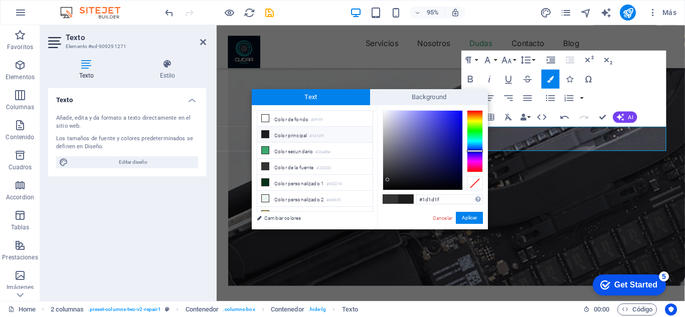
click at [304, 133] on li "Color principal #1d1d1f" at bounding box center [314, 135] width 115 height 16
click at [460, 218] on button "Aplicar" at bounding box center [469, 218] width 27 height 12
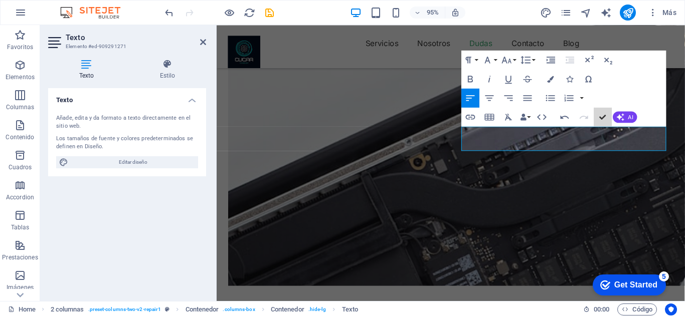
scroll to position [2159, 0]
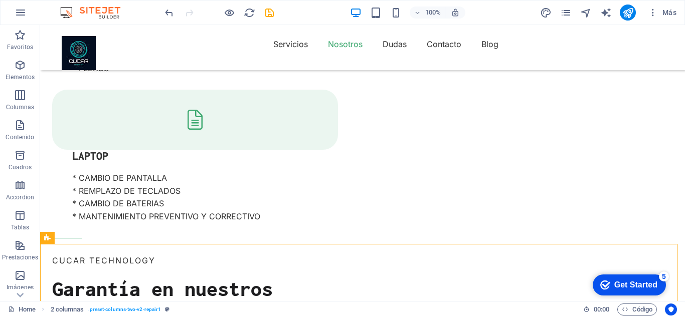
scroll to position [1519, 0]
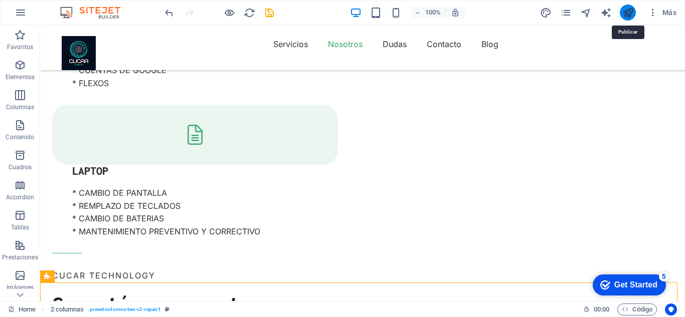
click at [627, 13] on icon "publish" at bounding box center [628, 13] width 12 height 12
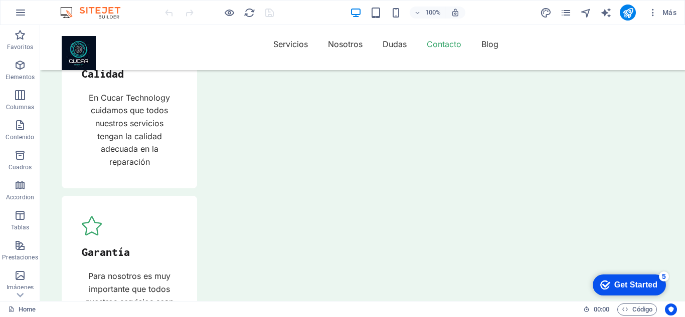
scroll to position [3485, 0]
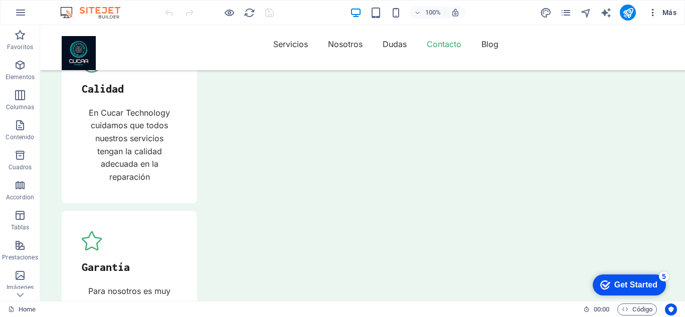
click at [651, 14] on icon "button" at bounding box center [653, 13] width 10 height 10
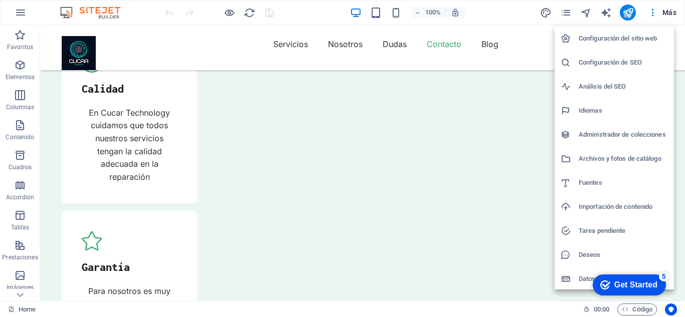
click at [529, 32] on div at bounding box center [342, 158] width 685 height 317
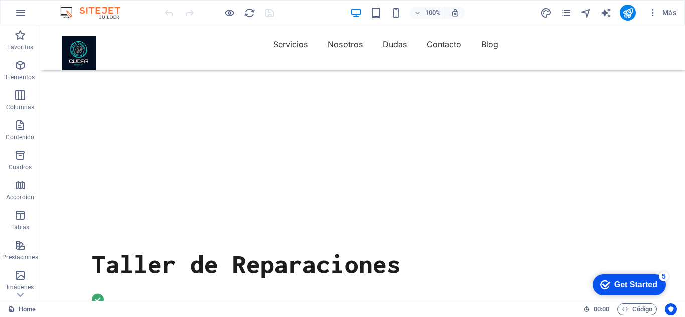
scroll to position [46, 0]
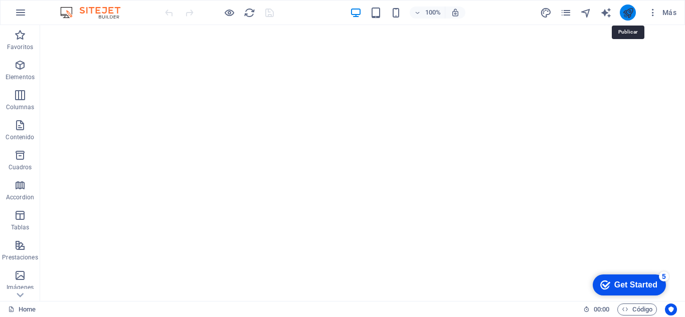
click at [627, 13] on icon "publish" at bounding box center [628, 13] width 12 height 12
